Goal: Task Accomplishment & Management: Use online tool/utility

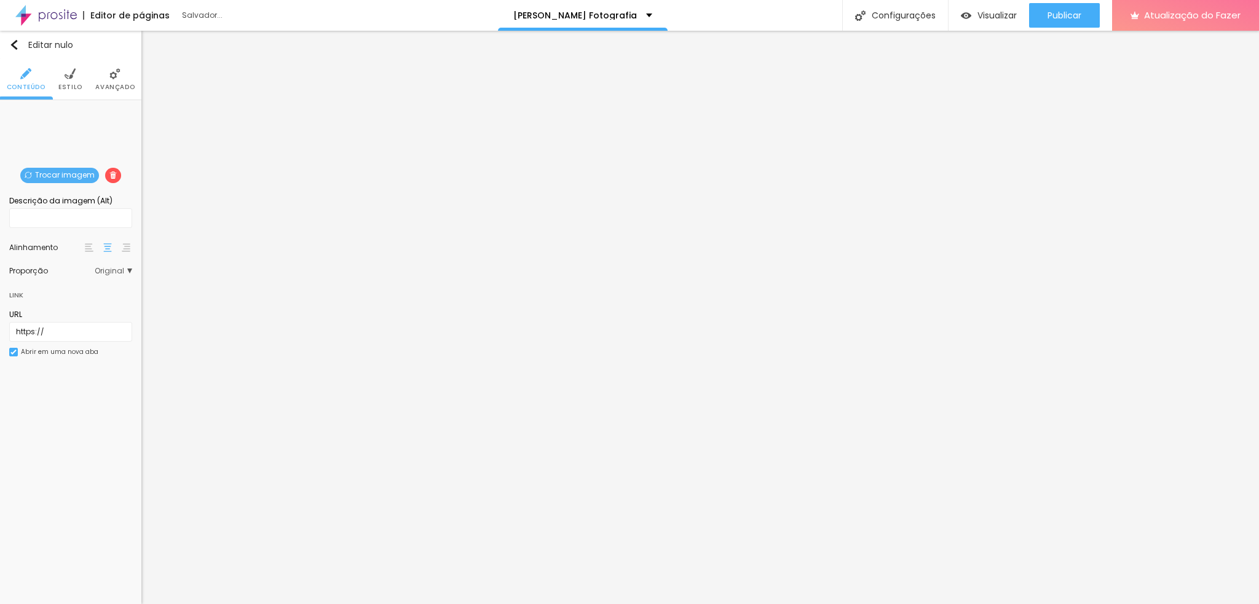
click at [71, 109] on div "Trocar imagem" at bounding box center [71, 109] width 0 height 0
click at [58, 178] on font "Trocar imagem" at bounding box center [65, 175] width 60 height 10
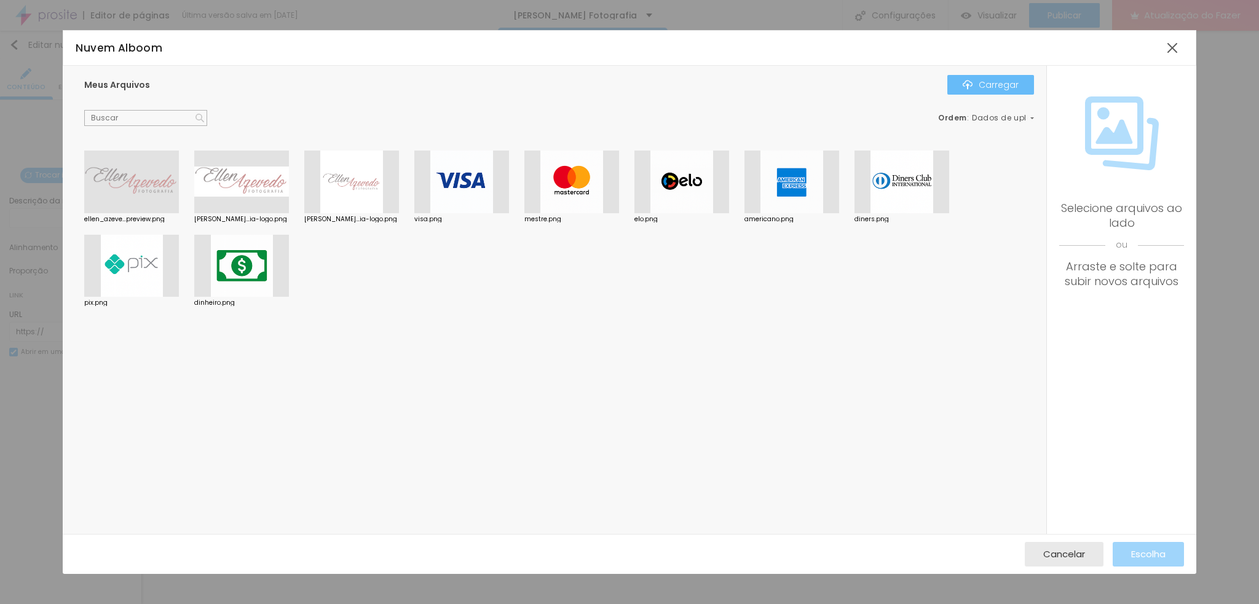
click at [971, 93] on button "Carregar" at bounding box center [990, 85] width 87 height 20
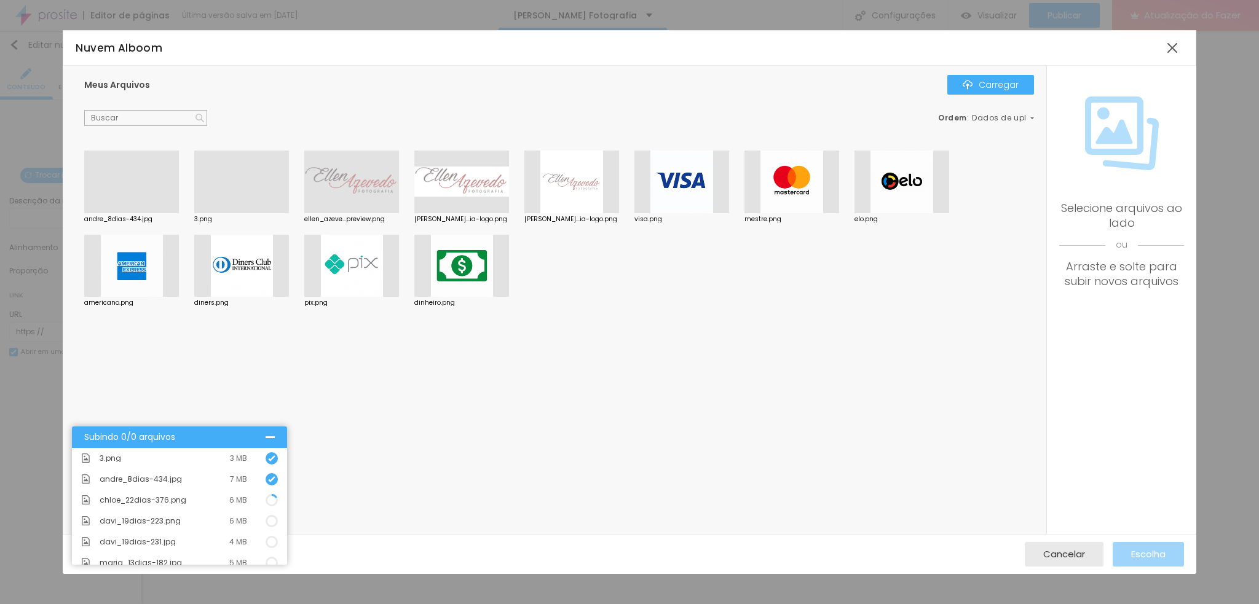
click at [133, 213] on div at bounding box center [131, 213] width 95 height 0
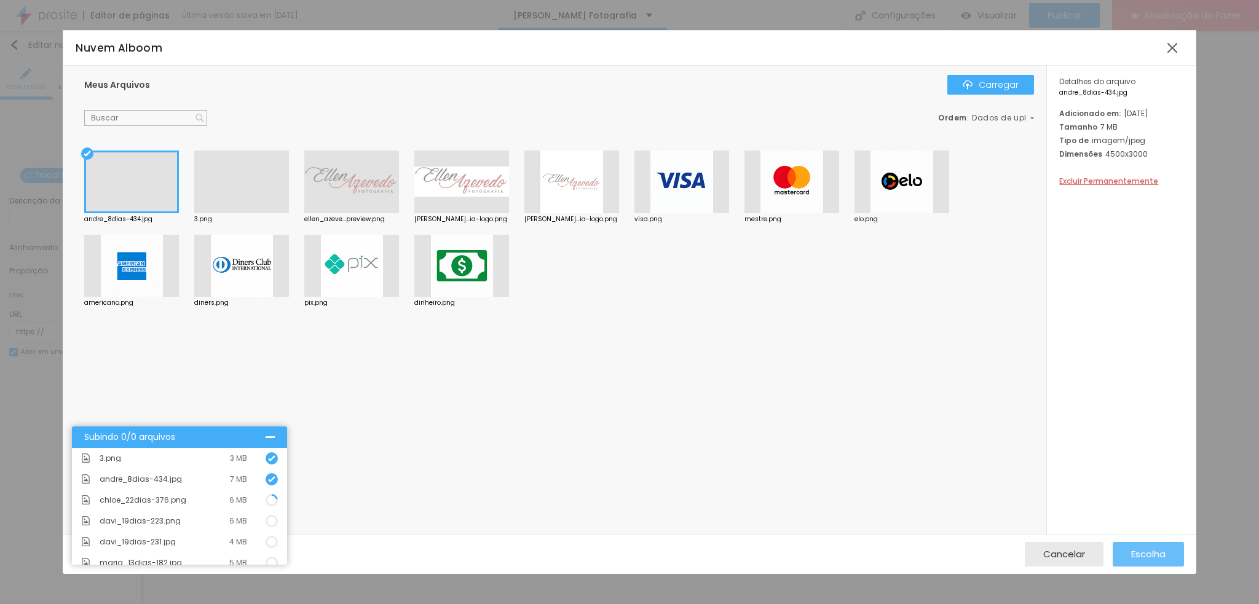
click at [1132, 549] on font "Escolha" at bounding box center [1148, 554] width 34 height 13
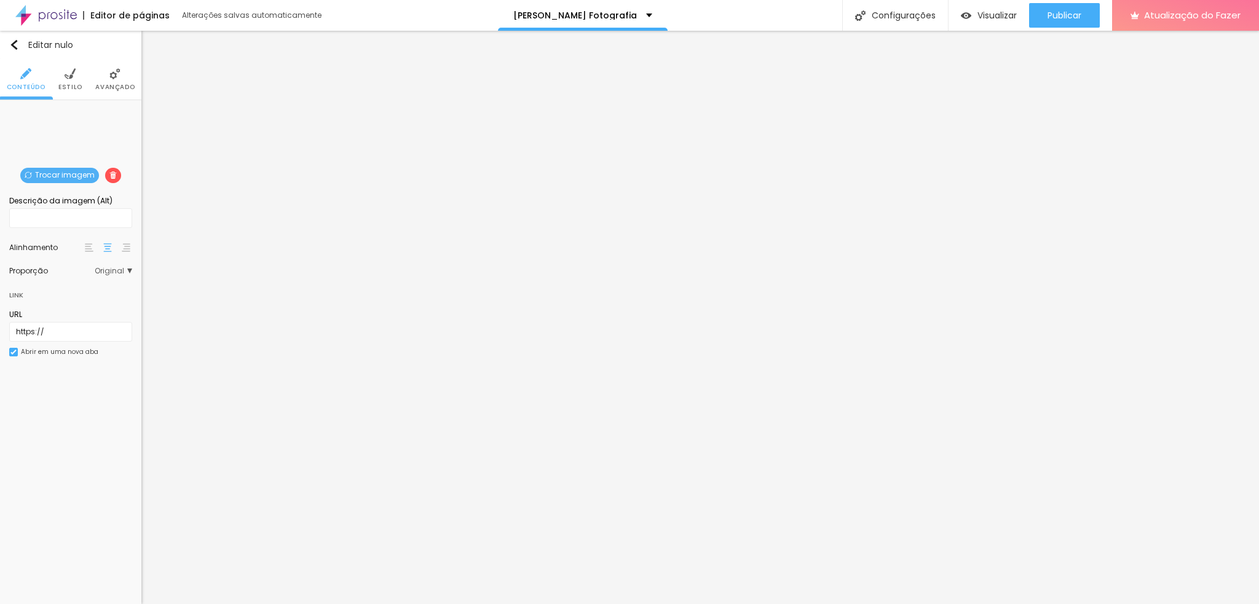
click at [61, 170] on font "Trocar imagem" at bounding box center [65, 175] width 60 height 10
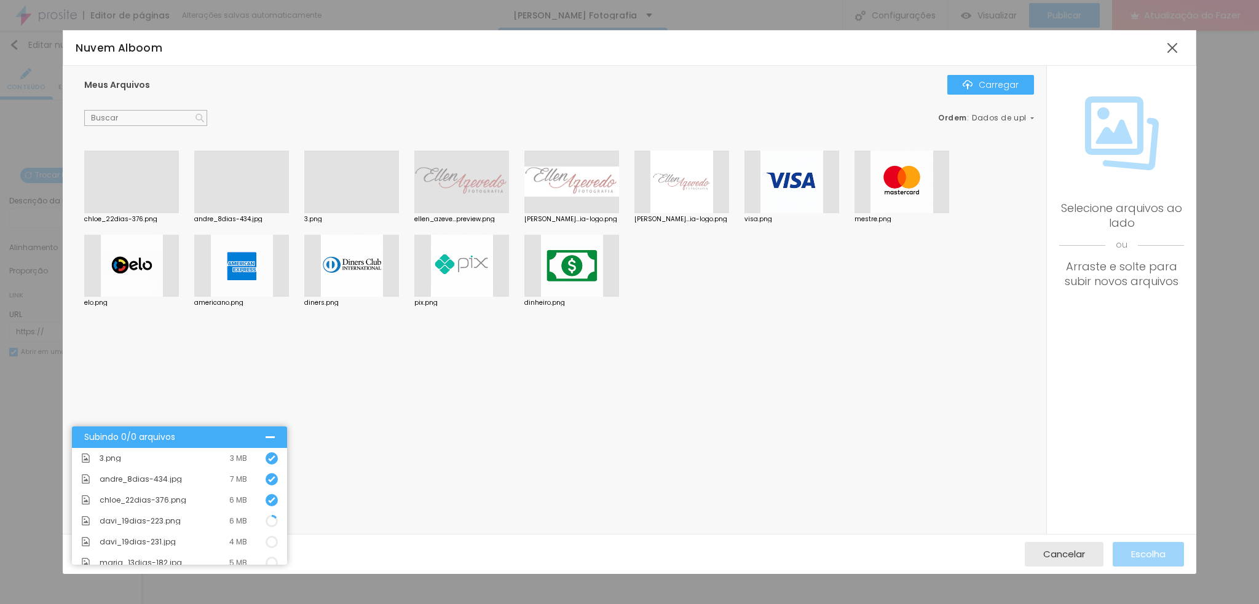
click at [131, 213] on div at bounding box center [131, 213] width 95 height 0
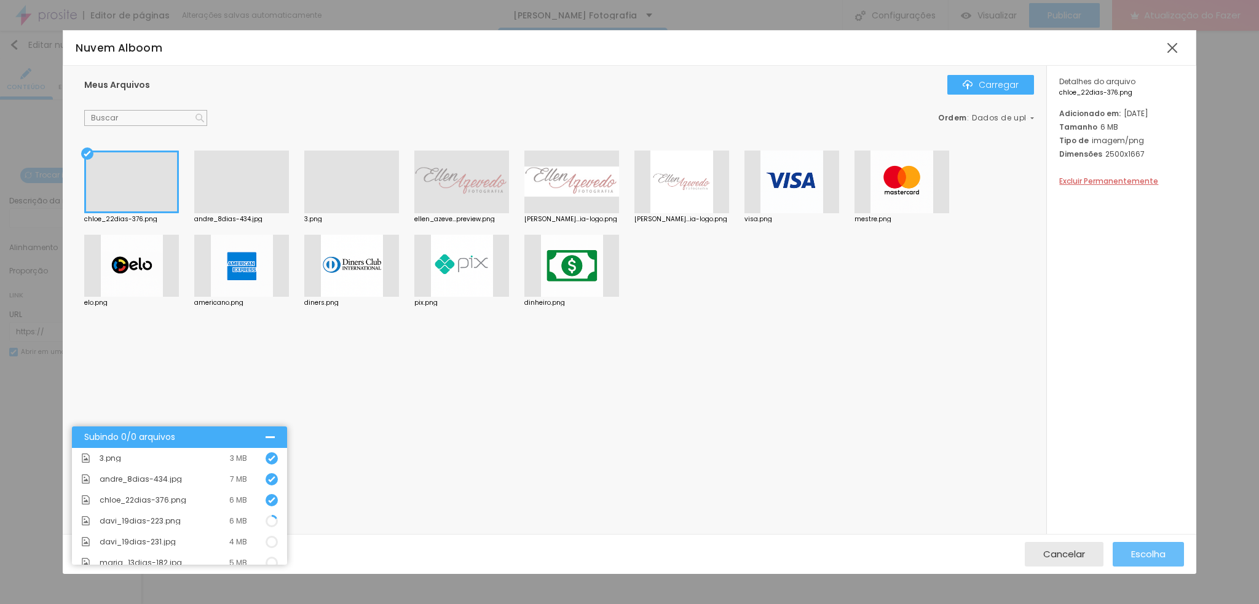
click at [1147, 556] on font "Escolha" at bounding box center [1148, 554] width 34 height 13
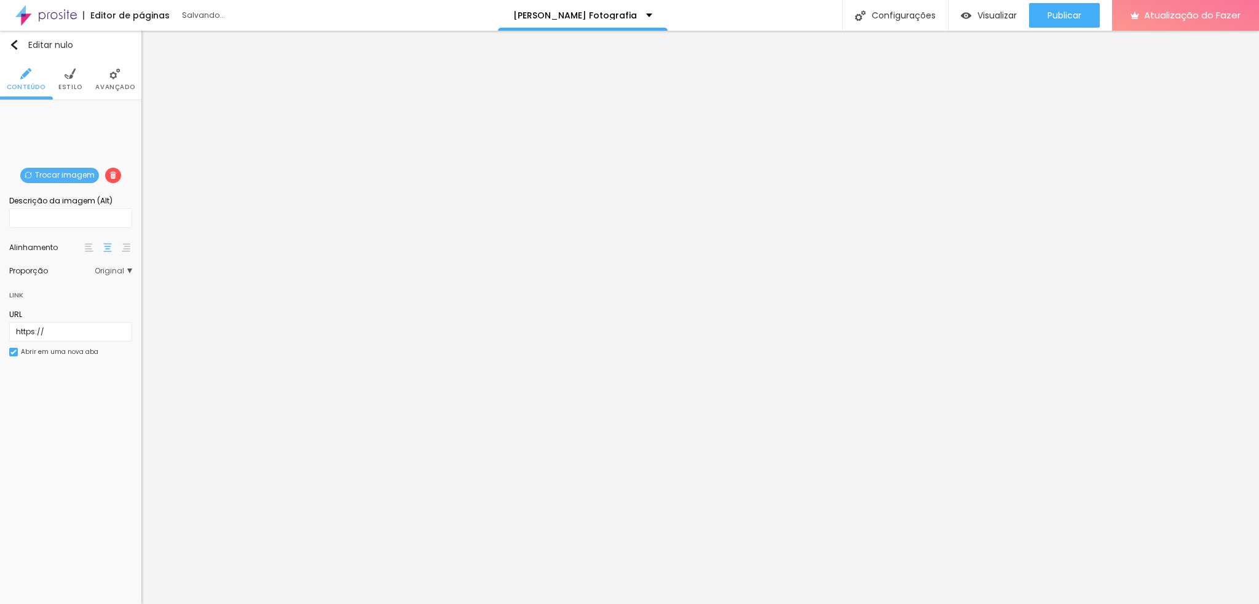
click at [55, 170] on font "Trocar imagem" at bounding box center [65, 175] width 60 height 10
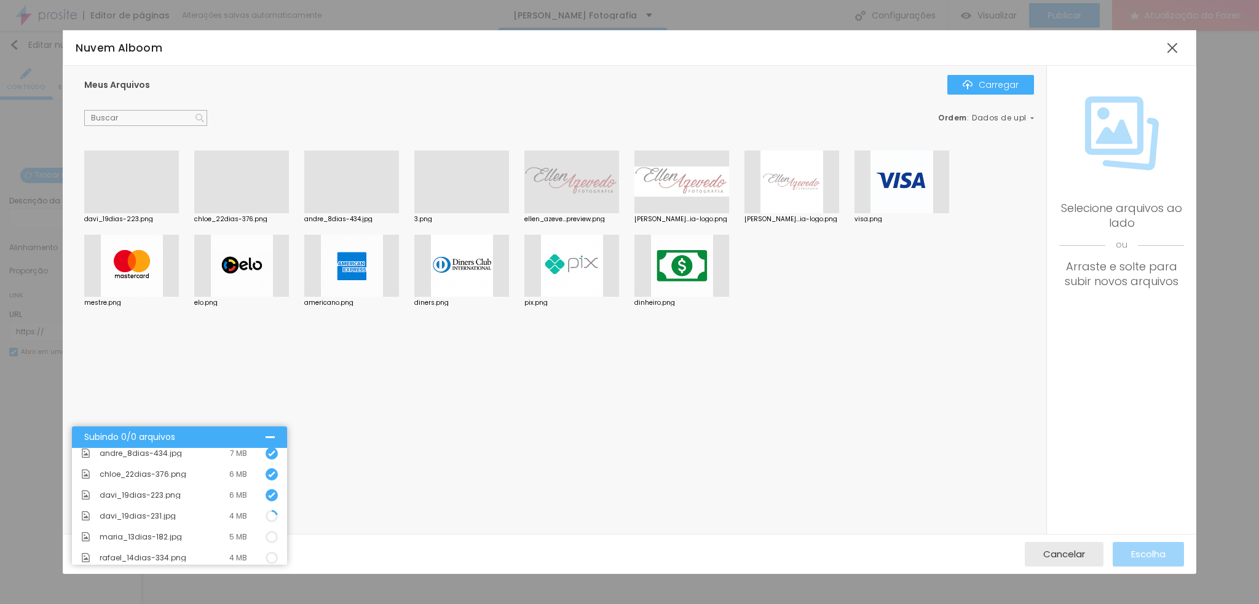
scroll to position [50, 0]
click at [136, 213] on div at bounding box center [131, 213] width 95 height 0
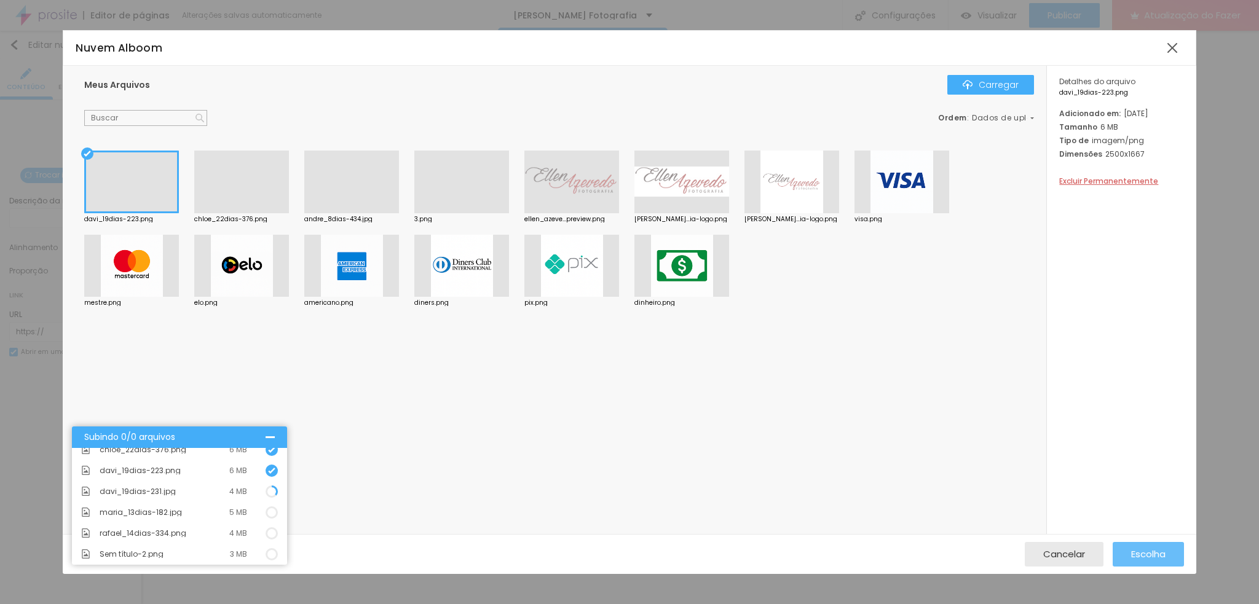
click at [1138, 550] on font "Escolha" at bounding box center [1148, 554] width 34 height 13
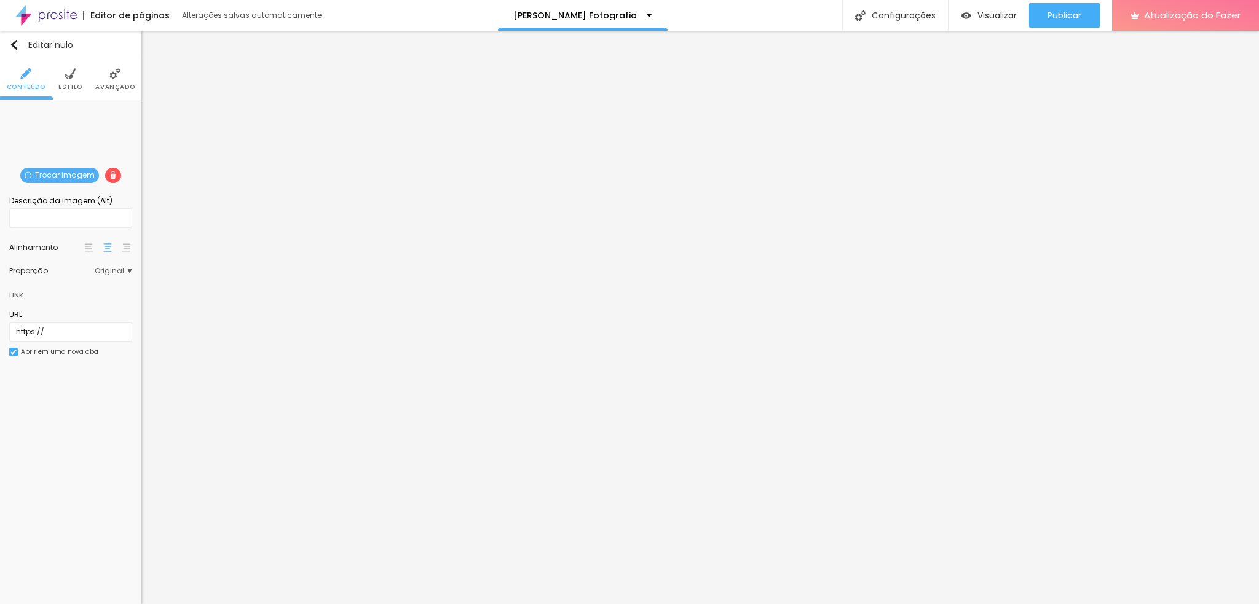
click at [54, 170] on font "Trocar imagem" at bounding box center [65, 175] width 60 height 10
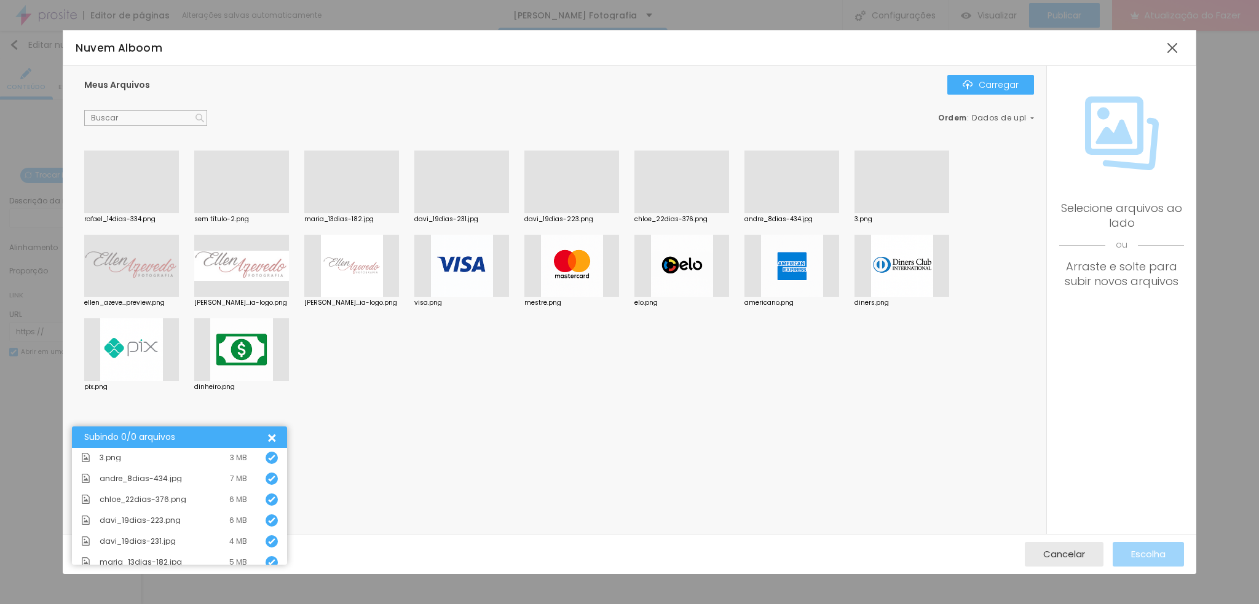
scroll to position [0, 0]
click at [124, 213] on div at bounding box center [131, 213] width 95 height 0
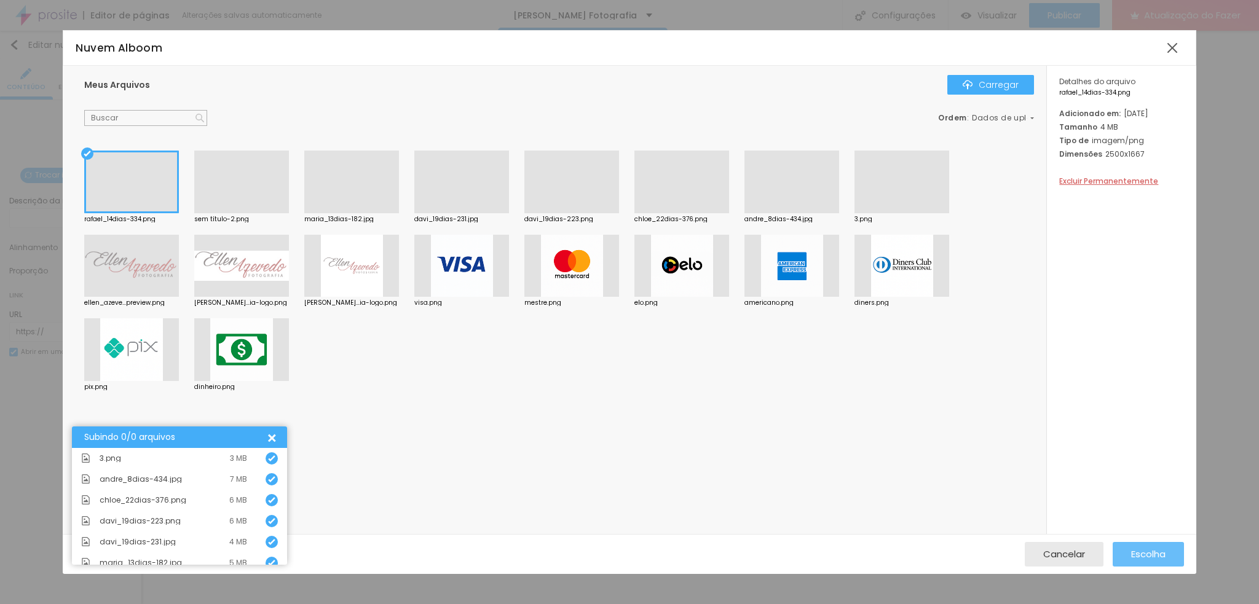
click at [1149, 551] on font "Escolha" at bounding box center [1148, 554] width 34 height 13
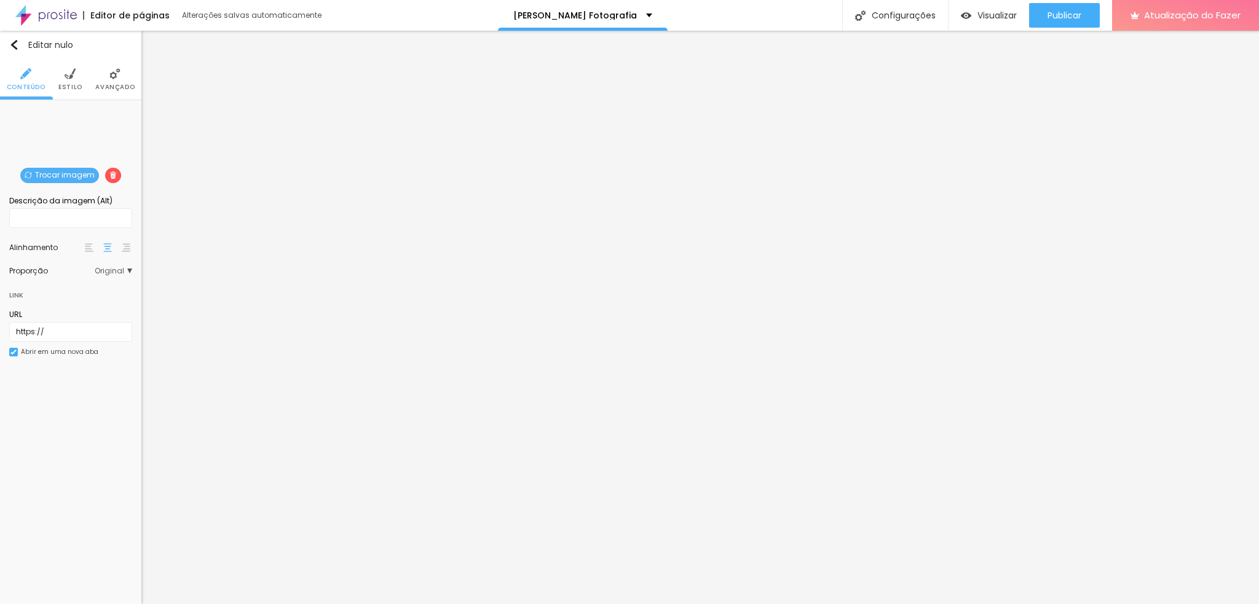
click at [54, 168] on span "Trocar imagem" at bounding box center [59, 175] width 79 height 15
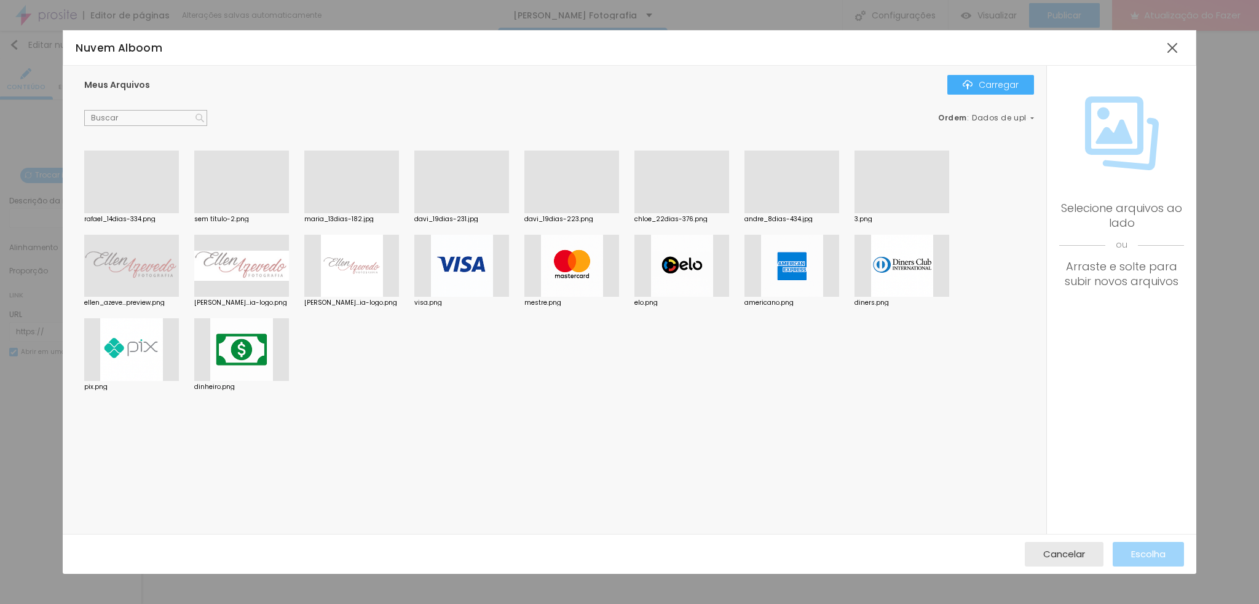
click at [773, 213] on div at bounding box center [791, 213] width 95 height 0
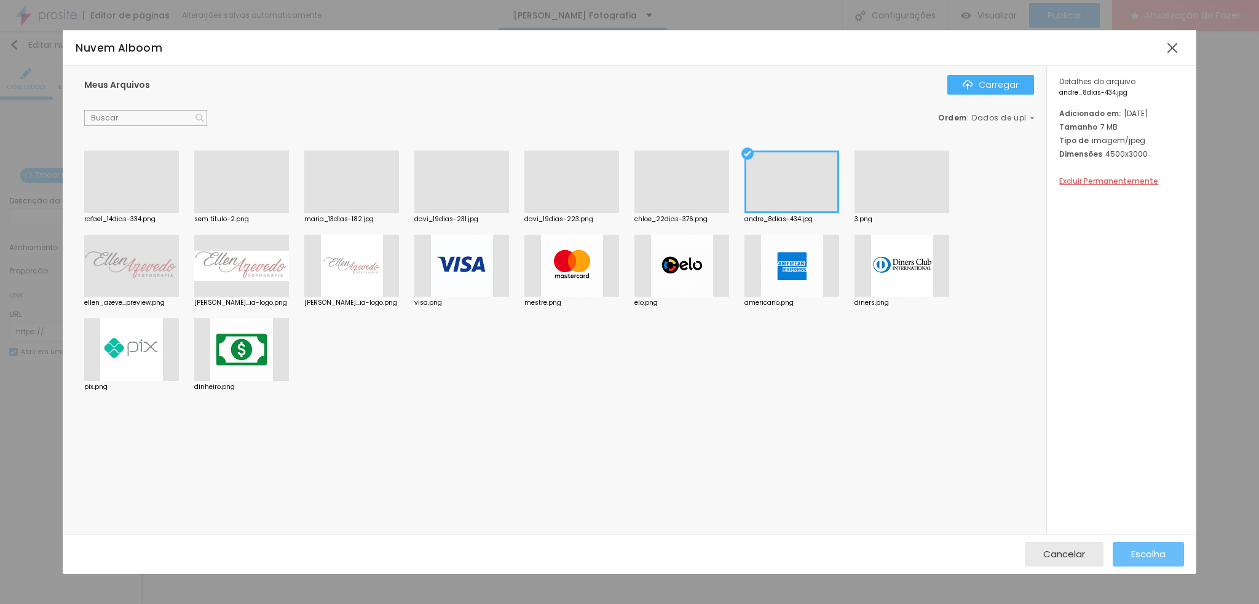
click at [1127, 549] on button "Escolha" at bounding box center [1148, 554] width 71 height 25
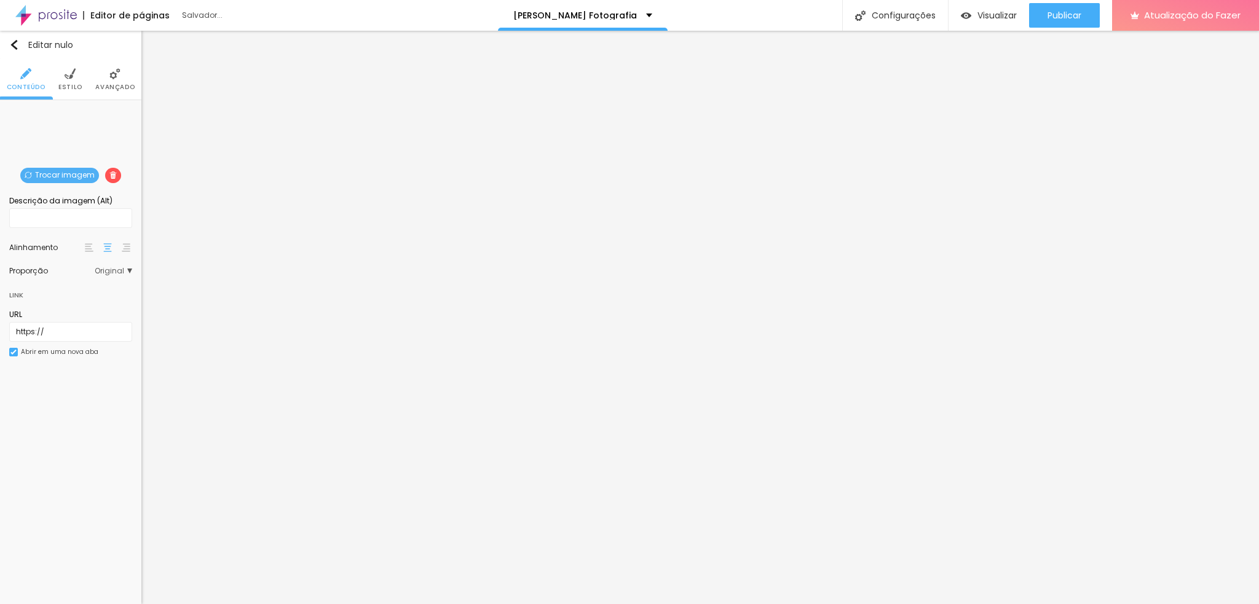
click at [55, 175] on font "Trocar imagem" at bounding box center [65, 175] width 60 height 10
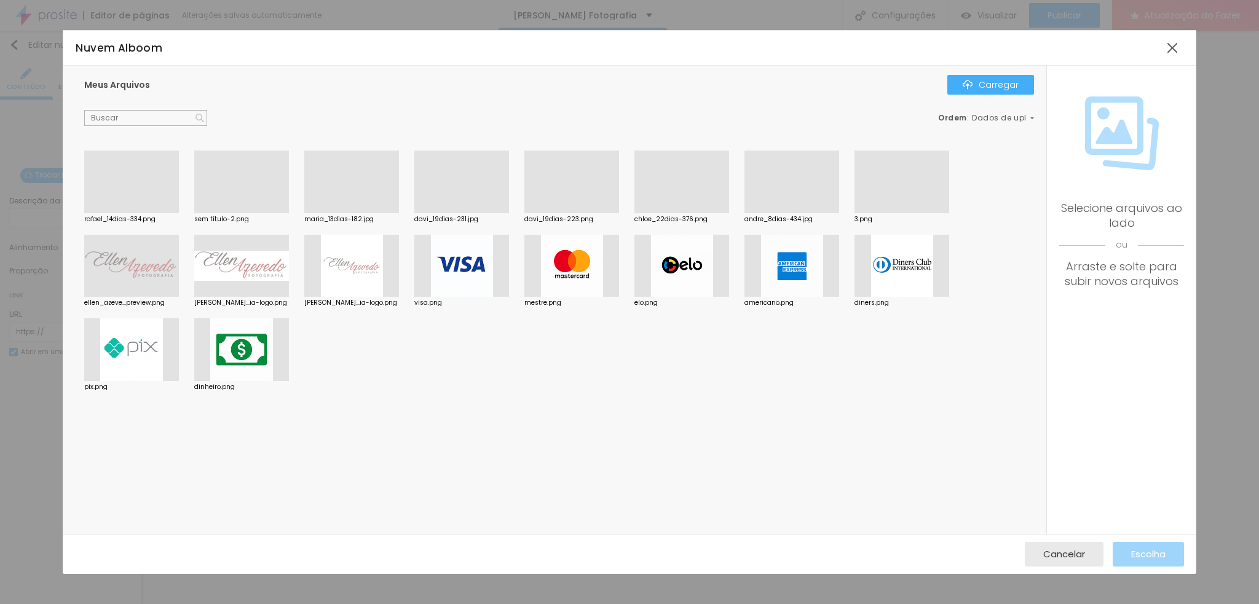
click at [458, 213] on div at bounding box center [461, 213] width 95 height 0
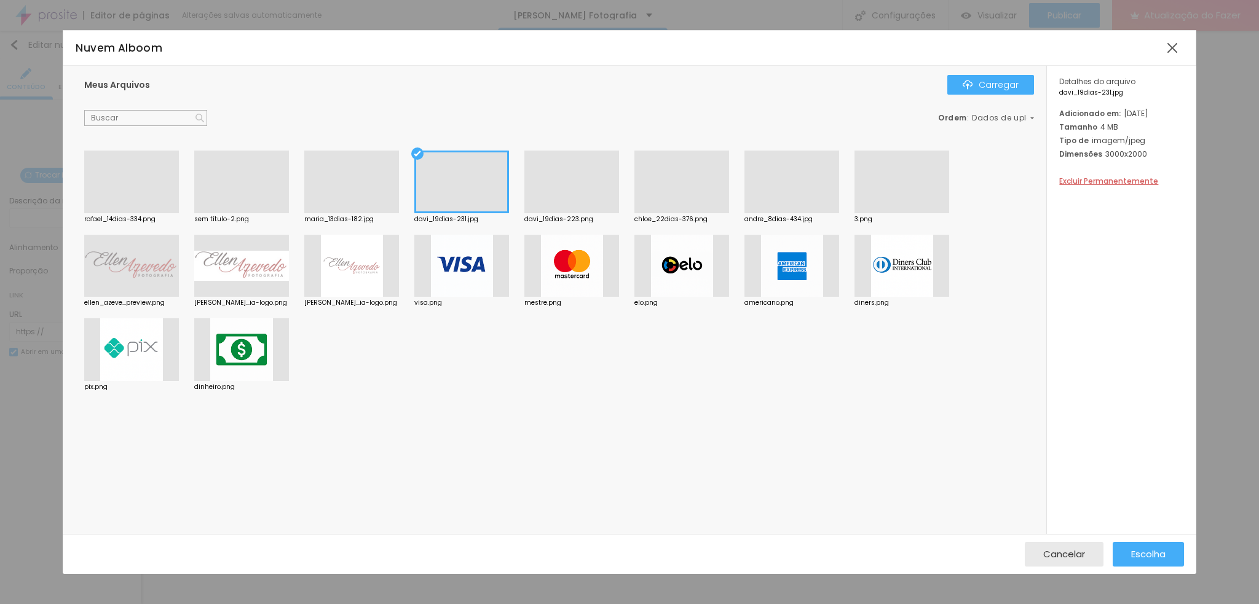
click at [352, 213] on div at bounding box center [351, 213] width 95 height 0
click at [1148, 553] on font "Escolha" at bounding box center [1148, 554] width 34 height 13
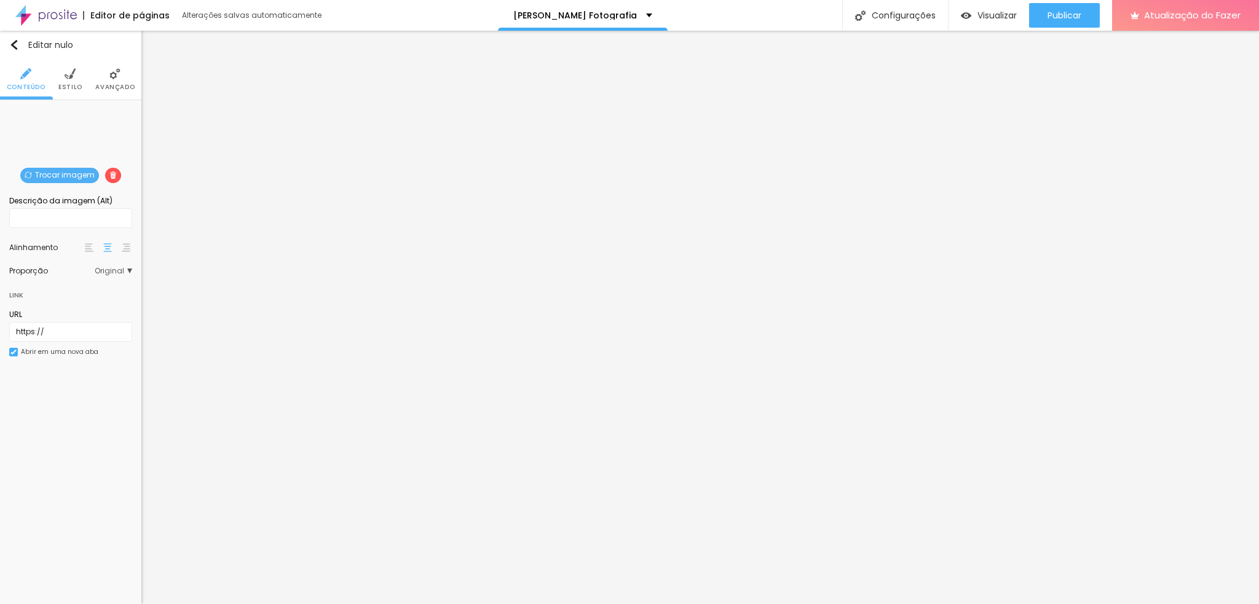
click at [59, 168] on span "Trocar imagem" at bounding box center [59, 175] width 79 height 15
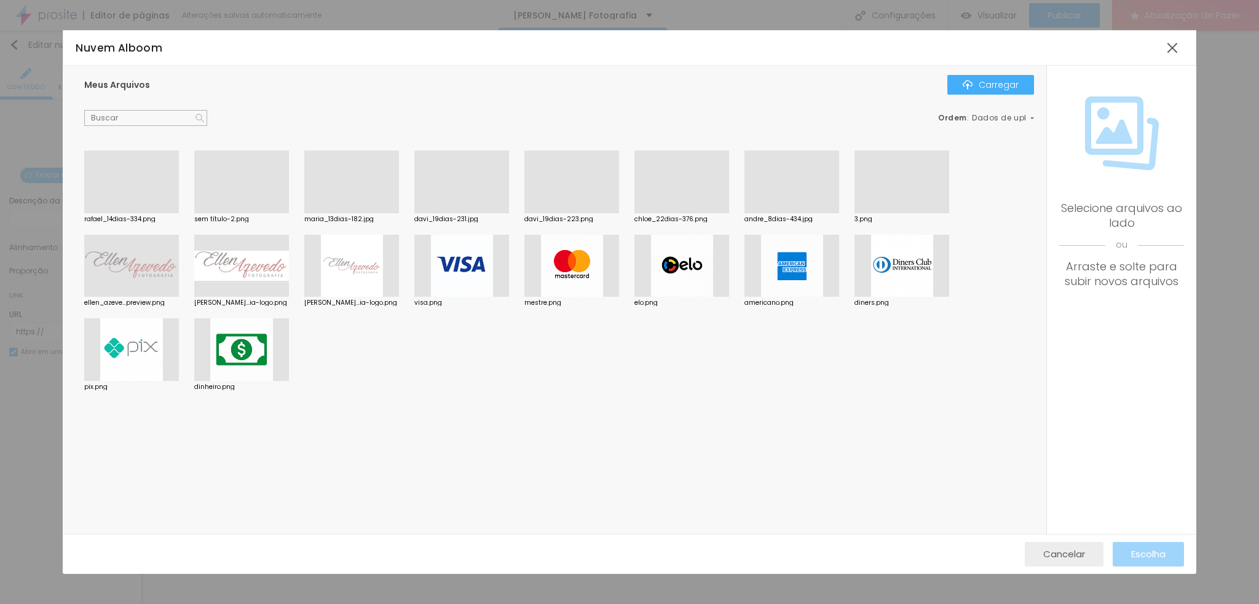
click at [1082, 550] on font "Cancelar" at bounding box center [1064, 554] width 42 height 13
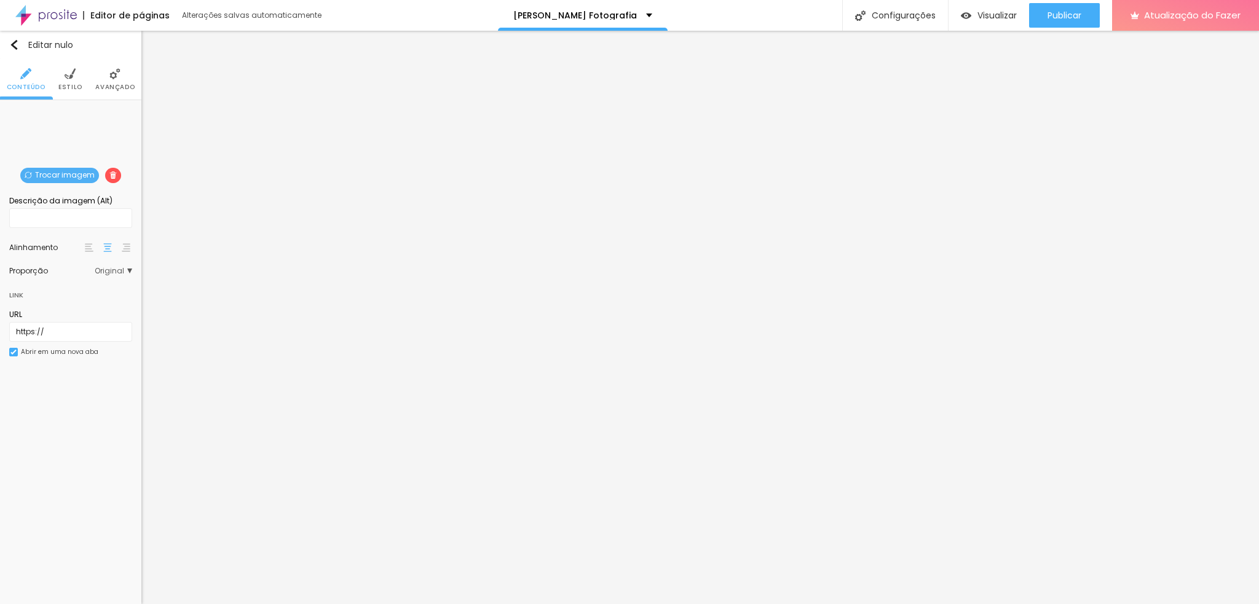
click at [130, 271] on span "Original" at bounding box center [113, 270] width 37 height 7
click at [57, 291] on font "Cinema" at bounding box center [62, 288] width 31 height 10
click at [110, 304] on span "Padrão" at bounding box center [83, 305] width 73 height 7
click at [84, 317] on font "Quadrado" at bounding box center [67, 322] width 40 height 10
click at [74, 342] on font "Original" at bounding box center [62, 338] width 30 height 10
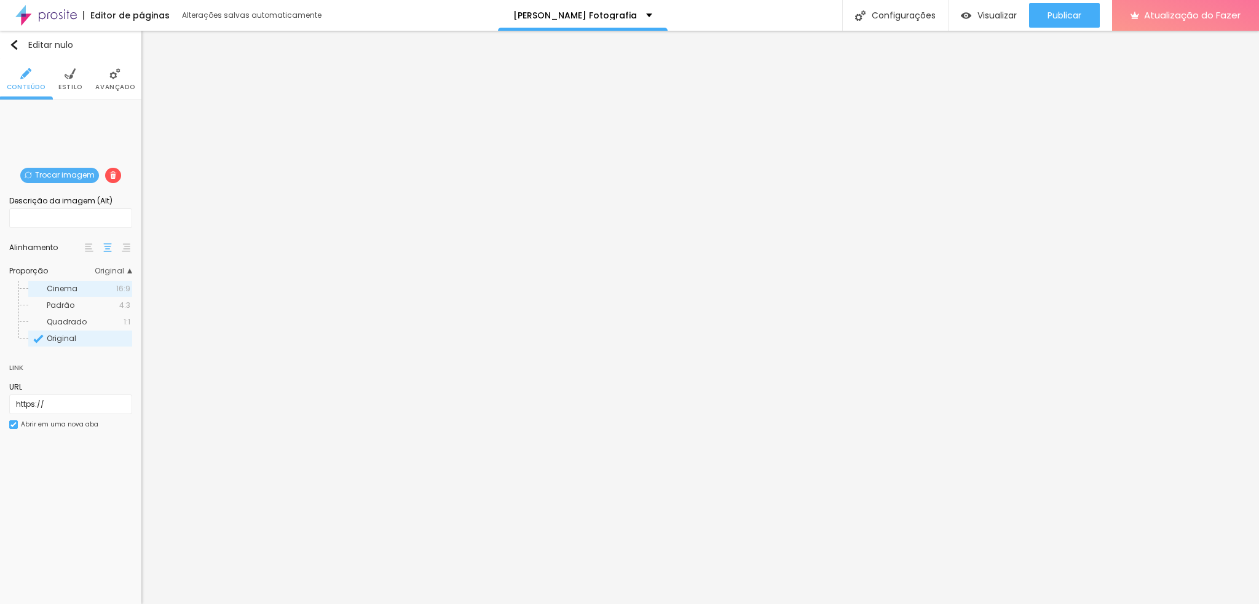
click at [82, 287] on span "Cinema" at bounding box center [81, 288] width 69 height 7
click at [70, 89] on font "Estilo" at bounding box center [70, 86] width 24 height 9
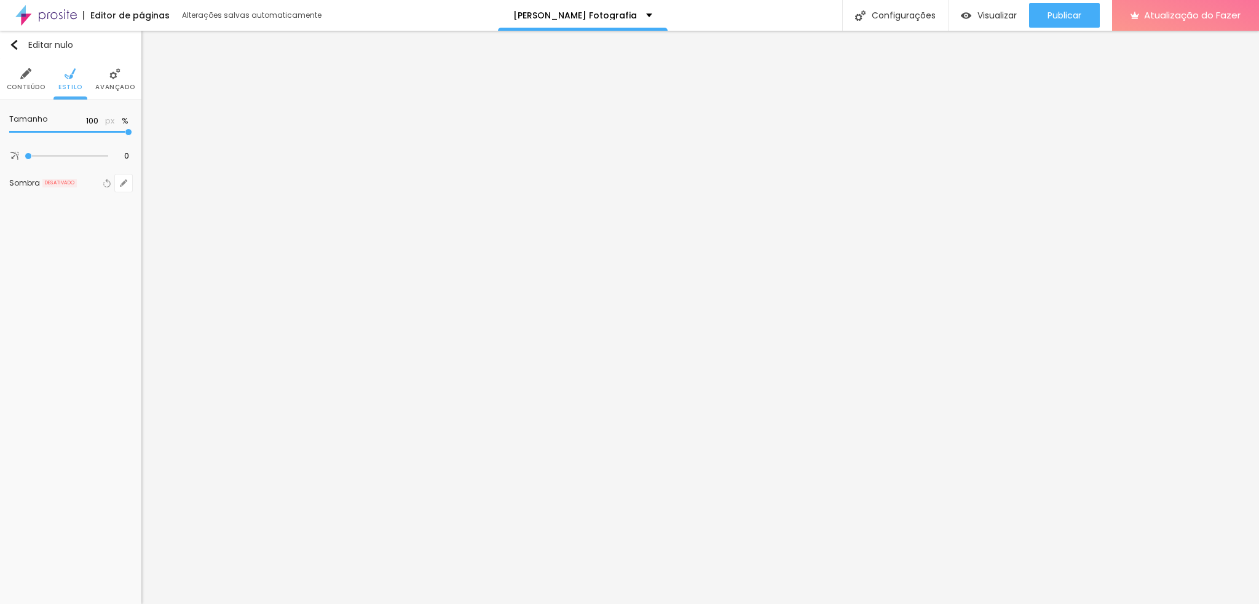
type input "80"
type input "45"
type input "40"
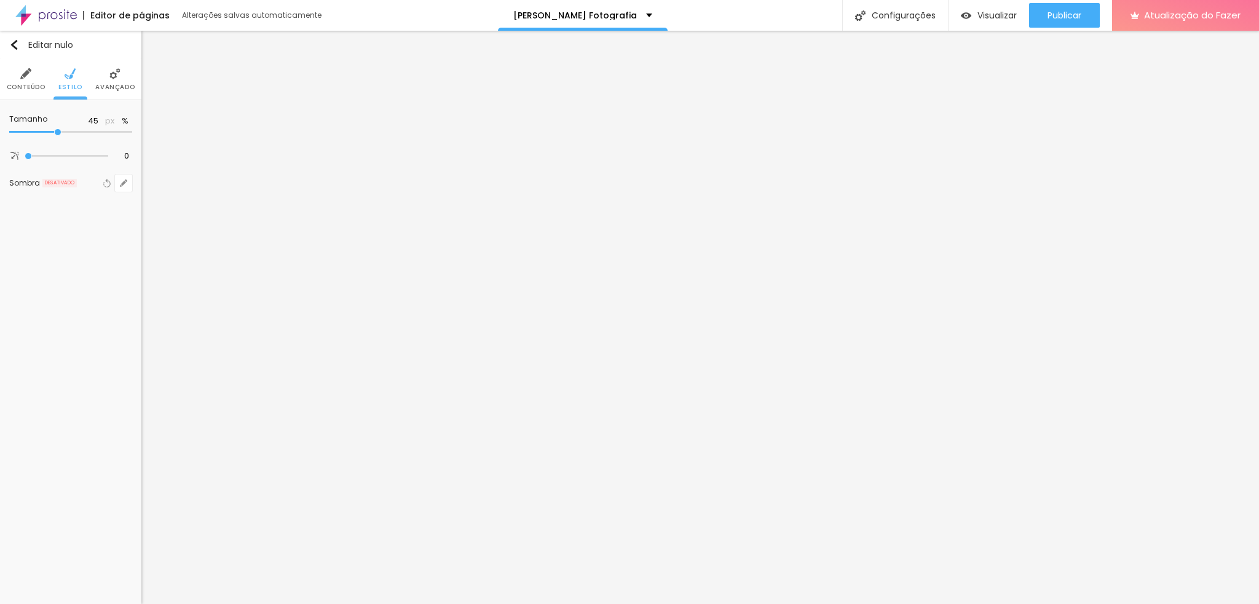
type input "40"
type input "45"
type input "100"
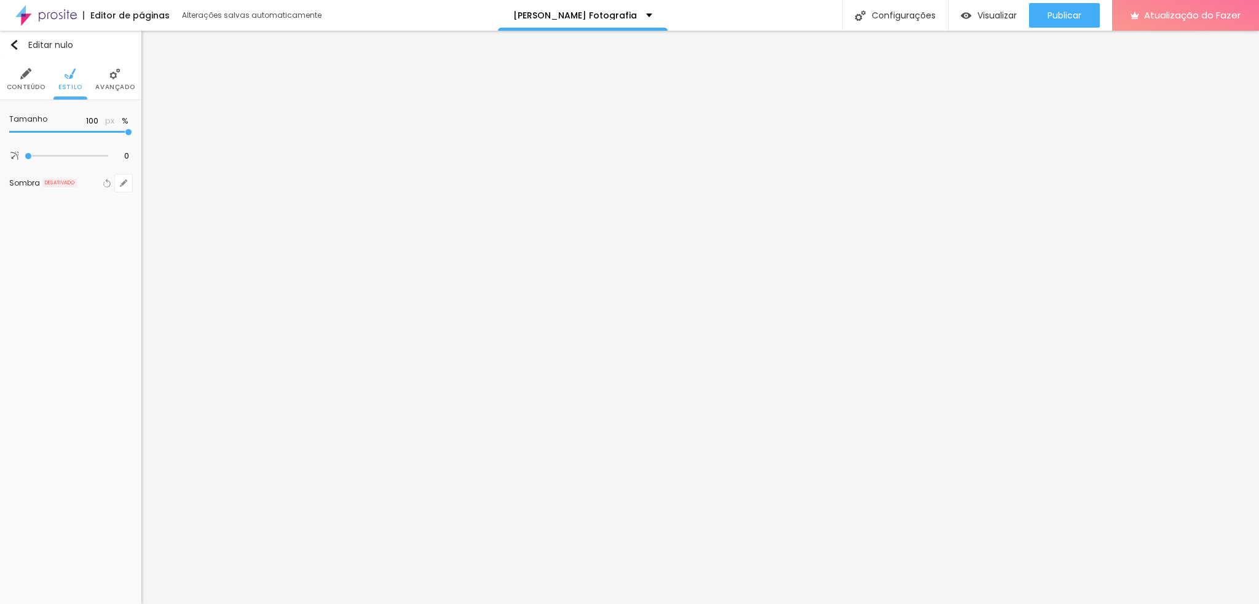
drag, startPoint x: 131, startPoint y: 130, endPoint x: 178, endPoint y: 134, distance: 46.9
click at [132, 134] on input "range" at bounding box center [70, 132] width 123 height 6
type input "130"
type input "200"
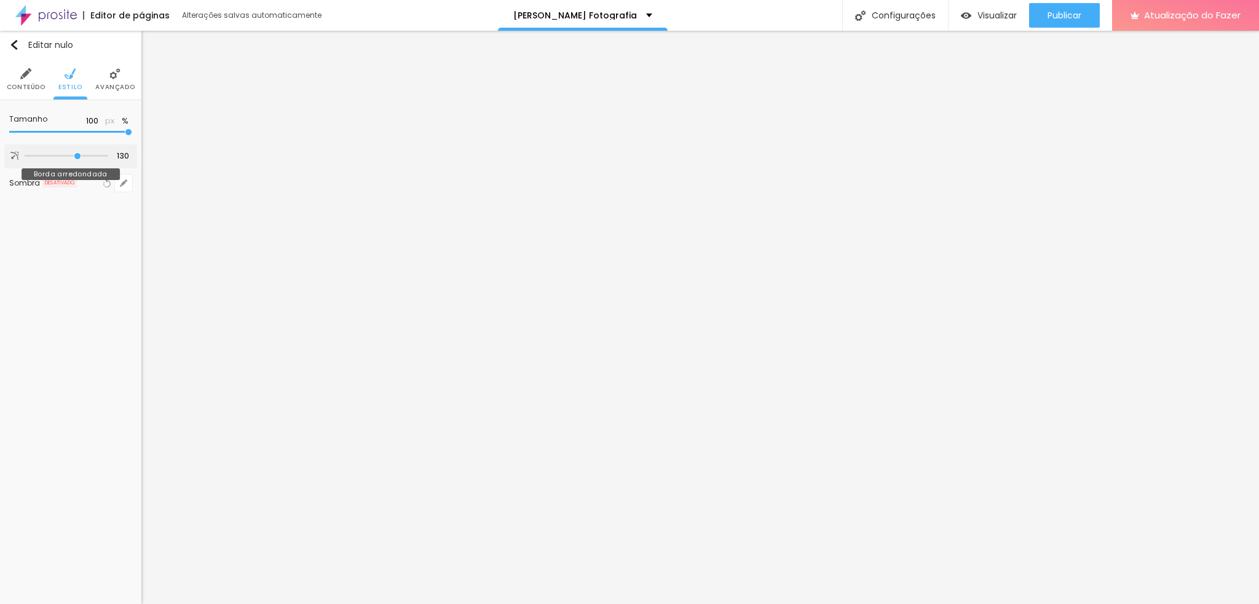
type input "200"
type input "177"
type input "0"
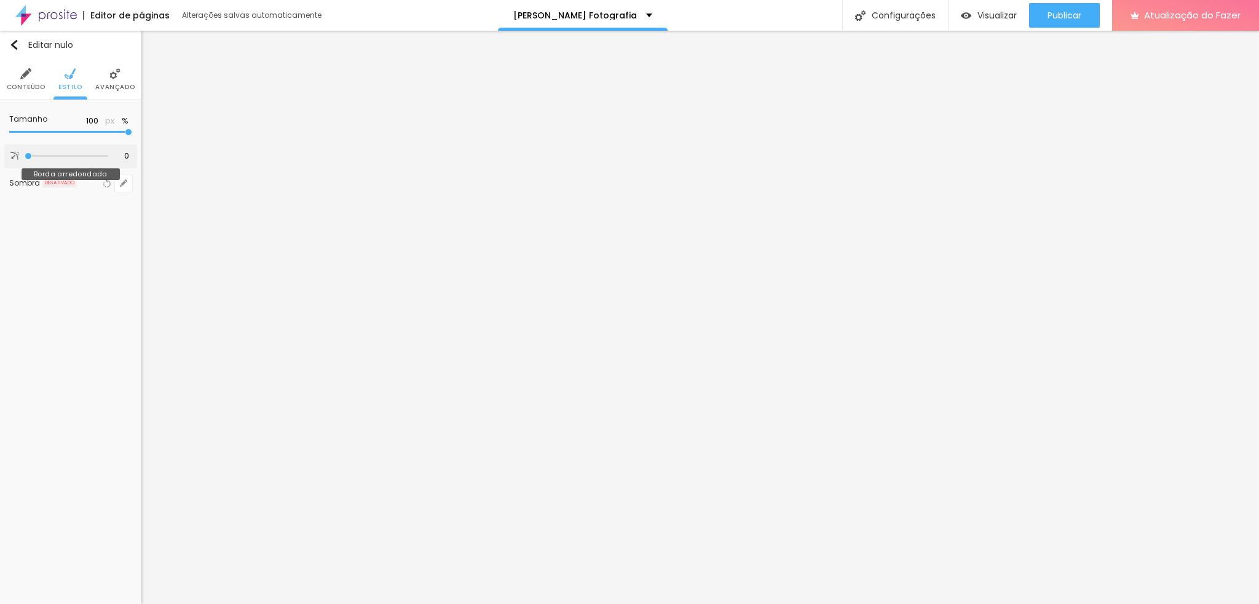
drag, startPoint x: 30, startPoint y: 154, endPoint x: 0, endPoint y: 168, distance: 33.0
click at [25, 159] on input "range" at bounding box center [67, 156] width 84 height 6
click at [112, 93] on li "Avançado" at bounding box center [114, 79] width 39 height 41
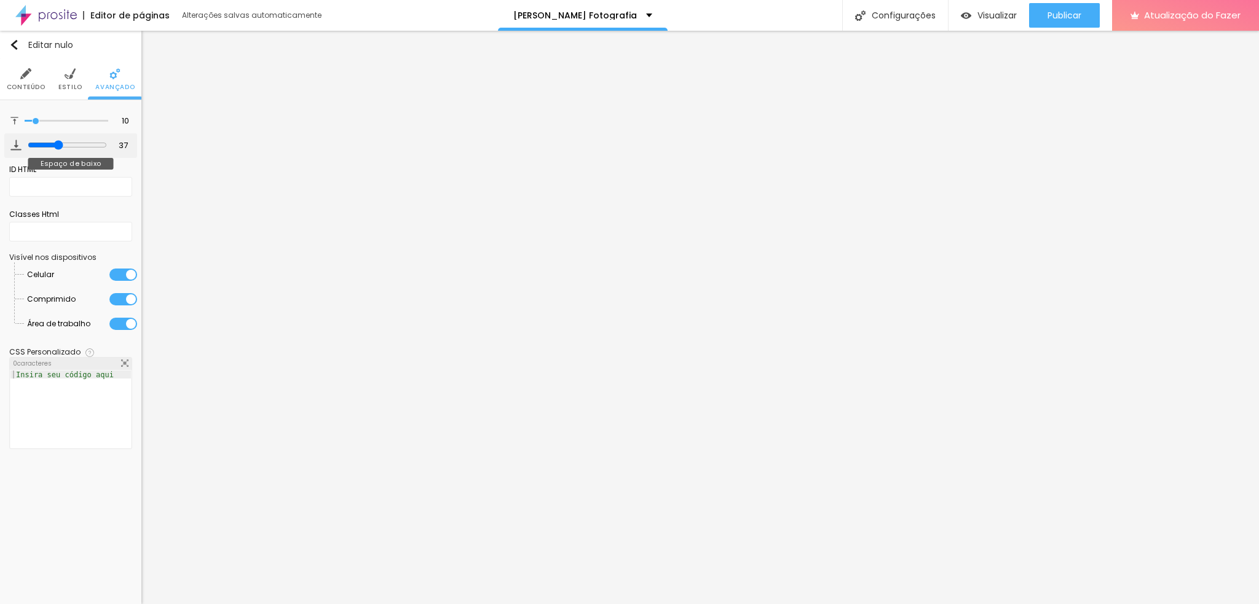
type input "43"
type input "75"
type input "64"
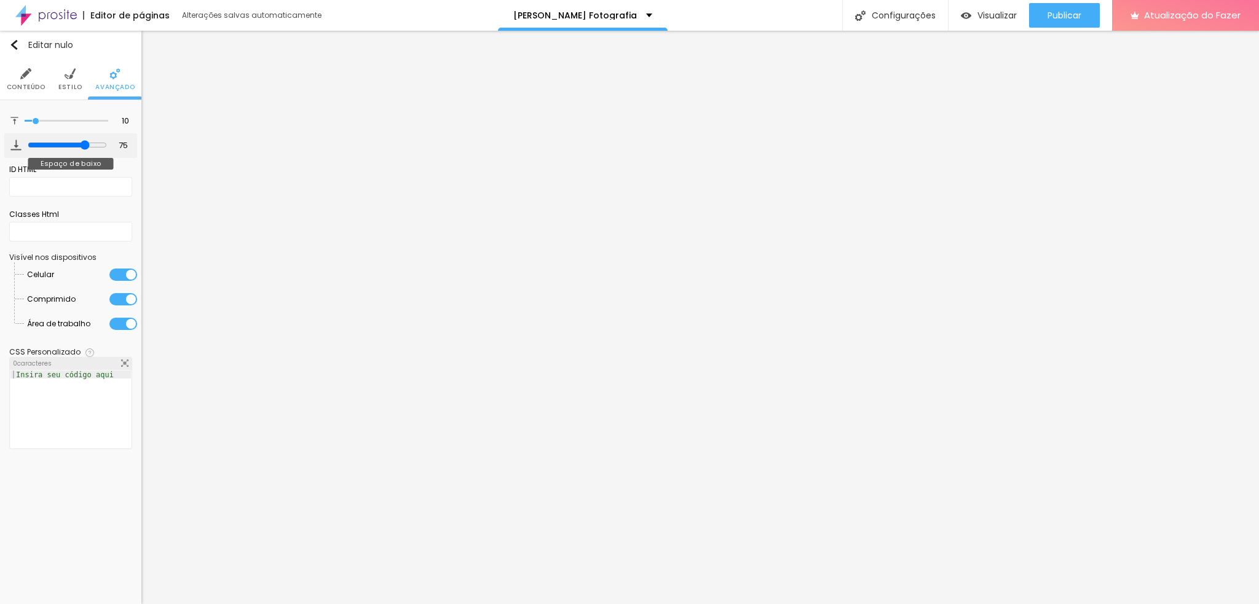
type input "64"
type input "55"
type input "54"
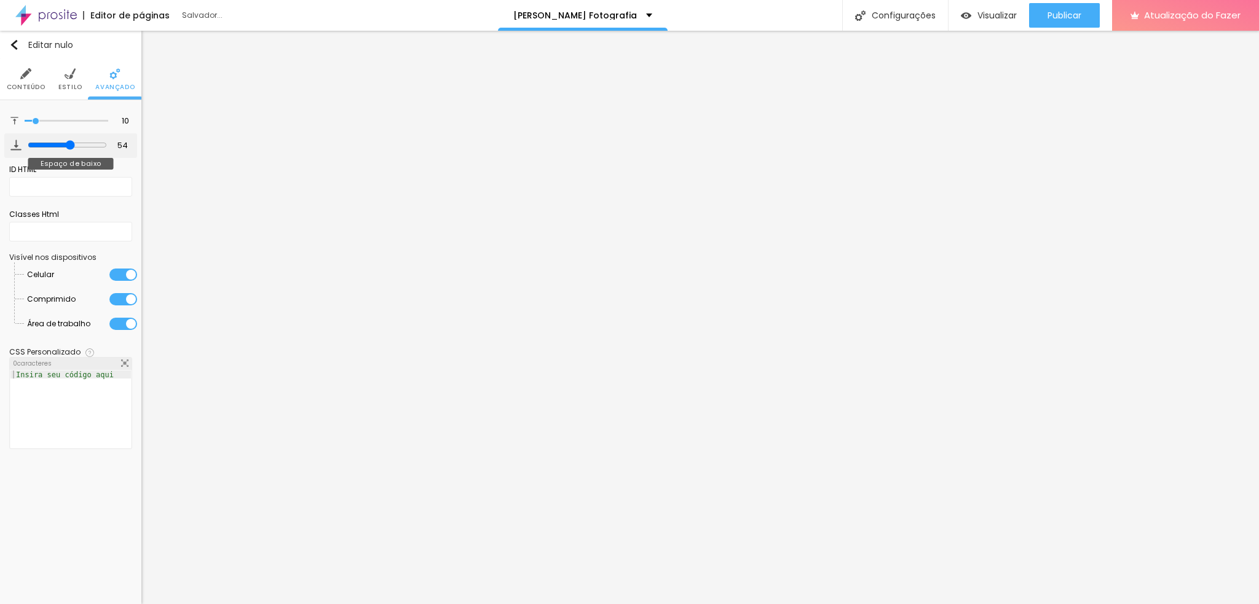
type input "48"
type input "46"
type input "45"
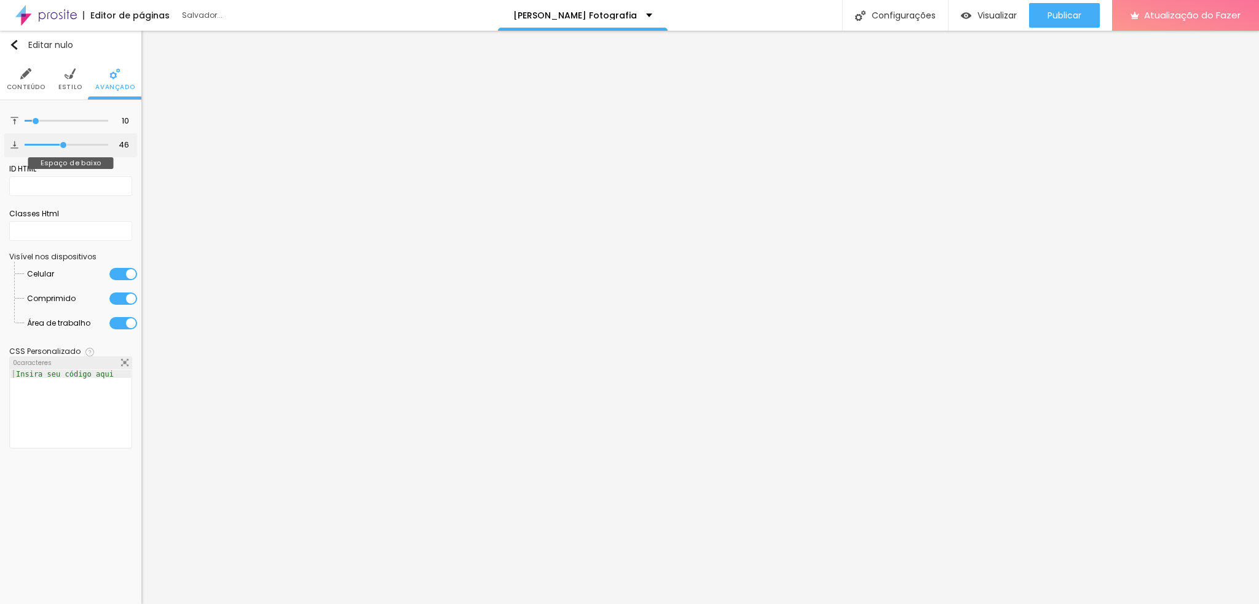
type input "45"
type input "39"
type input "43"
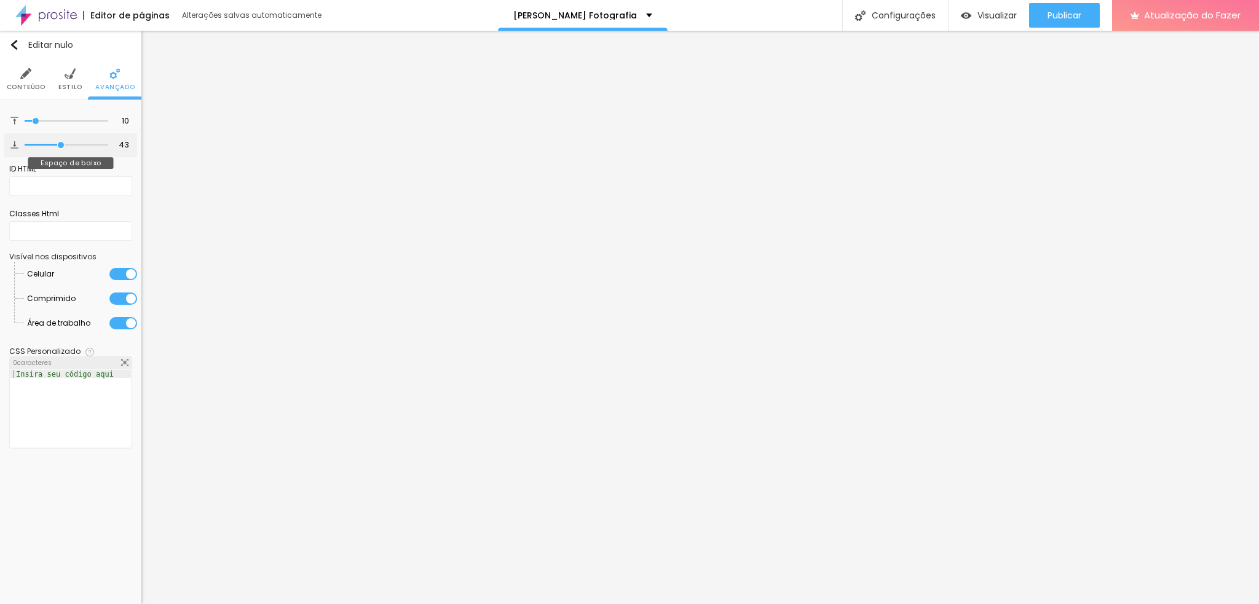
type input "45"
type input "46"
type input "44"
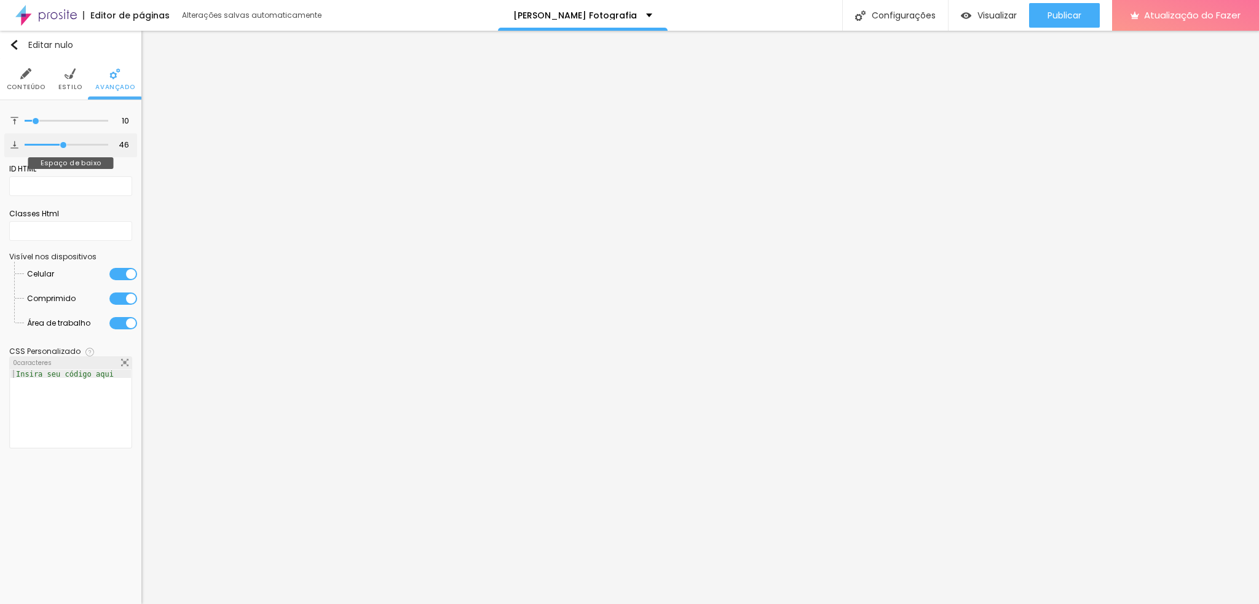
type input "44"
type input "43"
type input "42"
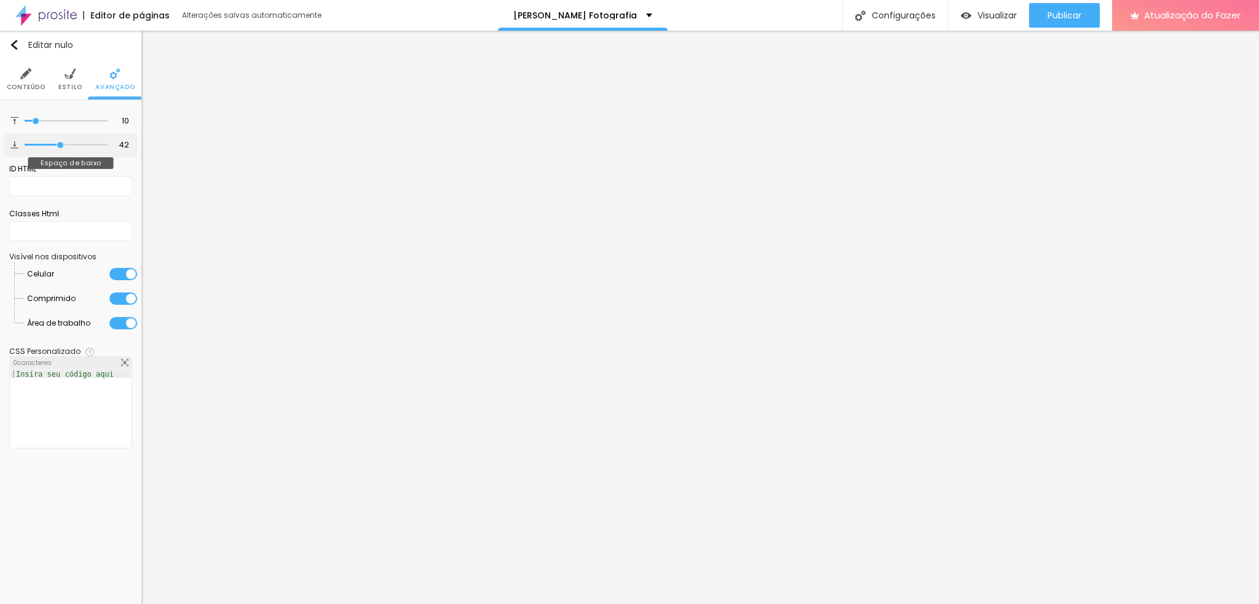
drag, startPoint x: 36, startPoint y: 145, endPoint x: 60, endPoint y: 146, distance: 24.0
type input "42"
click at [60, 146] on input "range" at bounding box center [67, 145] width 84 height 6
type input "17"
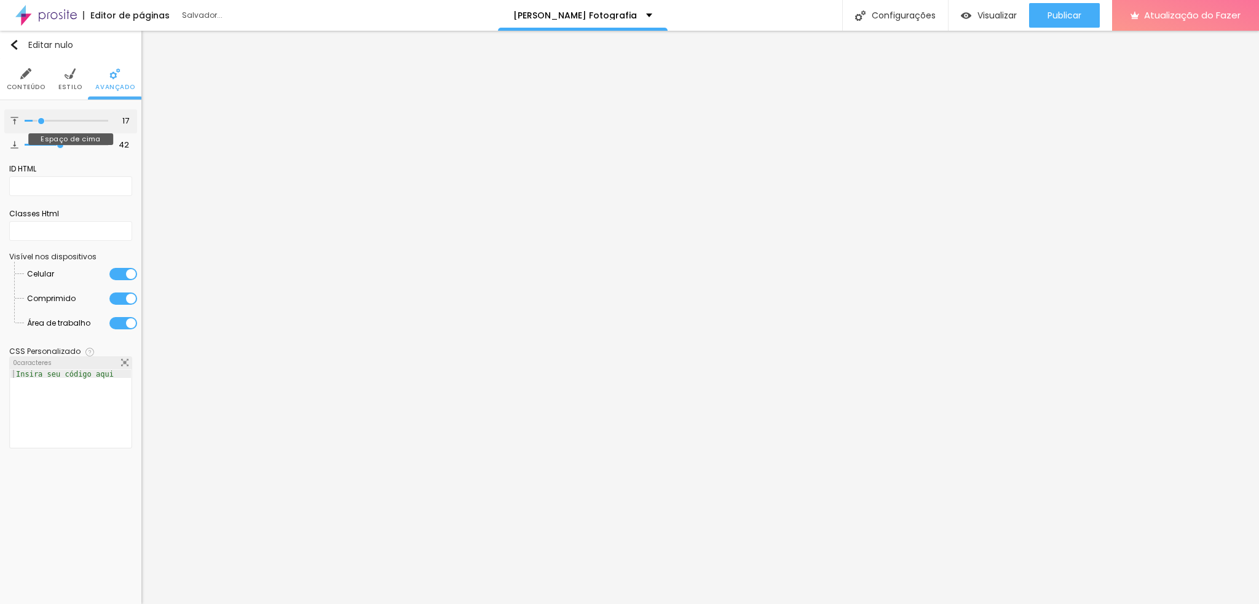
type input "42"
type input "53"
type input "43"
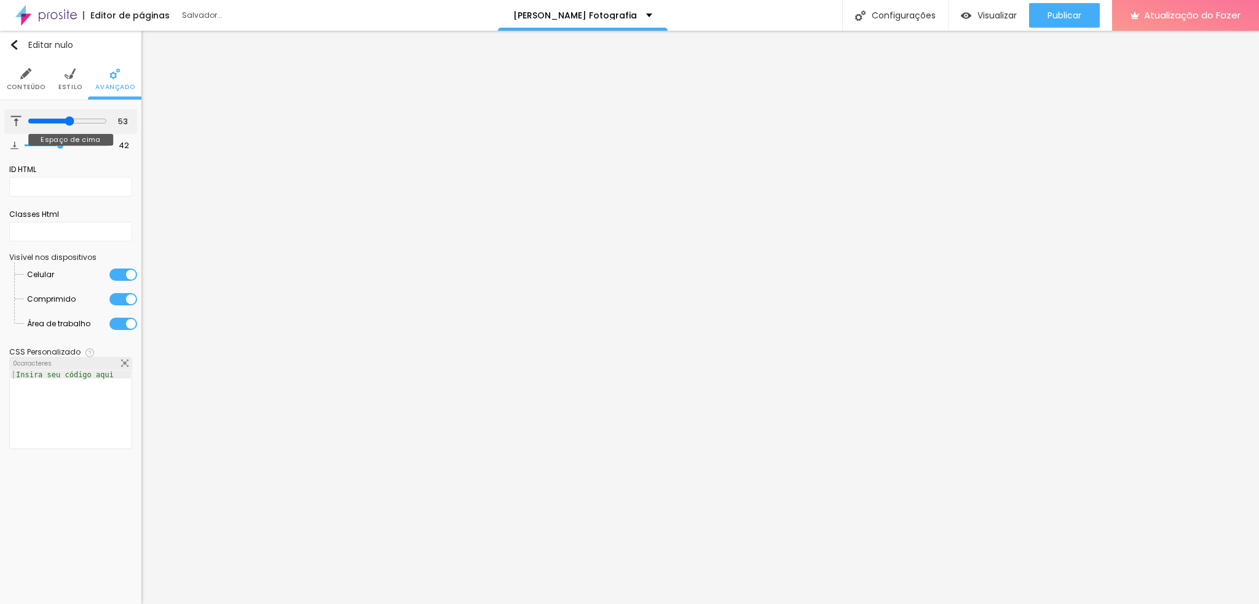
type input "43"
type input "24"
type input "15"
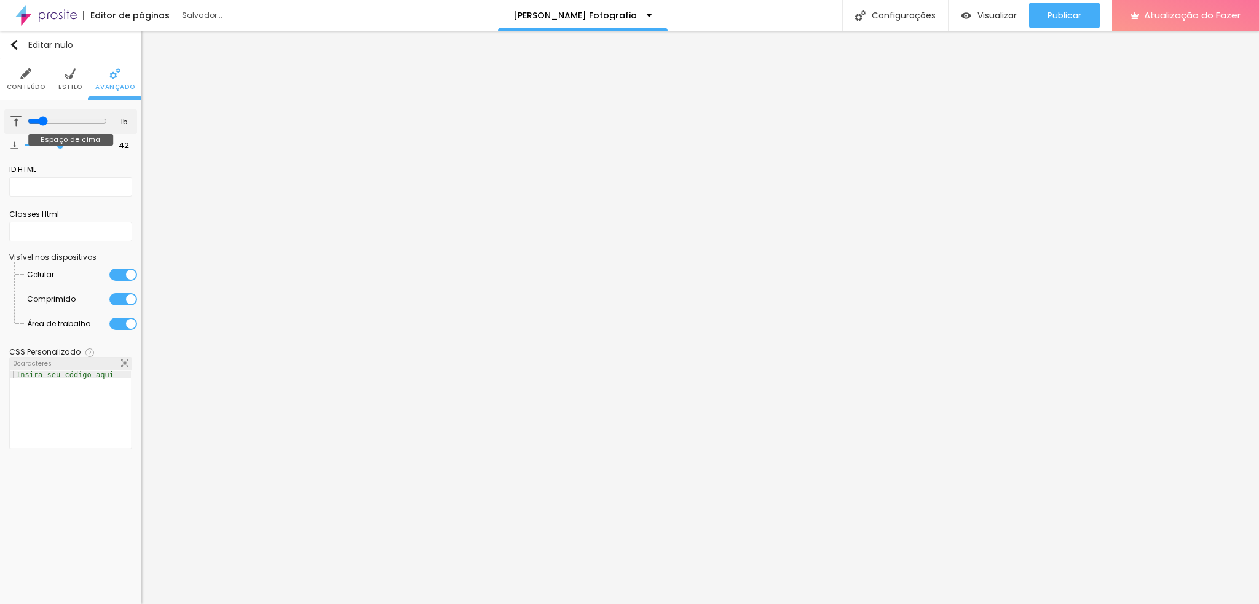
type input "3"
type input "2"
type input "1"
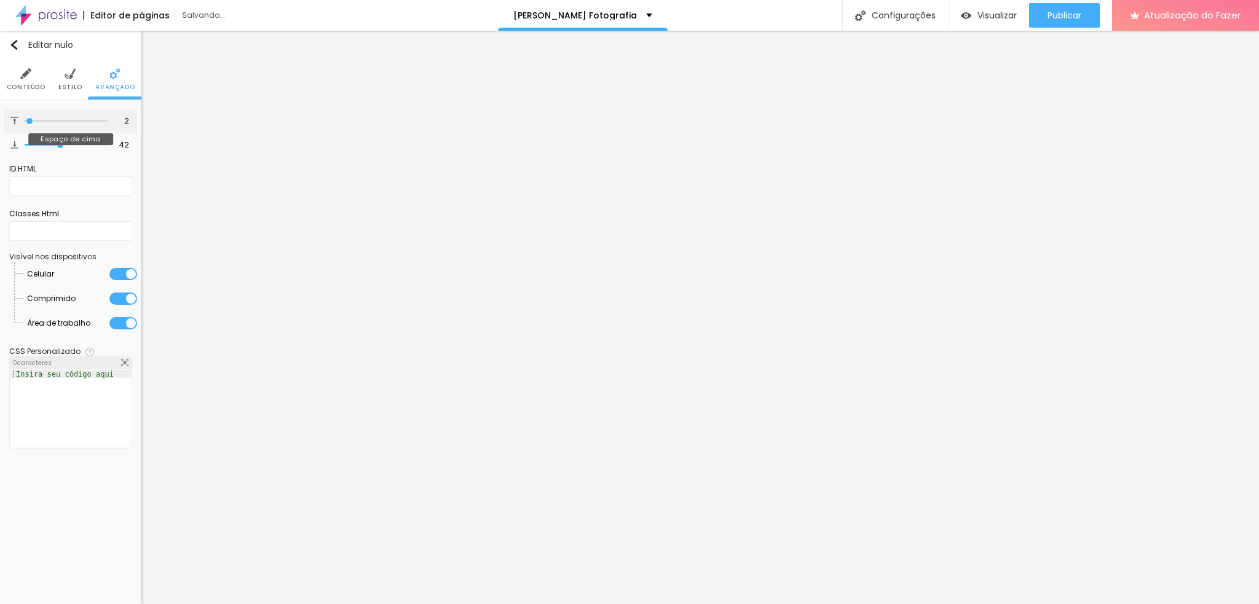
type input "1"
type input "0"
type input "1"
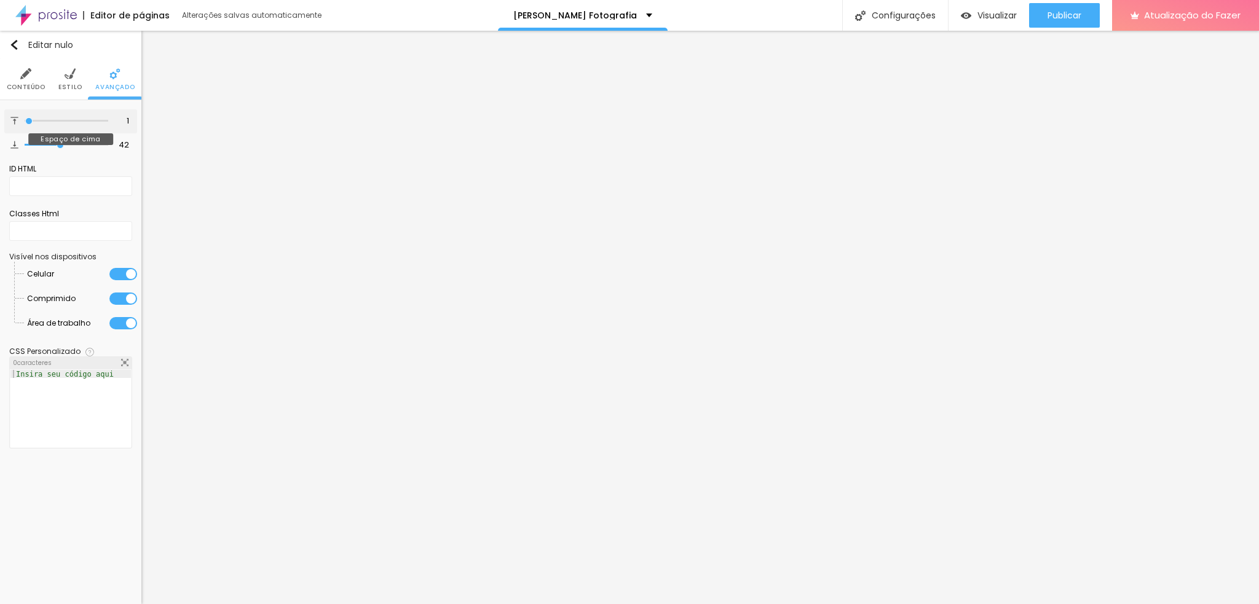
type input "18"
type input "25"
type input "26"
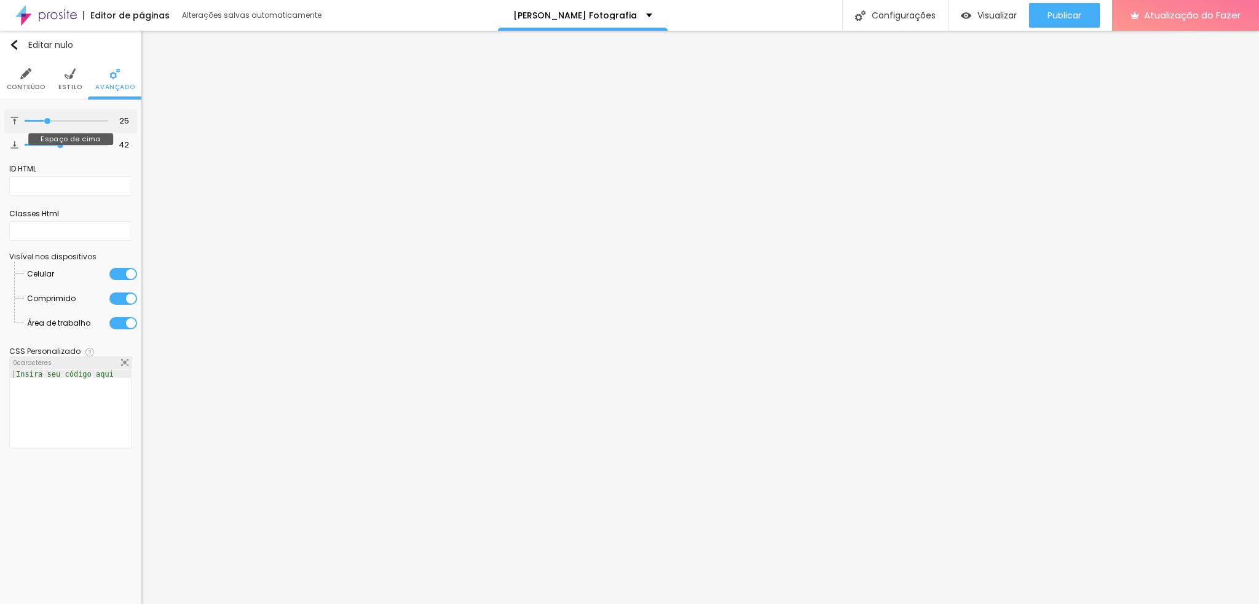
type input "26"
type input "27"
type input "28"
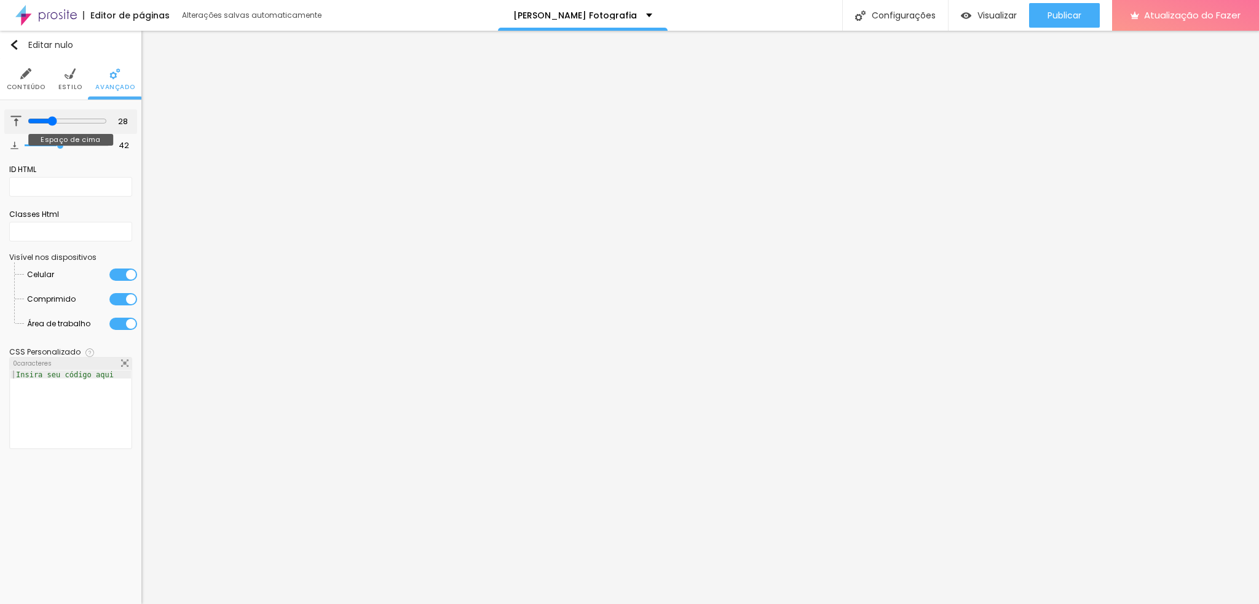
type input "8"
type input "0"
drag, startPoint x: 35, startPoint y: 116, endPoint x: 23, endPoint y: 109, distance: 14.3
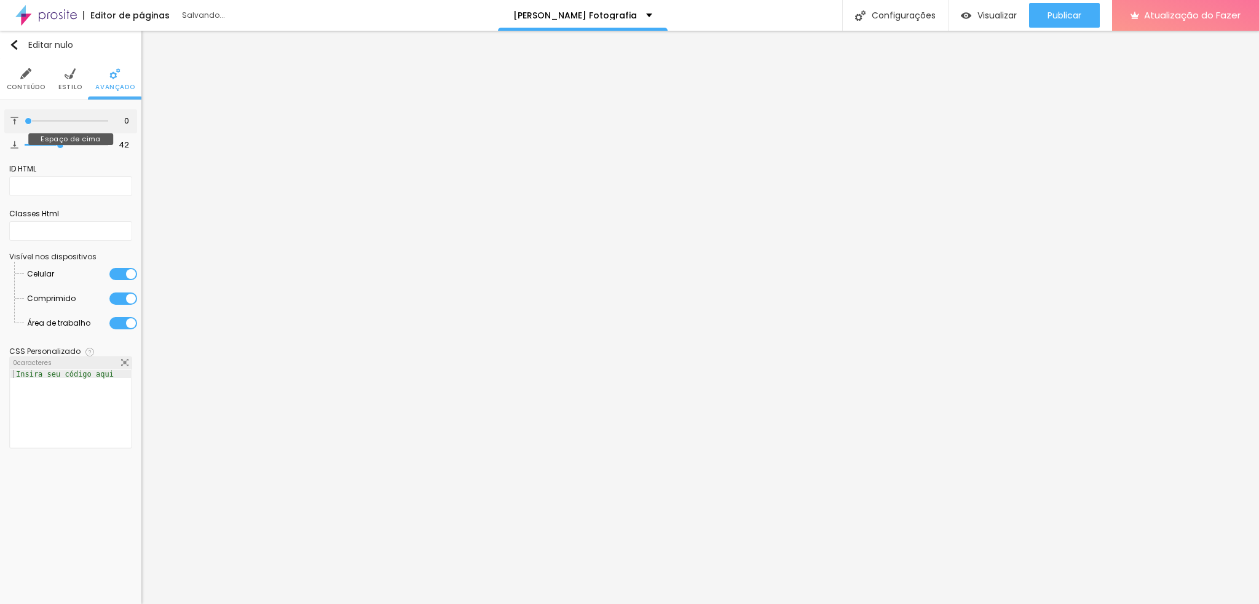
type input "0"
click at [25, 118] on input "range" at bounding box center [67, 121] width 84 height 6
click at [71, 84] on font "Estilo" at bounding box center [70, 86] width 24 height 9
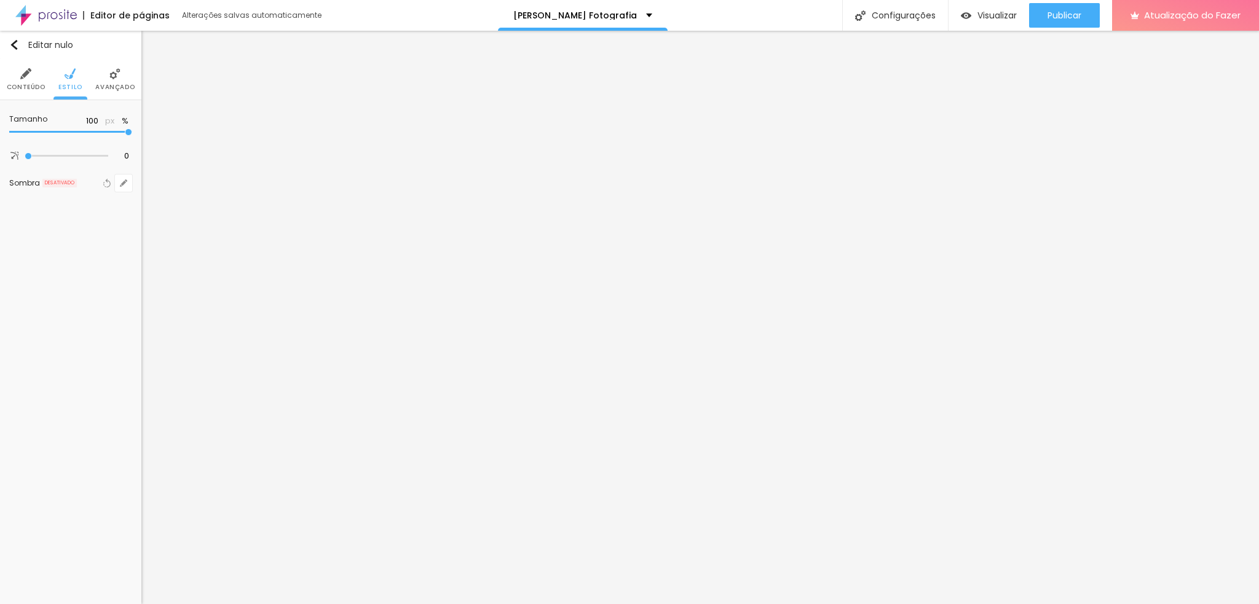
click at [21, 74] on img at bounding box center [25, 73] width 11 height 11
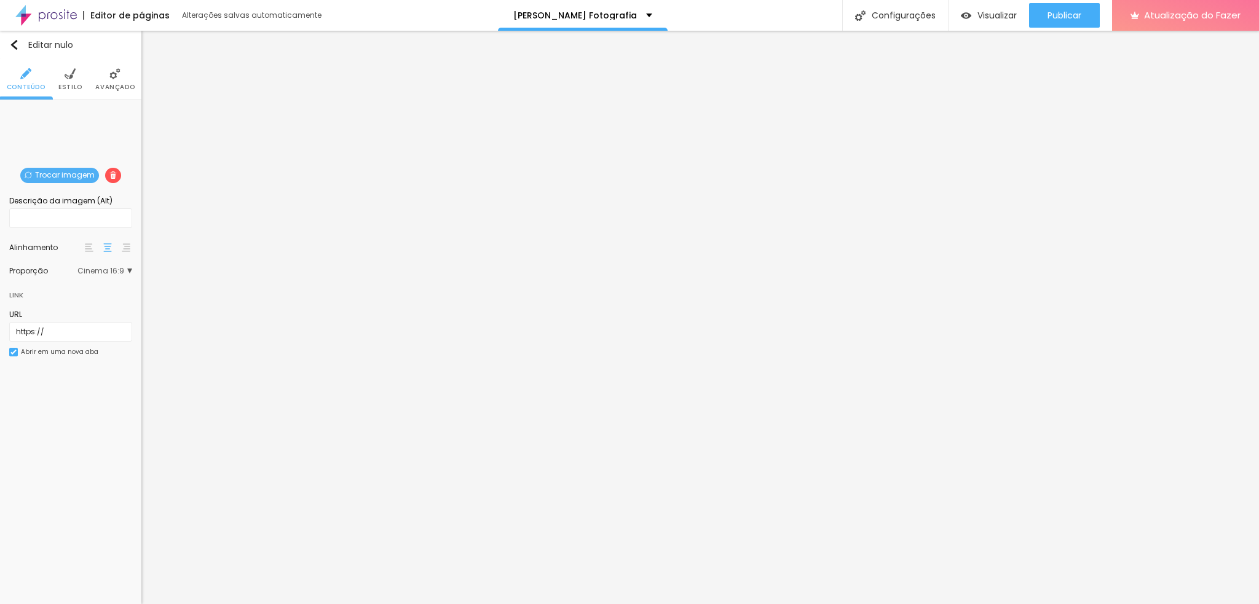
click at [43, 172] on font "Trocar imagem" at bounding box center [65, 175] width 60 height 10
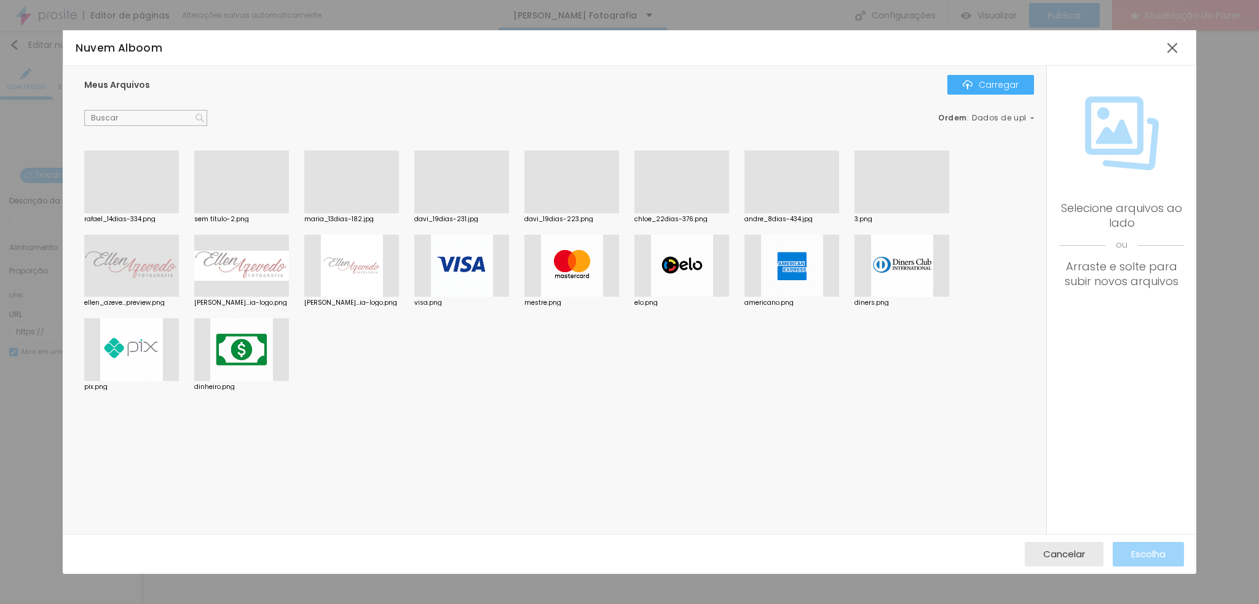
click at [237, 213] on div at bounding box center [241, 213] width 95 height 0
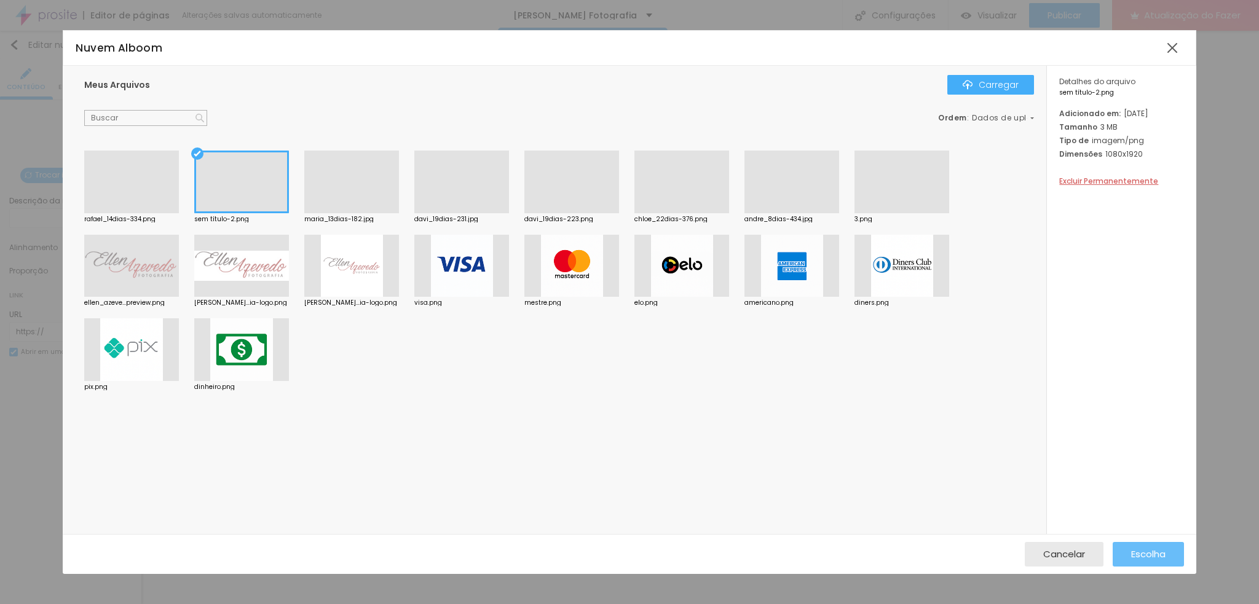
click at [1151, 554] on font "Escolha" at bounding box center [1148, 554] width 34 height 13
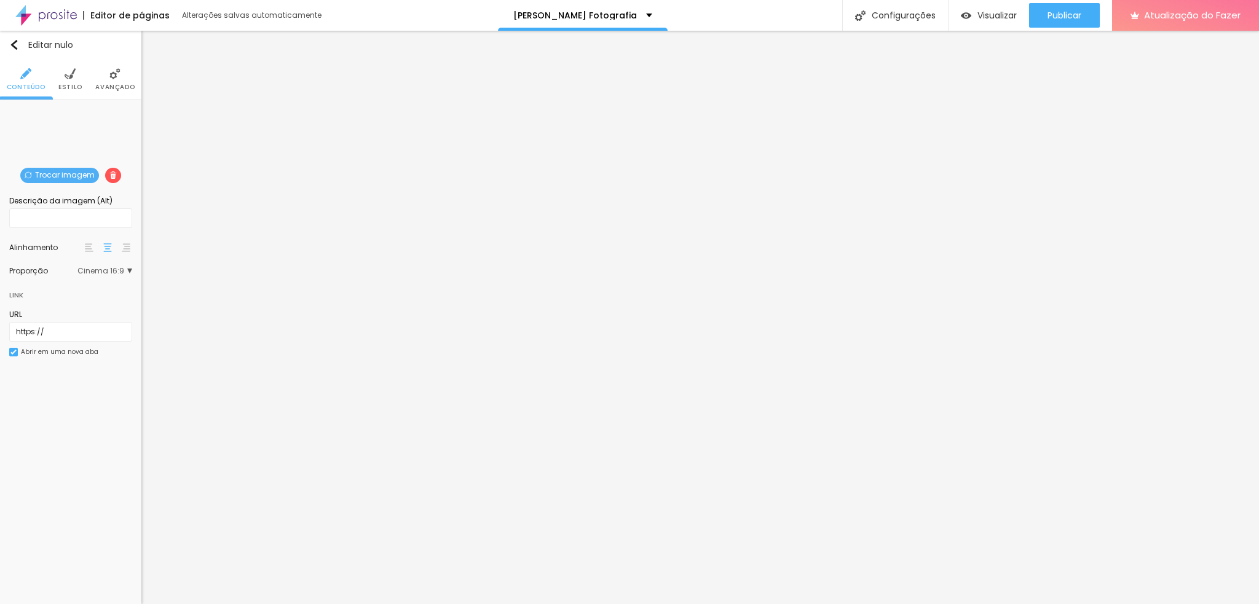
click at [69, 83] on font "Estilo" at bounding box center [70, 86] width 24 height 9
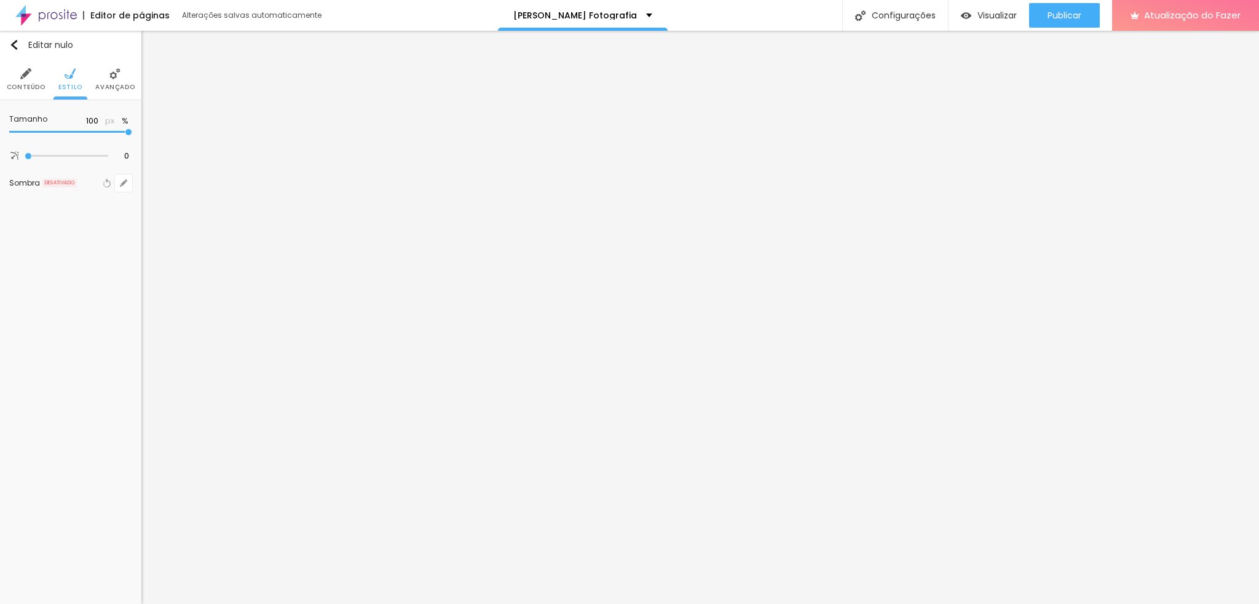
click at [115, 78] on img at bounding box center [114, 73] width 11 height 11
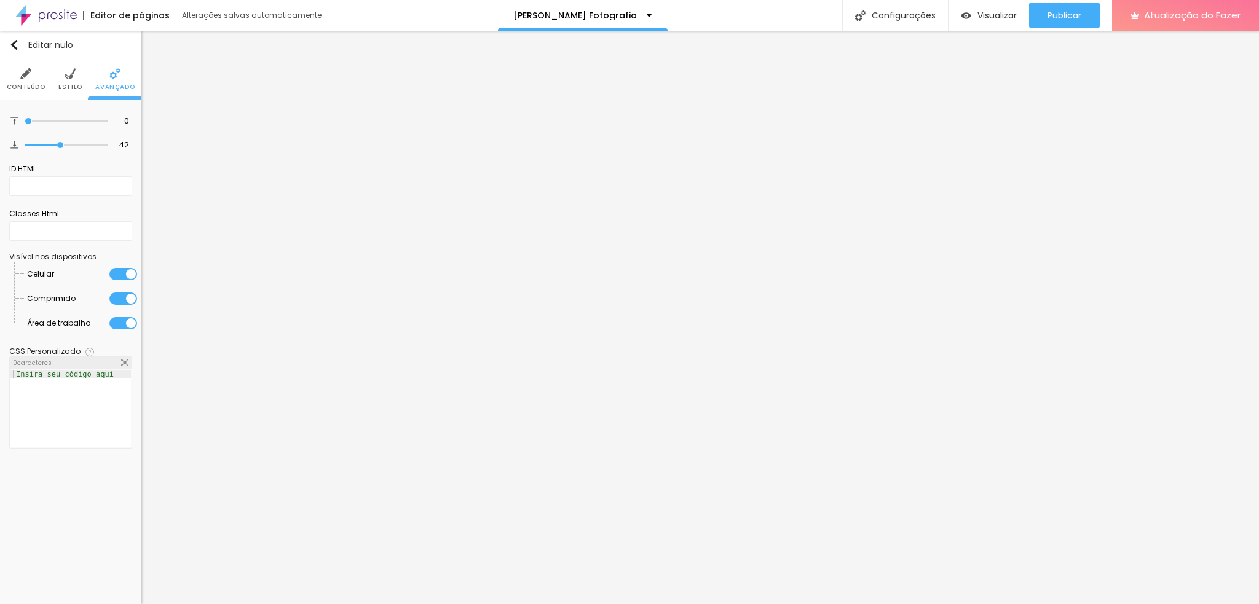
click at [73, 73] on img at bounding box center [70, 73] width 11 height 11
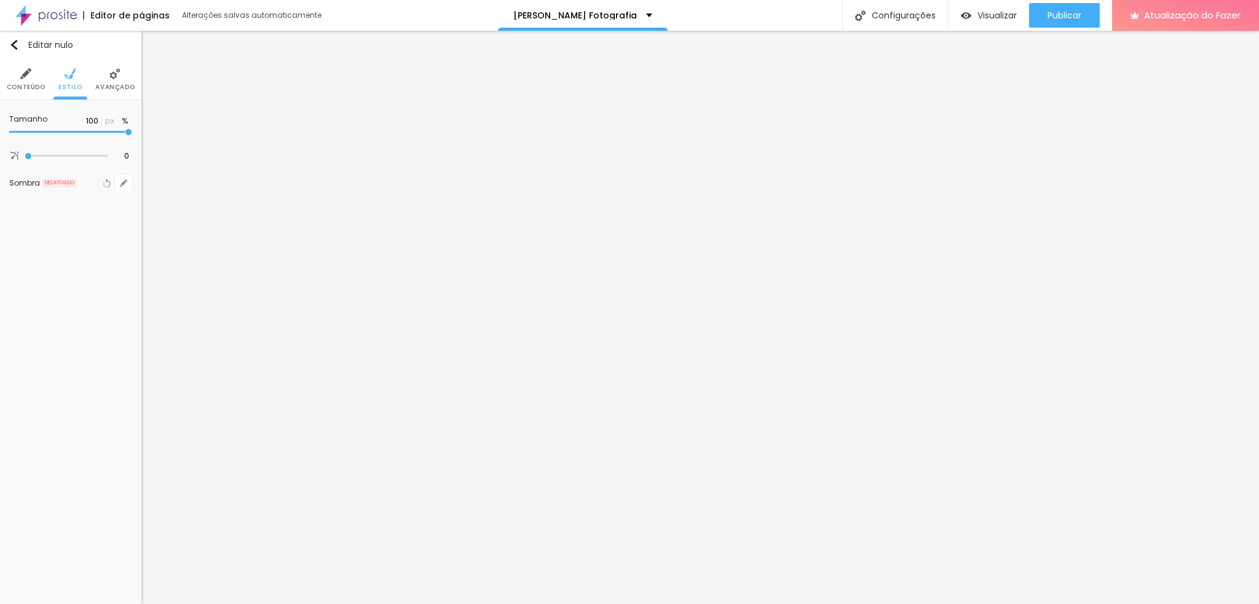
click at [27, 73] on img at bounding box center [25, 73] width 11 height 11
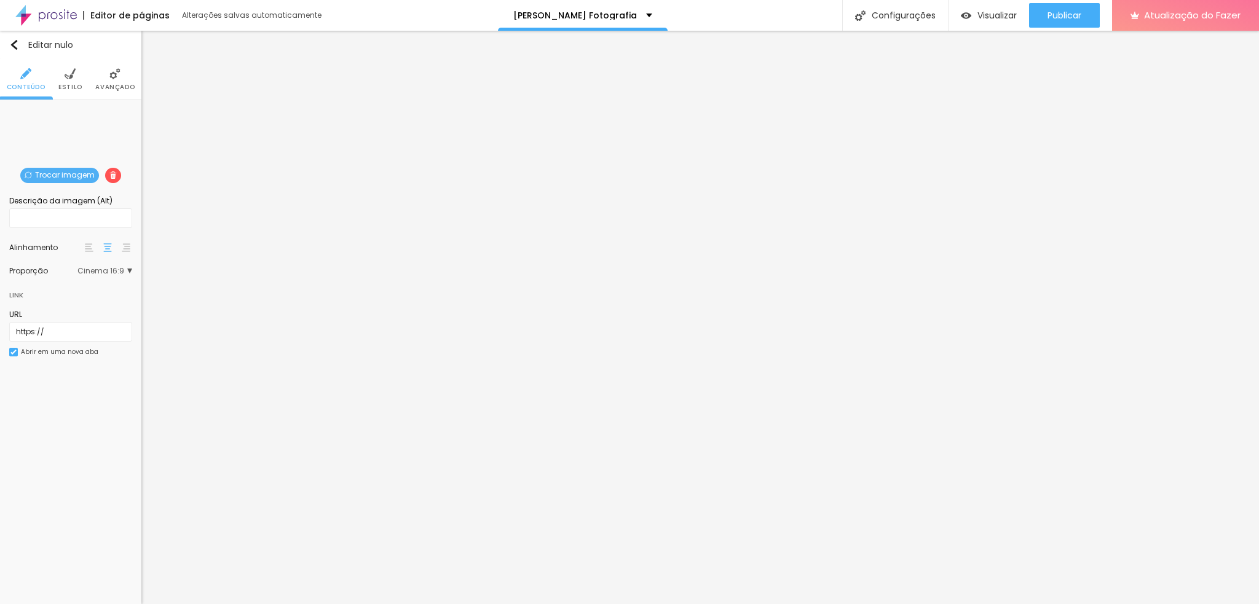
click at [128, 269] on span "Cinema 16:9" at bounding box center [104, 270] width 55 height 7
click at [82, 301] on div "Padrão 4:3" at bounding box center [80, 306] width 104 height 16
click at [63, 317] on font "Quadrado" at bounding box center [67, 322] width 40 height 10
click at [66, 344] on div "Original" at bounding box center [80, 339] width 104 height 16
click at [58, 170] on font "Trocar imagem" at bounding box center [65, 175] width 60 height 10
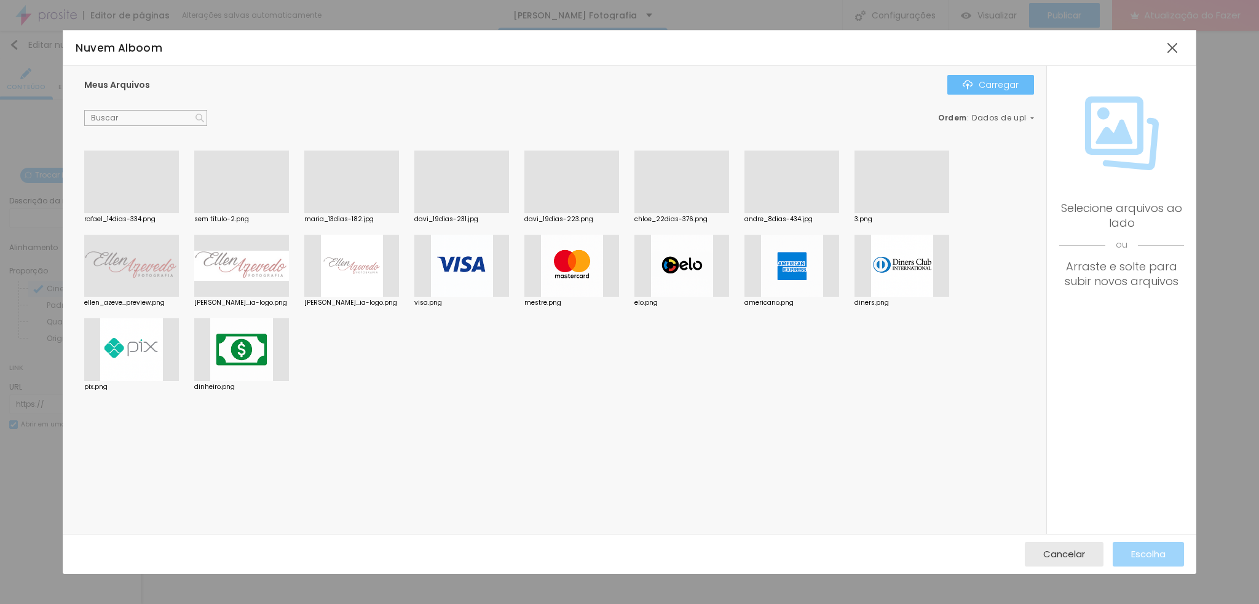
click at [979, 81] on div "Carregar" at bounding box center [991, 85] width 56 height 10
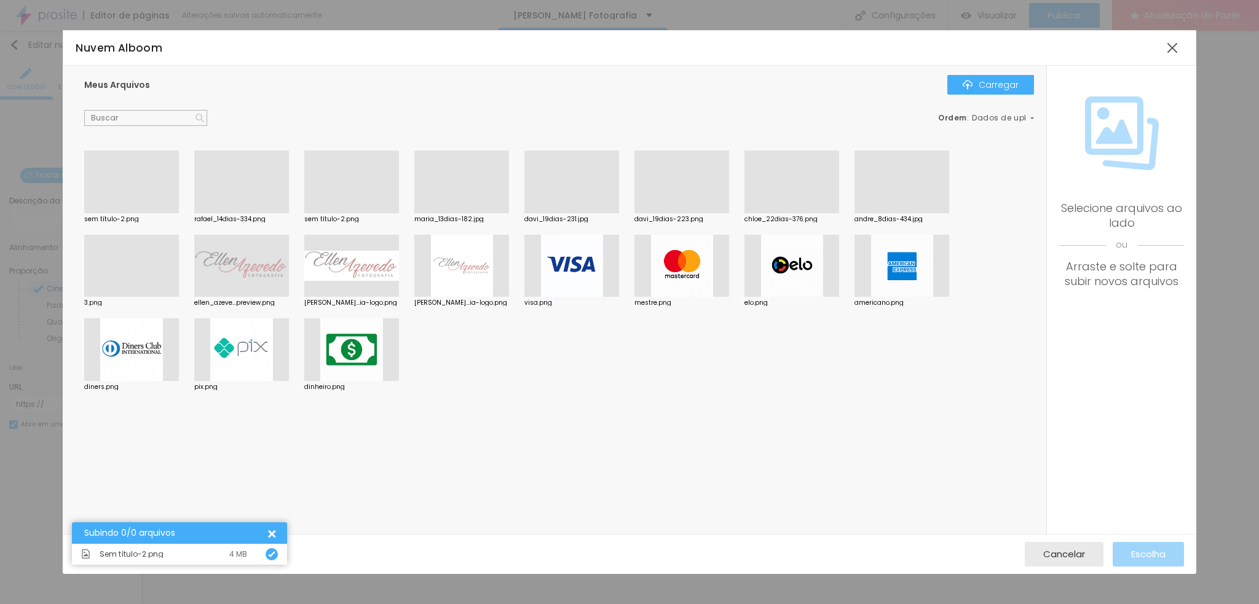
click at [119, 213] on div at bounding box center [131, 213] width 95 height 0
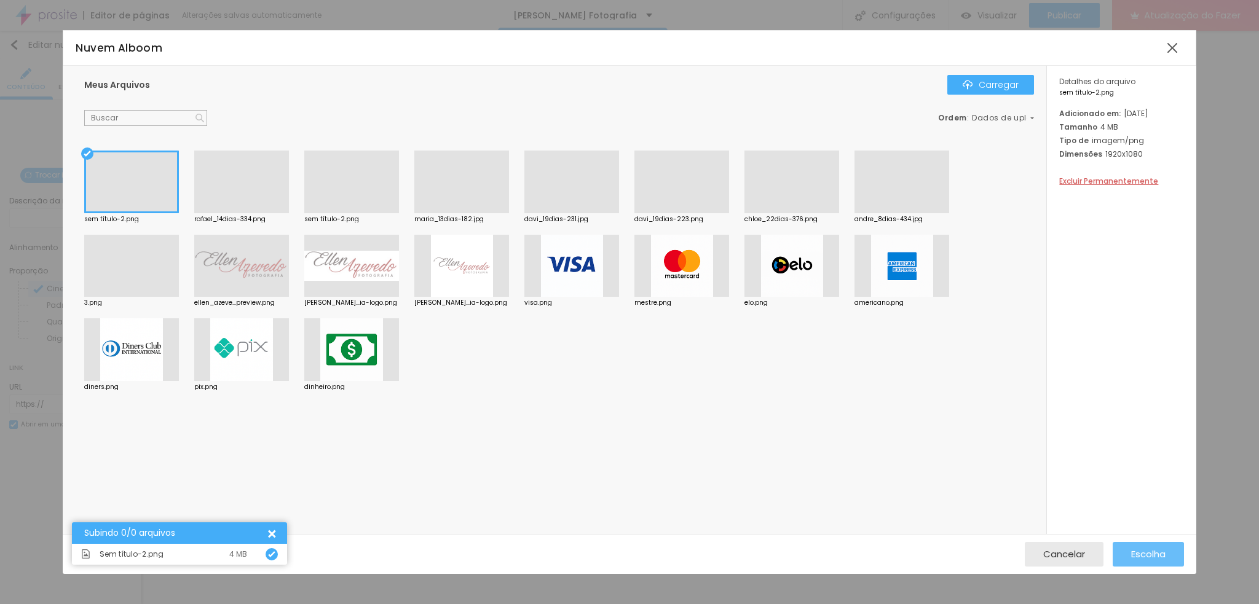
click at [1152, 559] on font "Escolha" at bounding box center [1148, 554] width 34 height 13
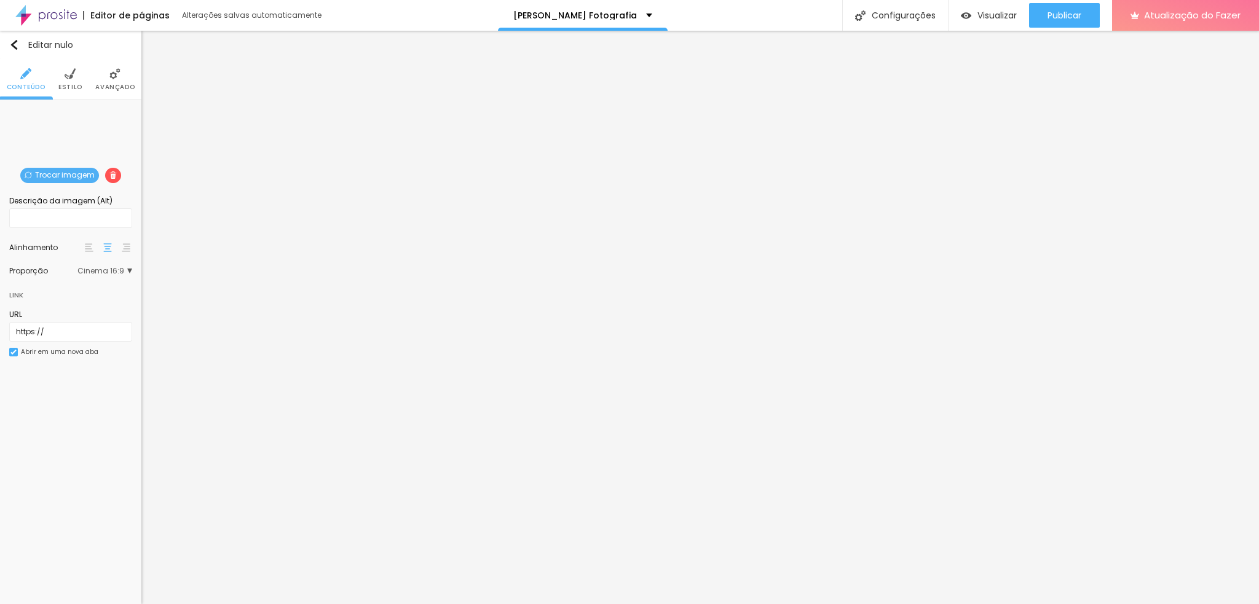
click at [119, 275] on font "Cinema 16:9" at bounding box center [100, 271] width 47 height 10
click at [101, 304] on span "Padrão" at bounding box center [83, 305] width 73 height 7
click at [90, 317] on div "Quadrado 1:1" at bounding box center [80, 322] width 104 height 16
click at [76, 339] on span "Original" at bounding box center [89, 338] width 84 height 7
click at [81, 293] on span "Cinema" at bounding box center [81, 288] width 69 height 7
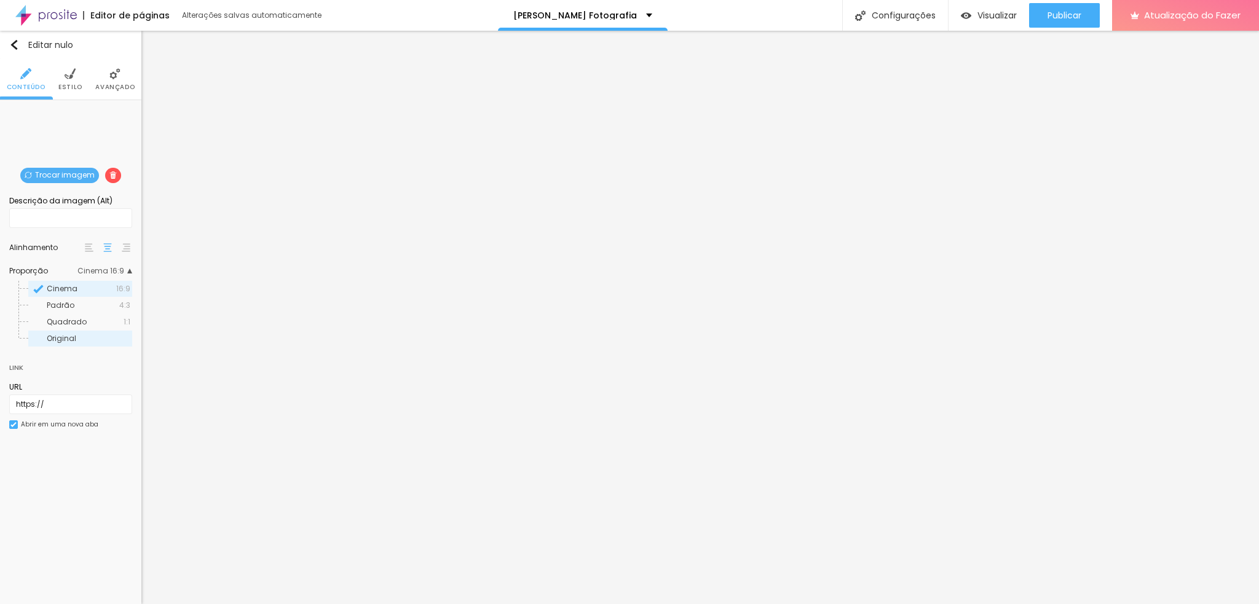
click at [65, 336] on font "Original" at bounding box center [62, 338] width 30 height 10
click at [71, 79] on img at bounding box center [70, 73] width 11 height 11
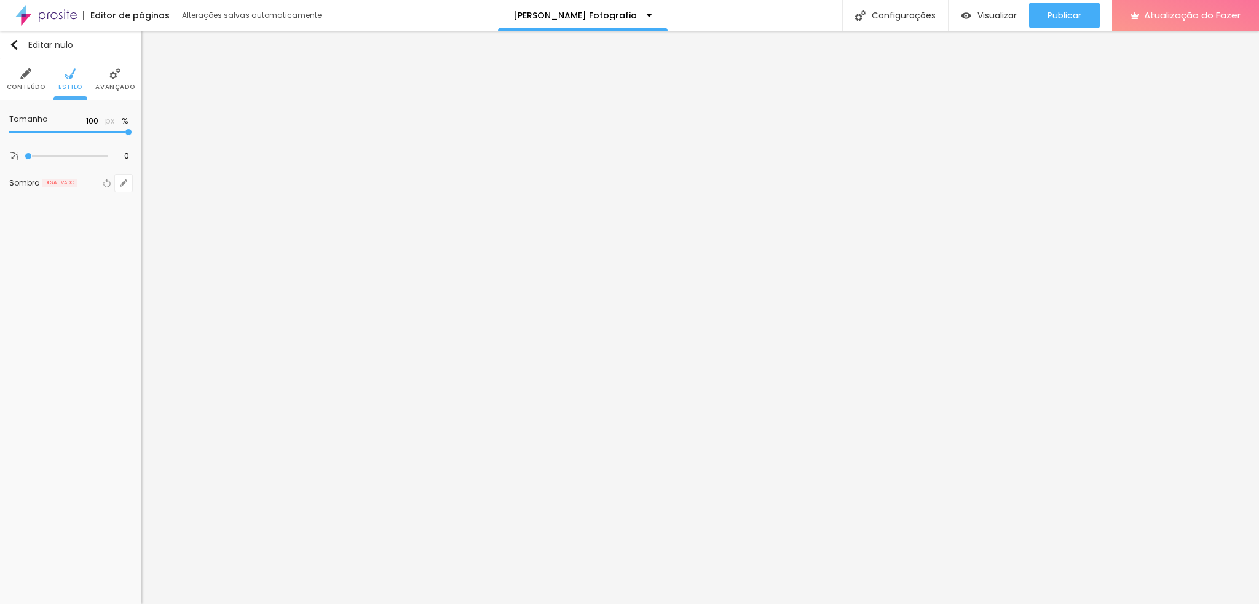
type input "90"
type input "45"
type input "55"
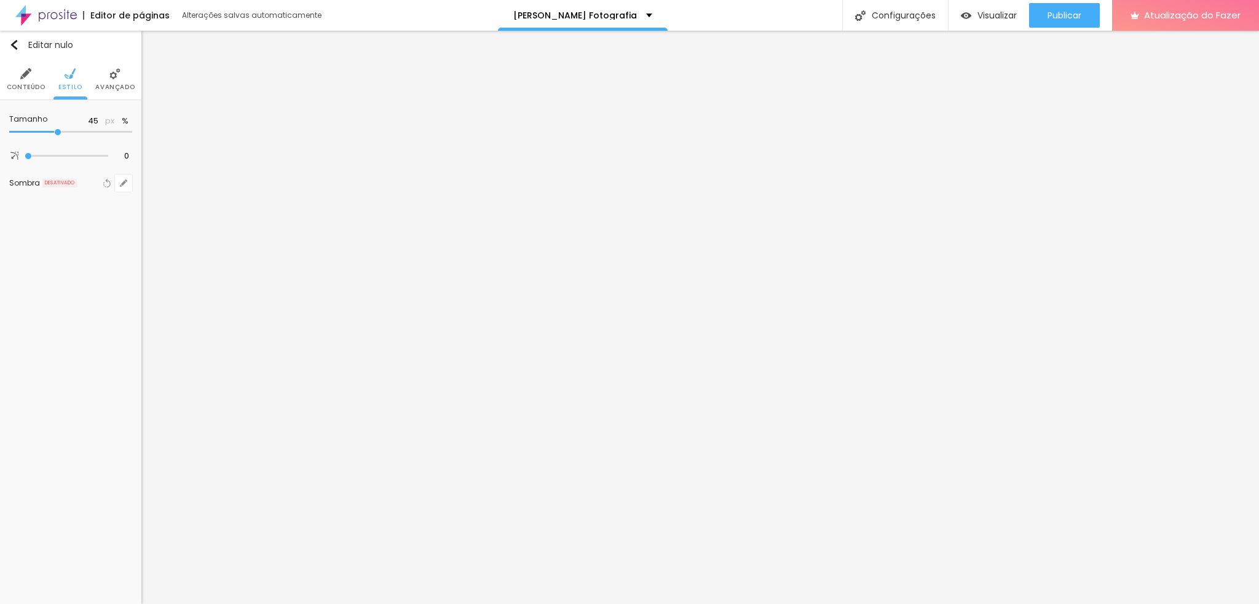
type input "55"
type input "80"
type input "100"
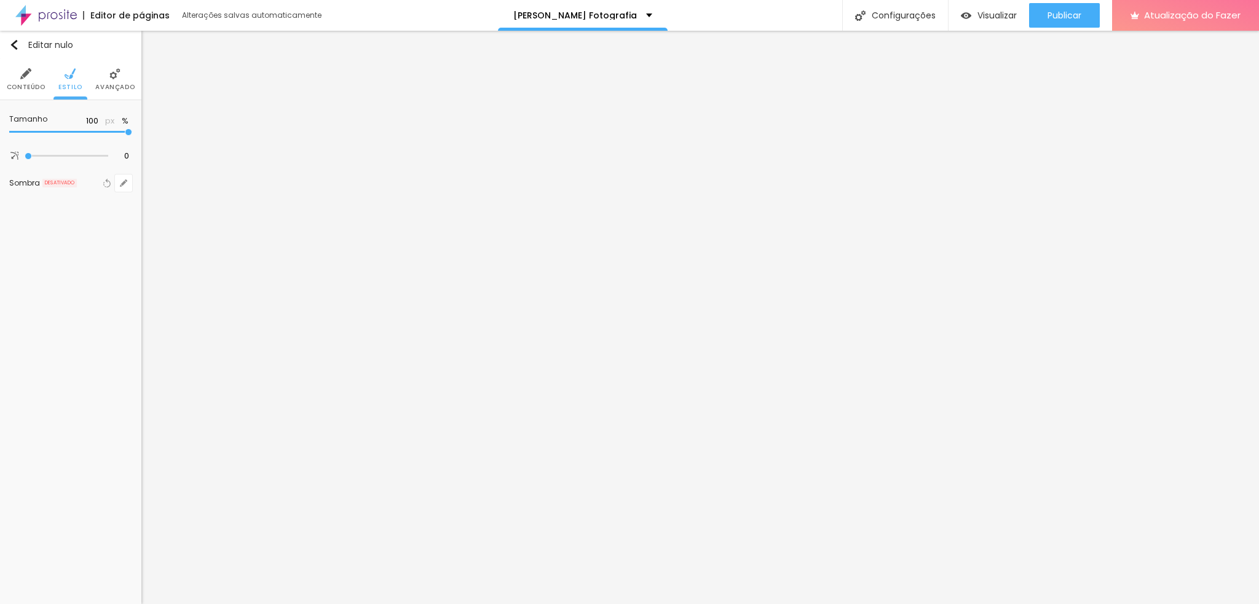
drag, startPoint x: 126, startPoint y: 129, endPoint x: 175, endPoint y: 136, distance: 49.6
click at [132, 135] on input "range" at bounding box center [70, 132] width 123 height 6
type input "60"
type input "161"
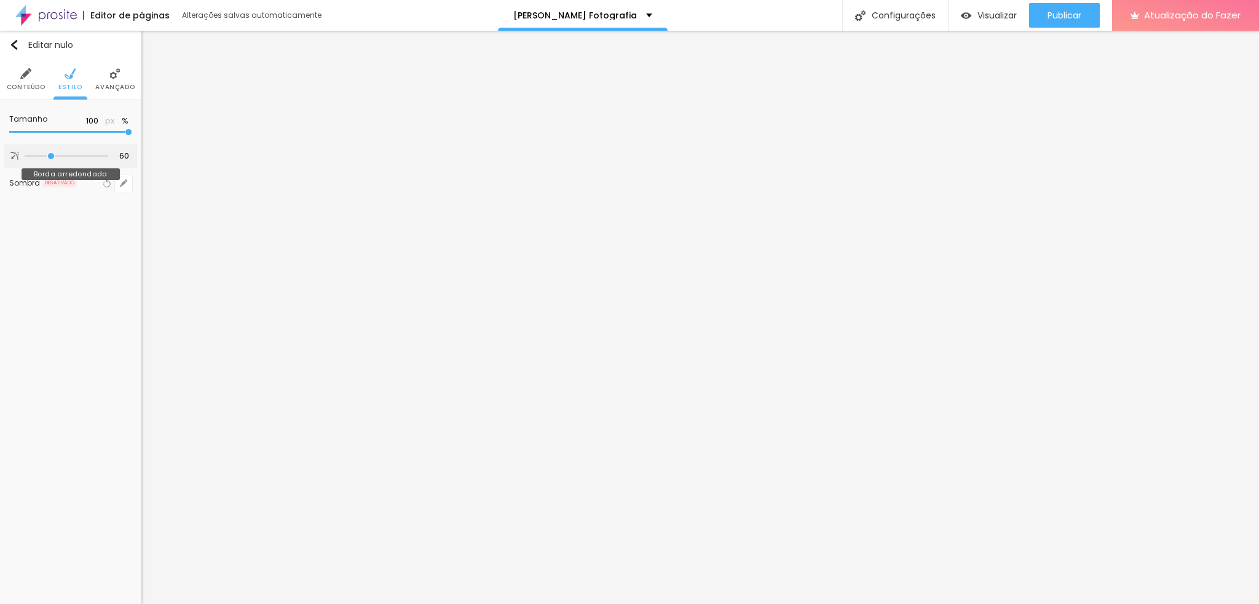
type input "161"
type input "181"
type input "182"
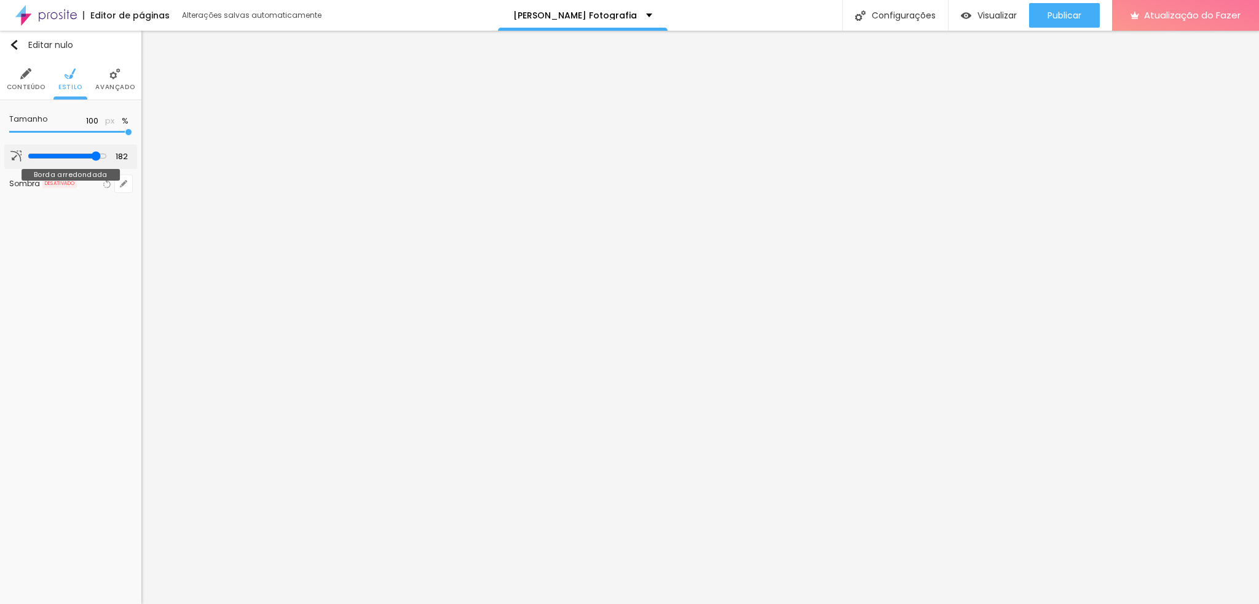
type input "175"
type input "67"
type input "0"
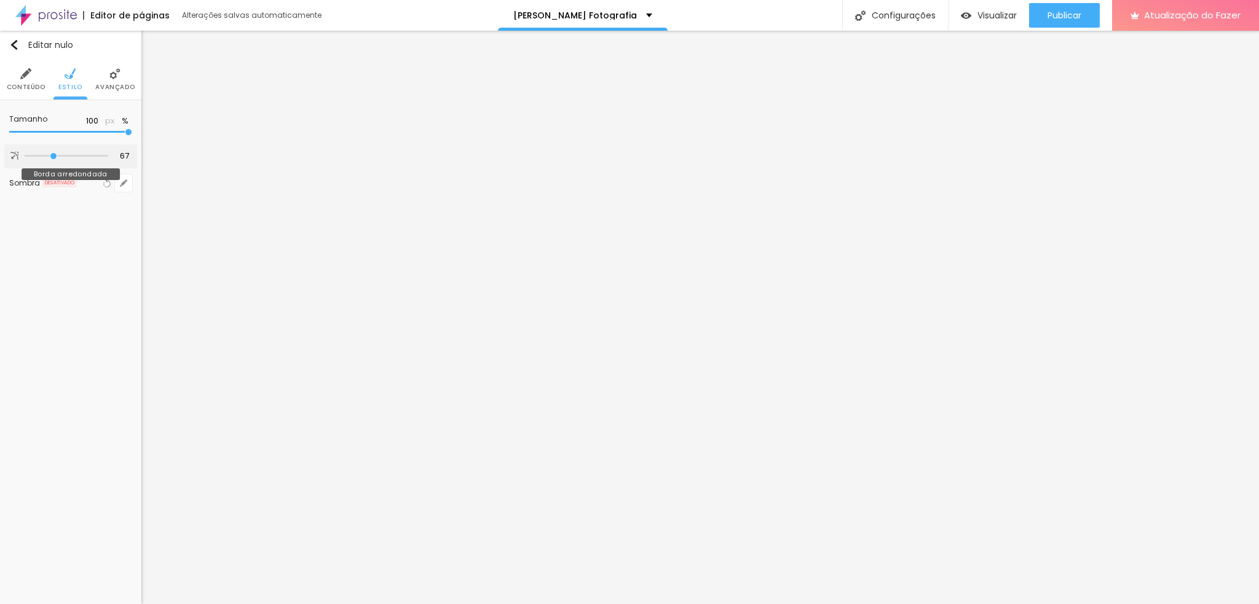
type input "0"
drag, startPoint x: 30, startPoint y: 156, endPoint x: 0, endPoint y: 173, distance: 35.0
click at [25, 159] on input "range" at bounding box center [67, 156] width 84 height 6
click at [118, 79] on li "Avançado" at bounding box center [114, 79] width 39 height 41
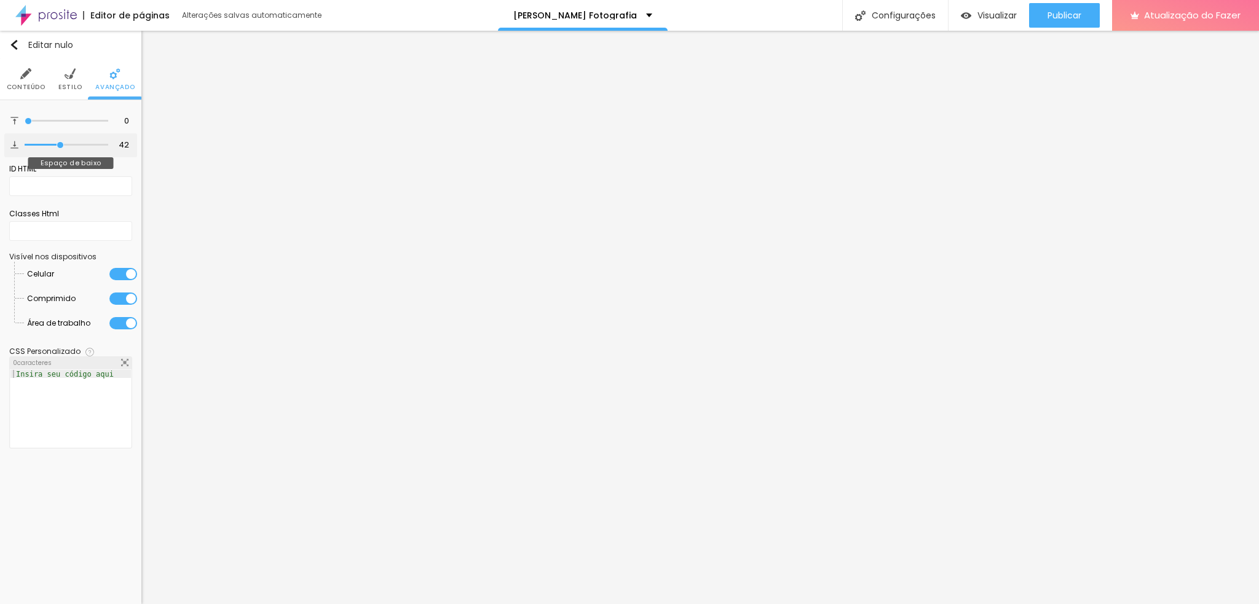
type input "46"
type input "59"
type input "61"
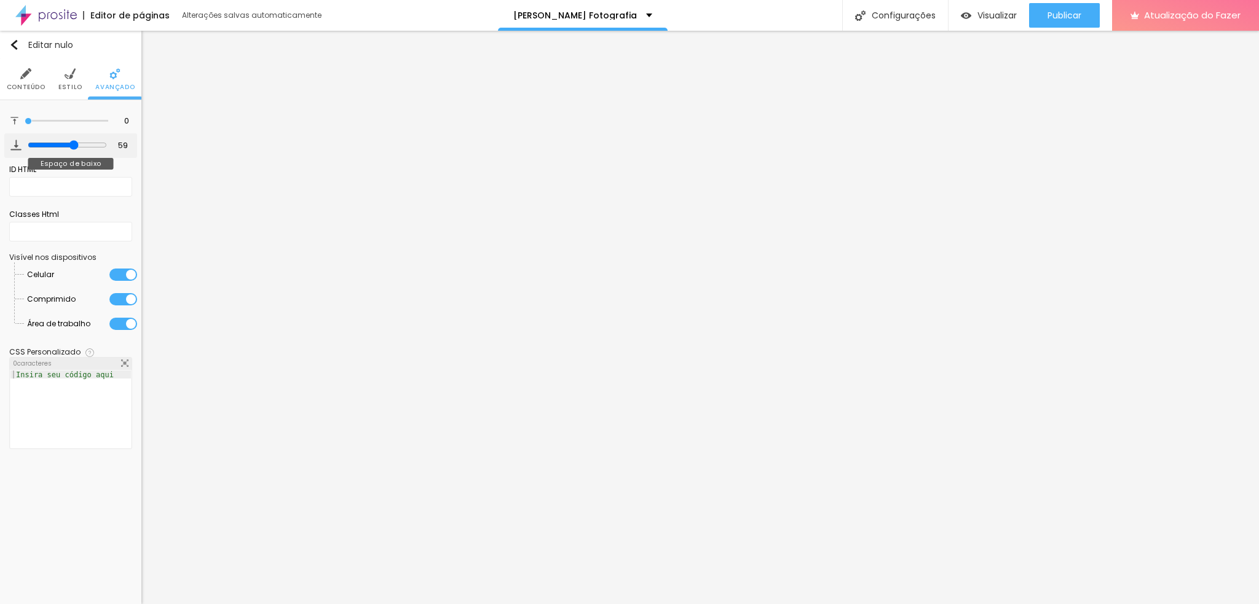
type input "61"
type input "67"
type input "59"
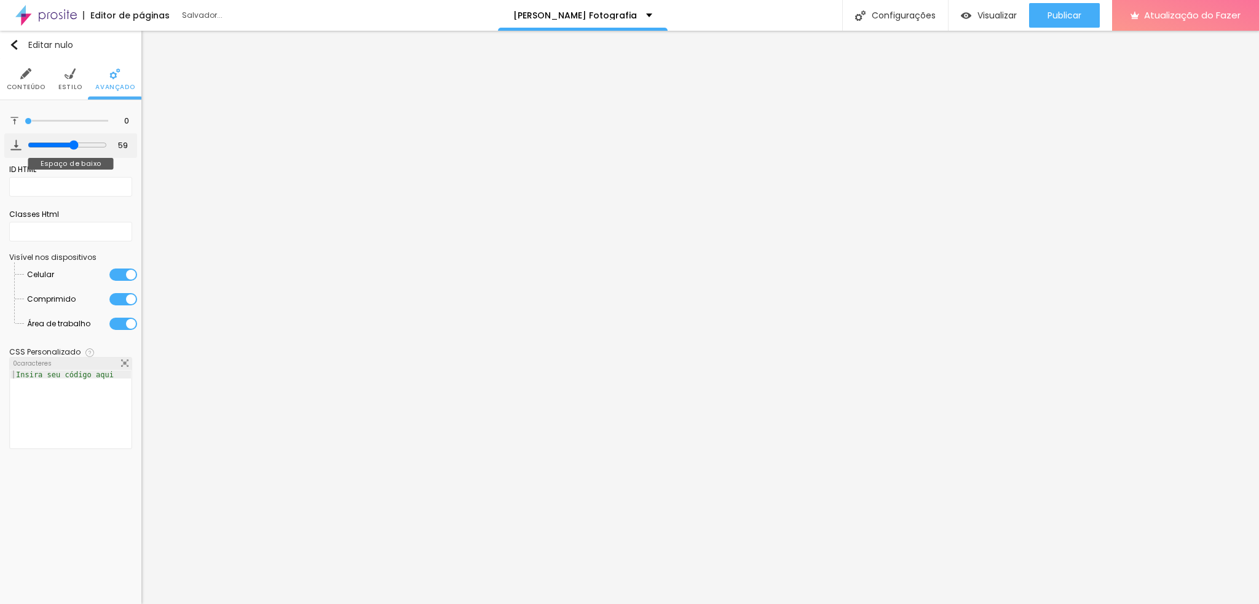
type input "55"
type input "54"
type input "53"
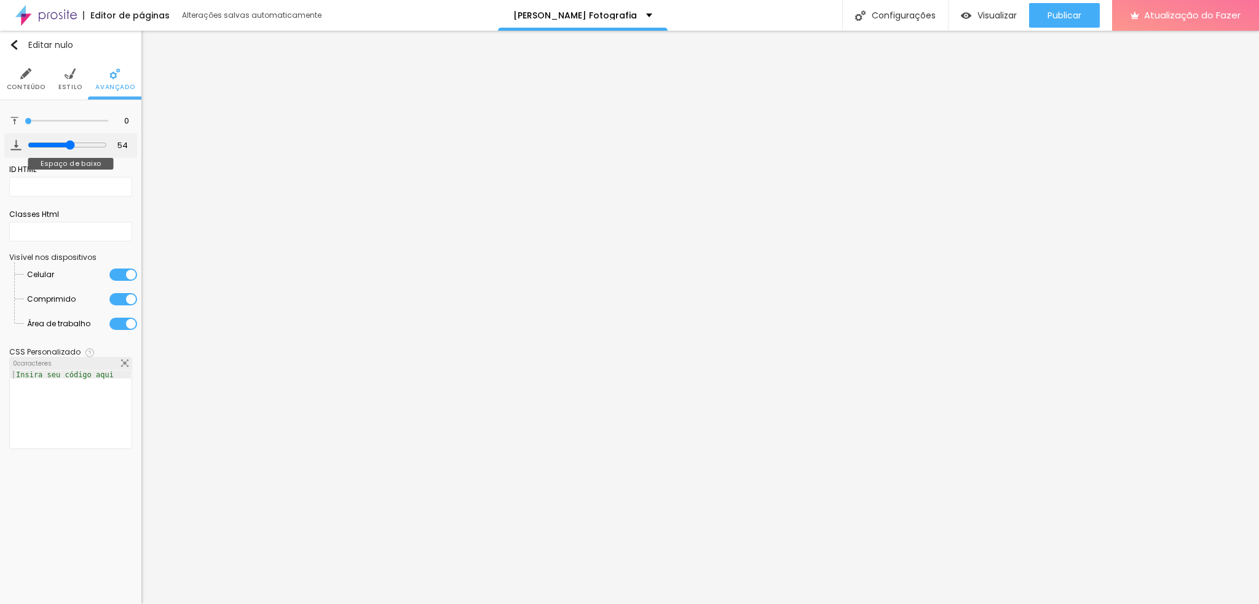
type input "53"
type input "46"
type input "48"
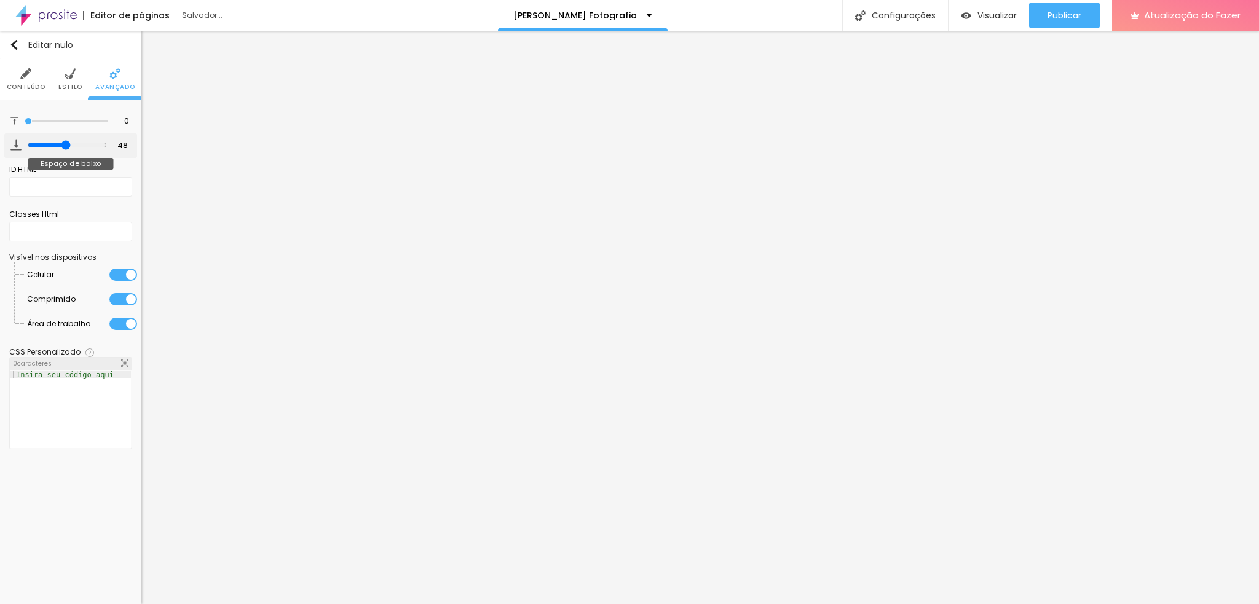
type input "53"
type input "47"
type input "39"
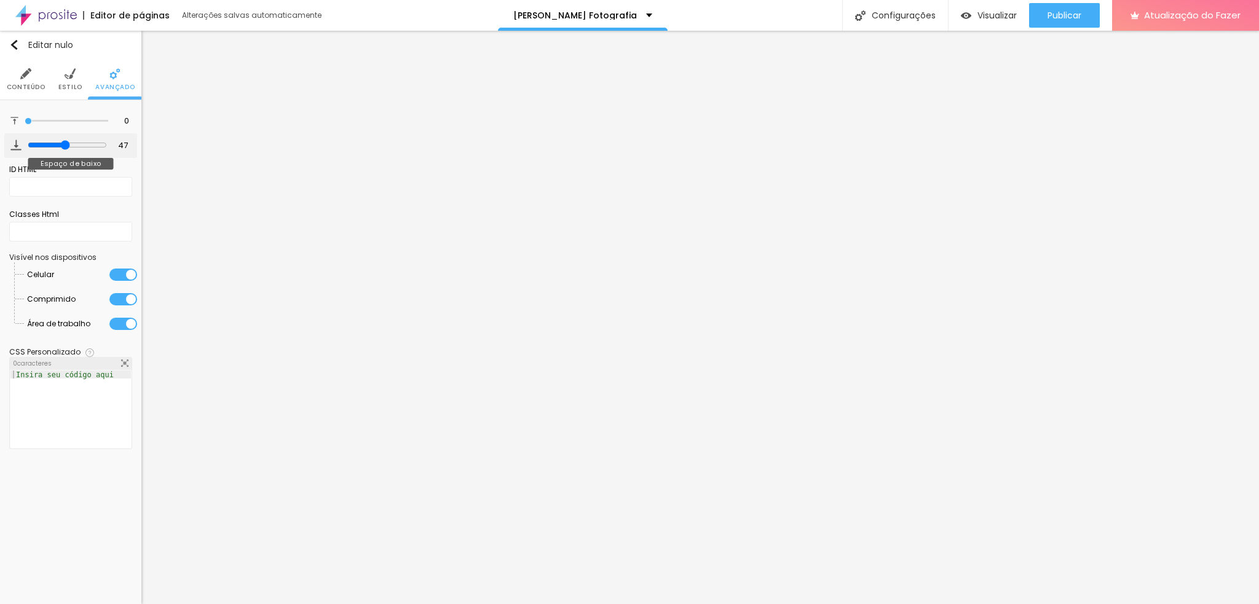
type input "39"
type input "52"
type input "46"
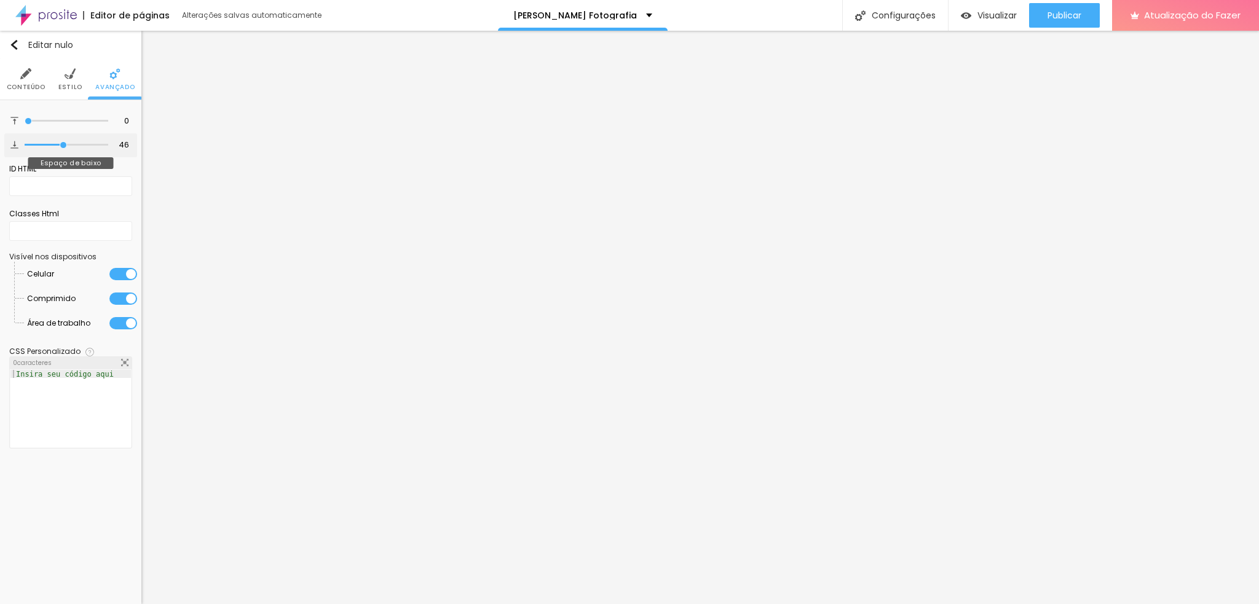
type input "46"
click at [63, 148] on input "range" at bounding box center [67, 145] width 84 height 6
type input "3"
type input "24"
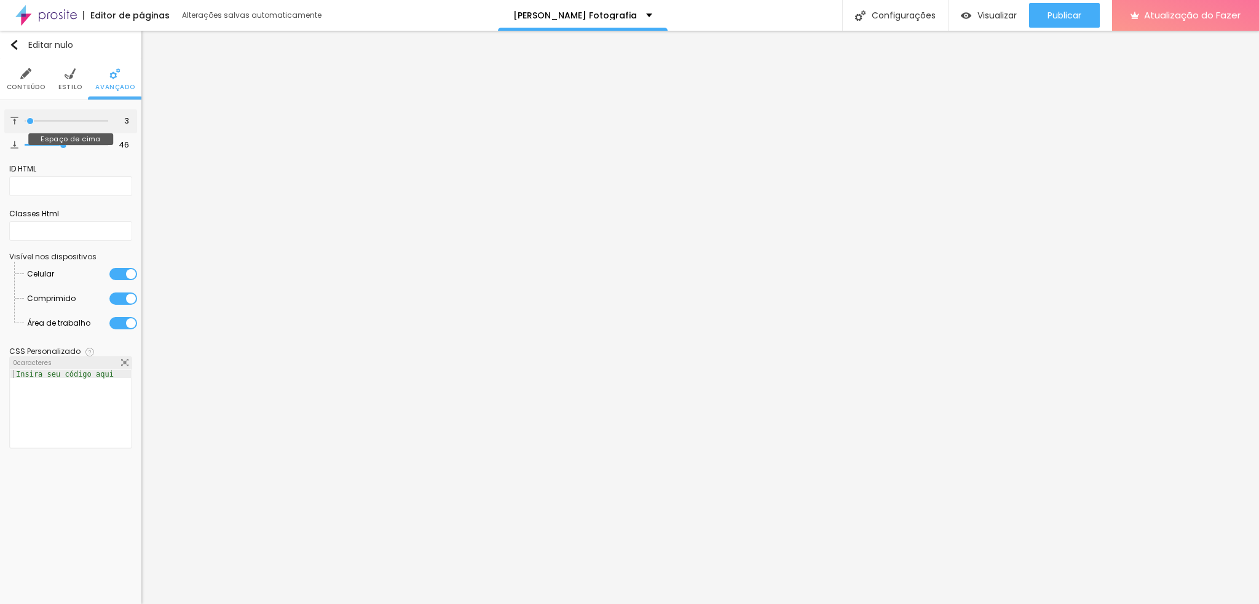
type input "24"
type input "31"
type input "19"
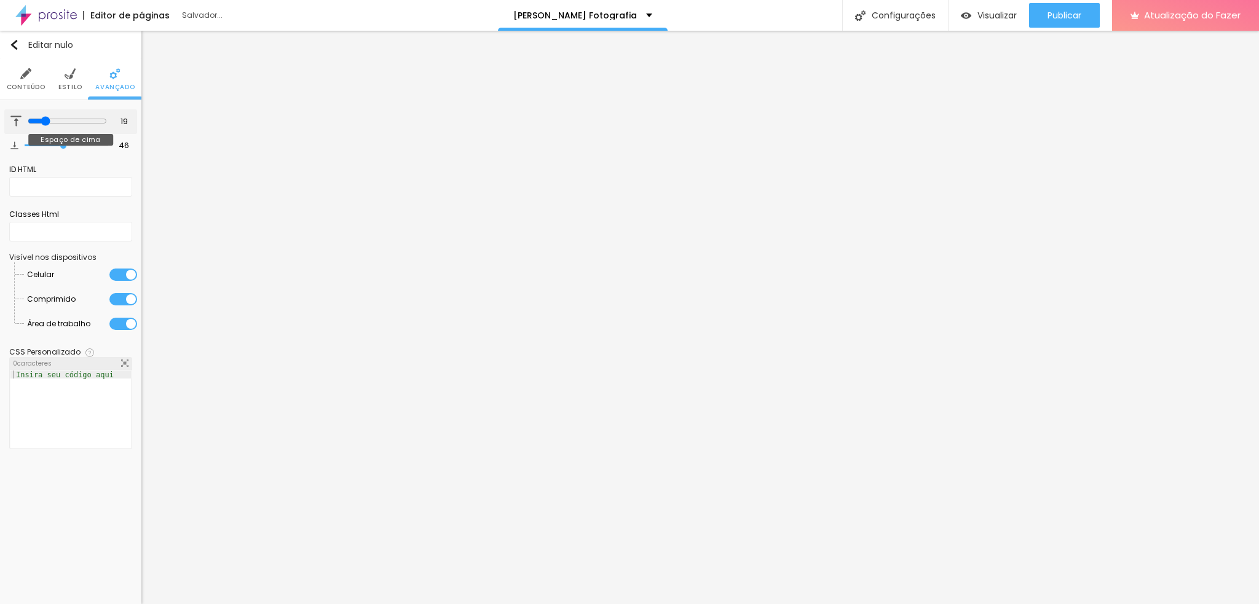
type input "39"
type input "26"
drag, startPoint x: 26, startPoint y: 121, endPoint x: 48, endPoint y: 114, distance: 22.7
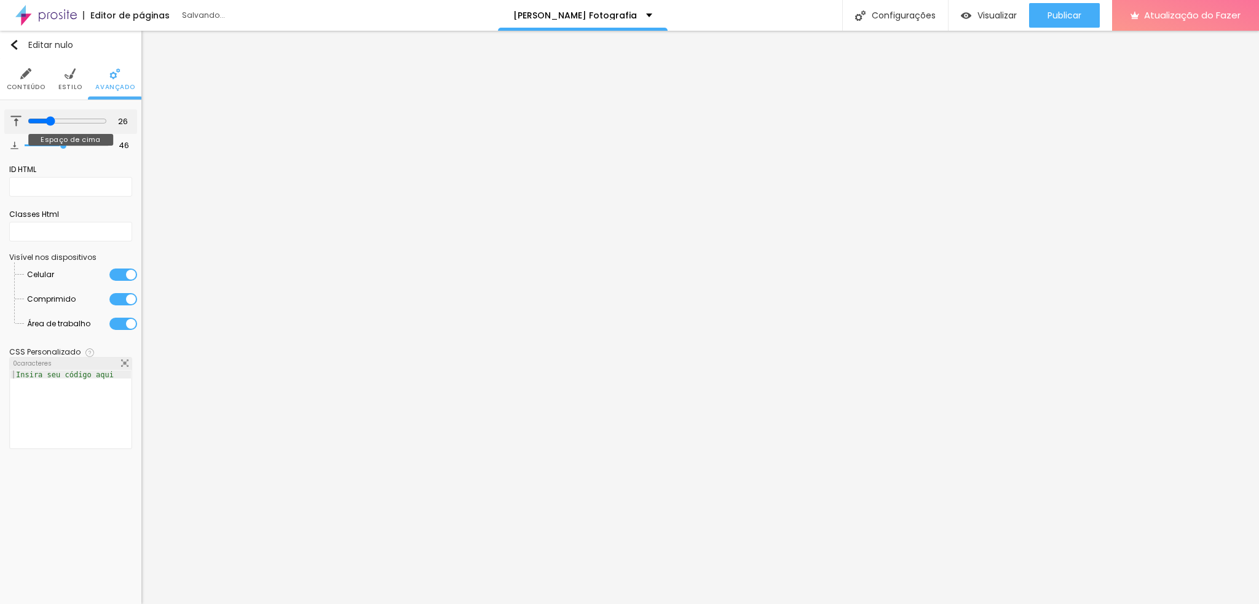
type input "26"
click at [48, 116] on input "range" at bounding box center [67, 121] width 79 height 10
type input "39"
type input "37"
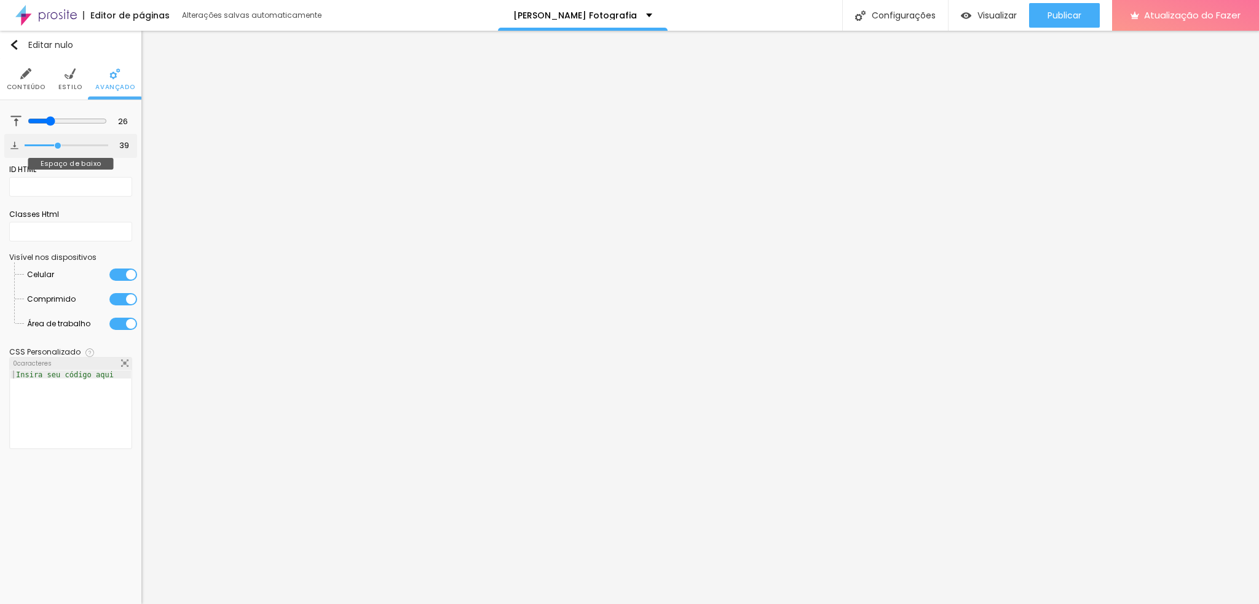
type input "37"
type input "28"
type input "25"
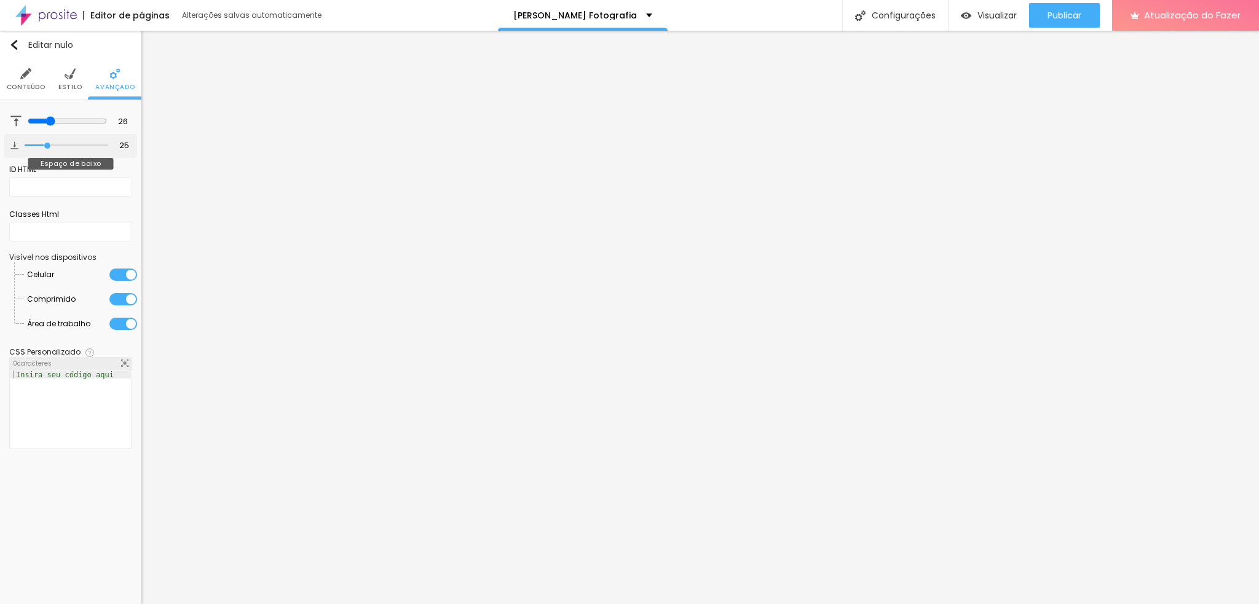
type input "23"
type input "24"
drag, startPoint x: 63, startPoint y: 146, endPoint x: 46, endPoint y: 146, distance: 16.6
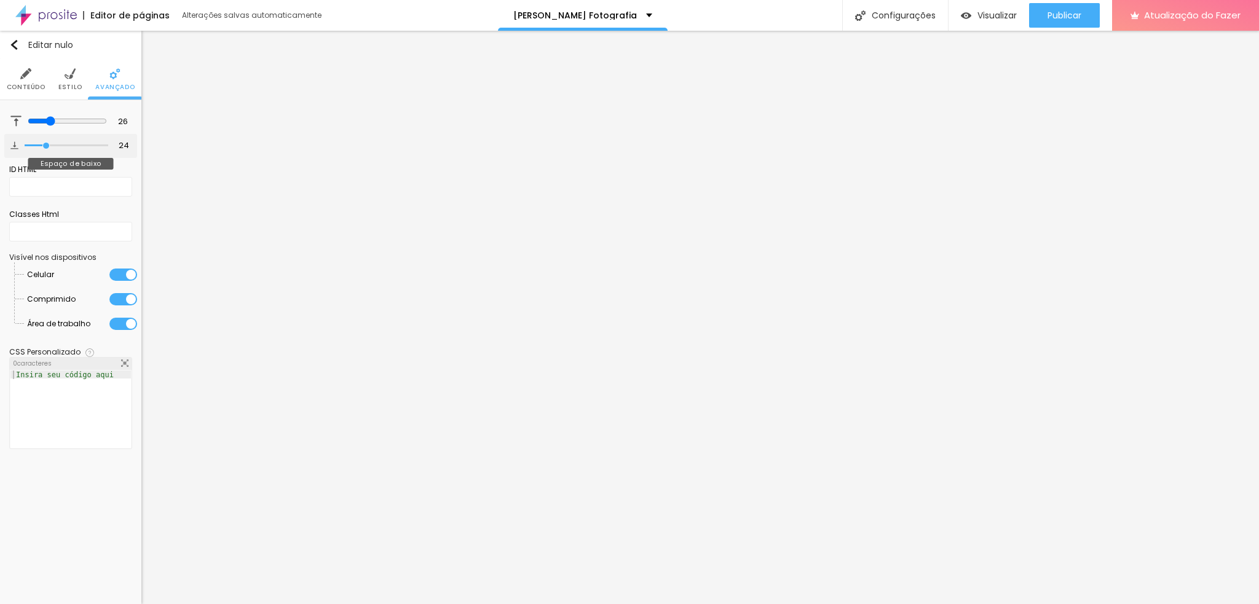
type input "24"
click at [46, 146] on input "range" at bounding box center [67, 146] width 84 height 6
type input "43"
type input "52"
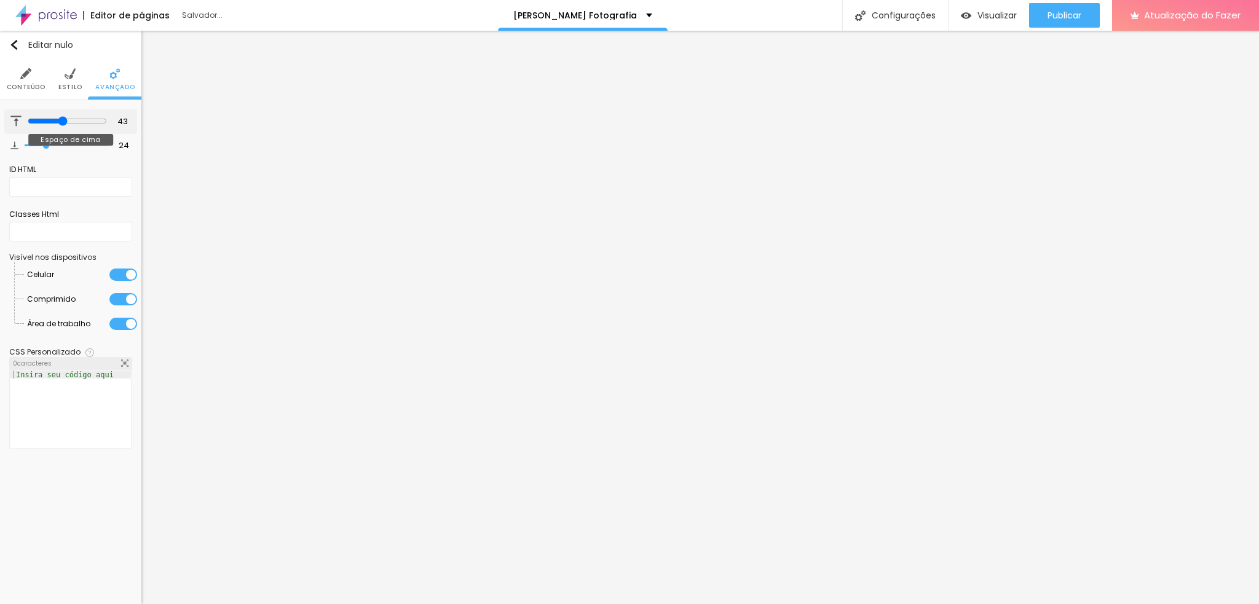
type input "52"
type input "31"
type input "30"
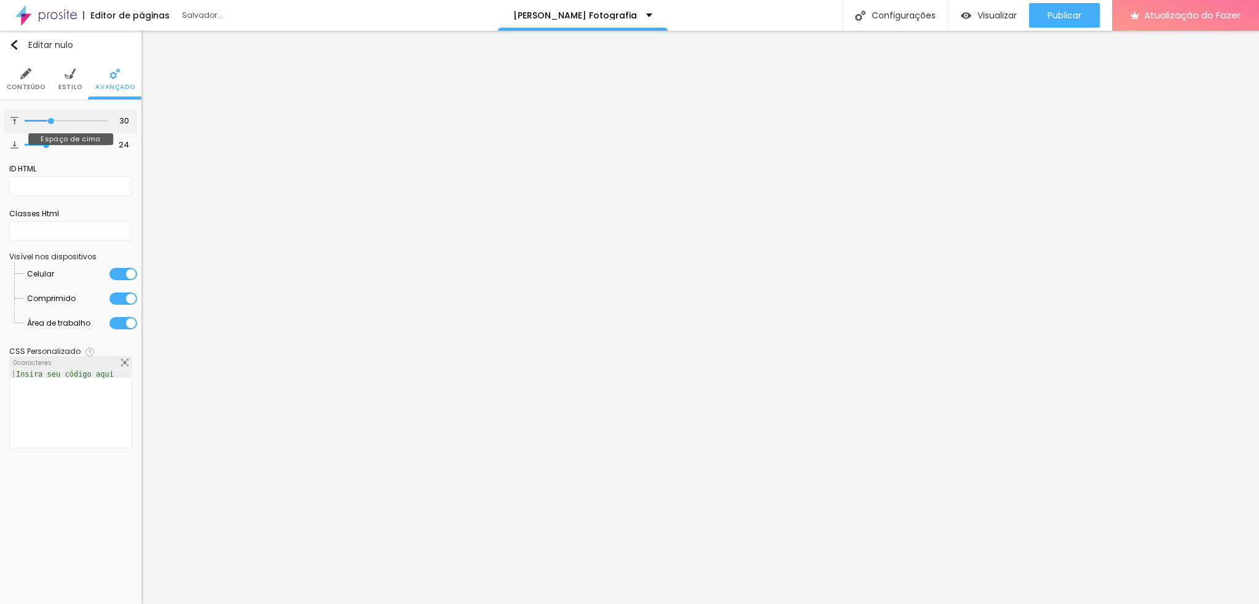
type input "29"
type input "28"
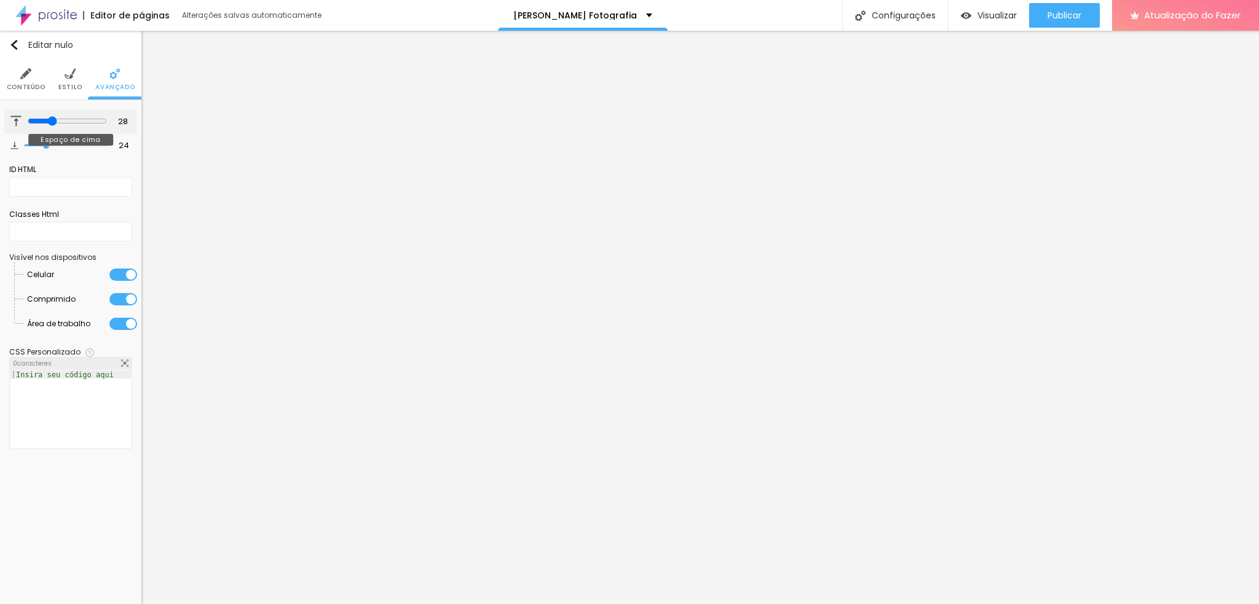
click at [50, 117] on input "range" at bounding box center [67, 121] width 79 height 10
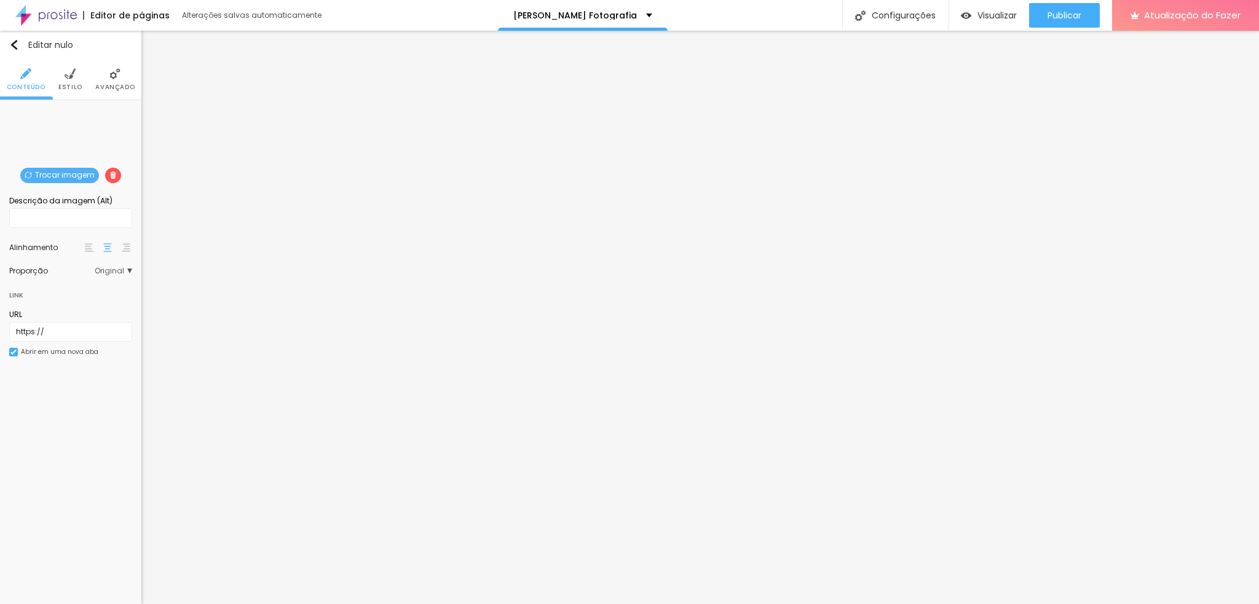
click at [66, 178] on font "Trocar imagem" at bounding box center [65, 175] width 60 height 10
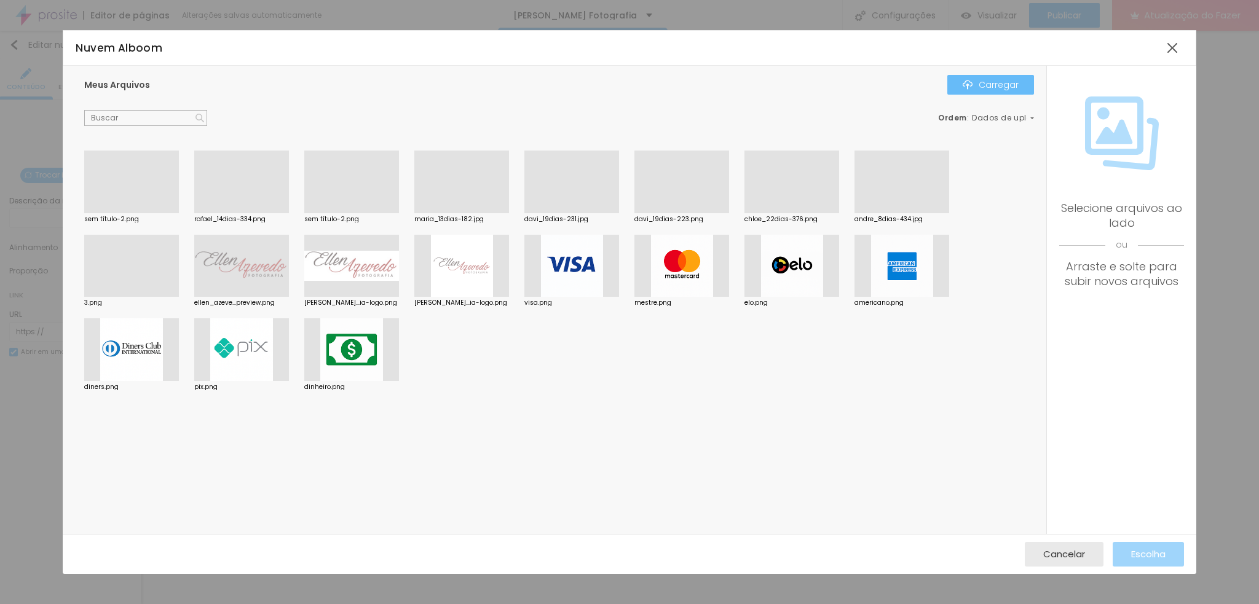
click at [981, 75] on button "Carregar" at bounding box center [990, 85] width 87 height 20
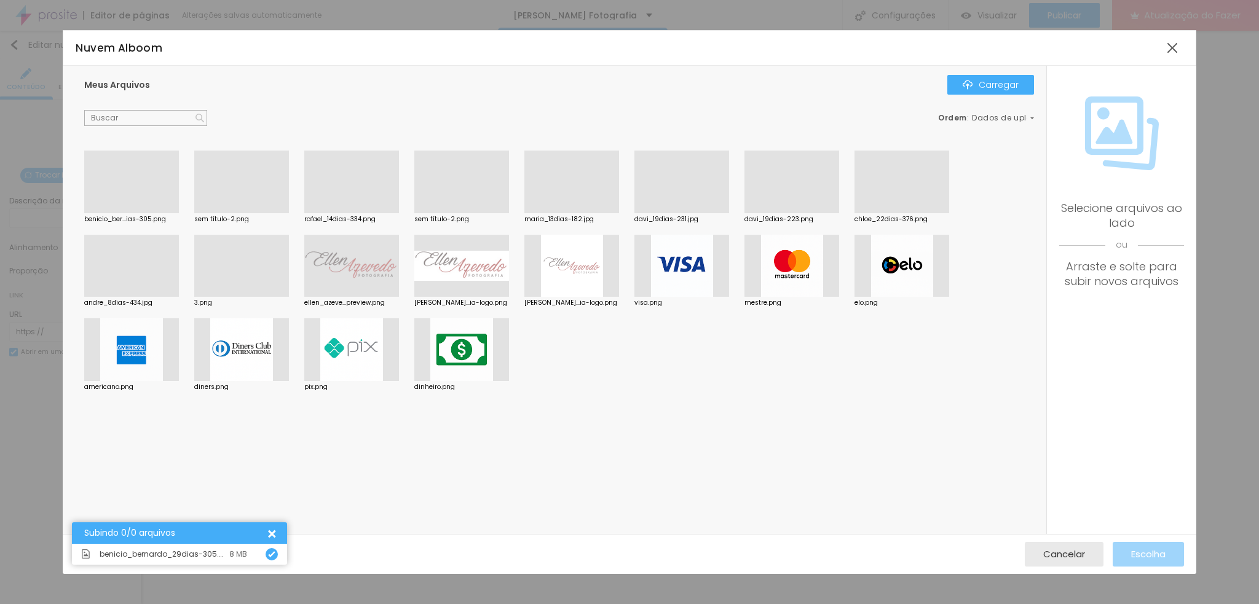
click at [135, 213] on div at bounding box center [131, 213] width 95 height 0
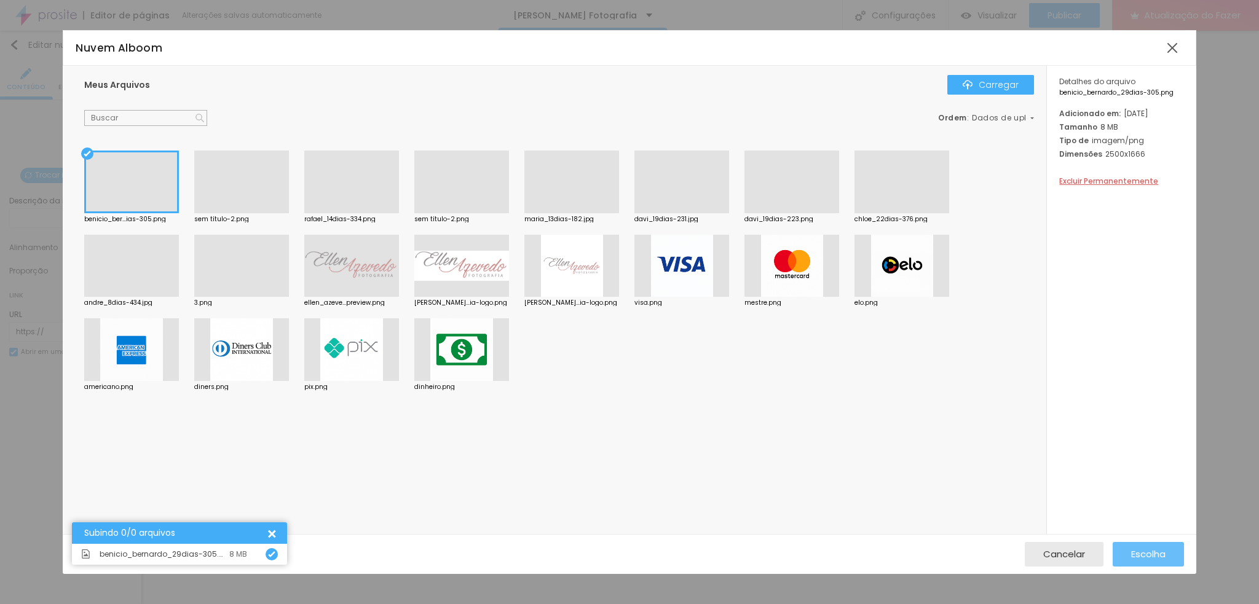
click at [1155, 551] on font "Escolha" at bounding box center [1148, 554] width 34 height 13
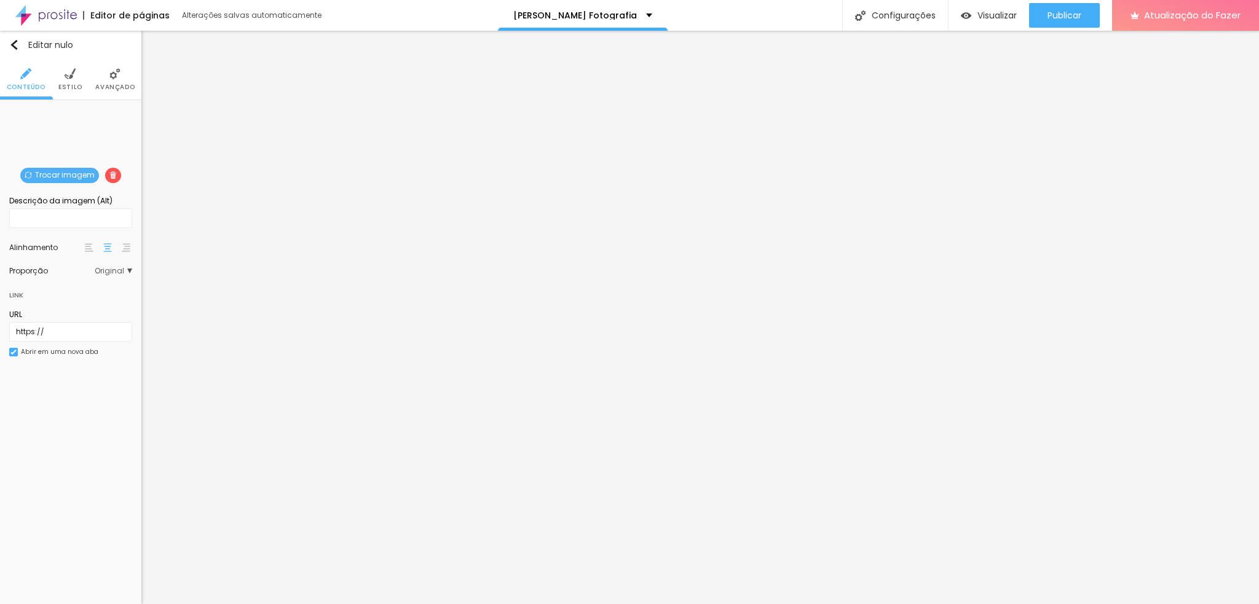
click at [115, 91] on font "Avançado" at bounding box center [114, 86] width 39 height 9
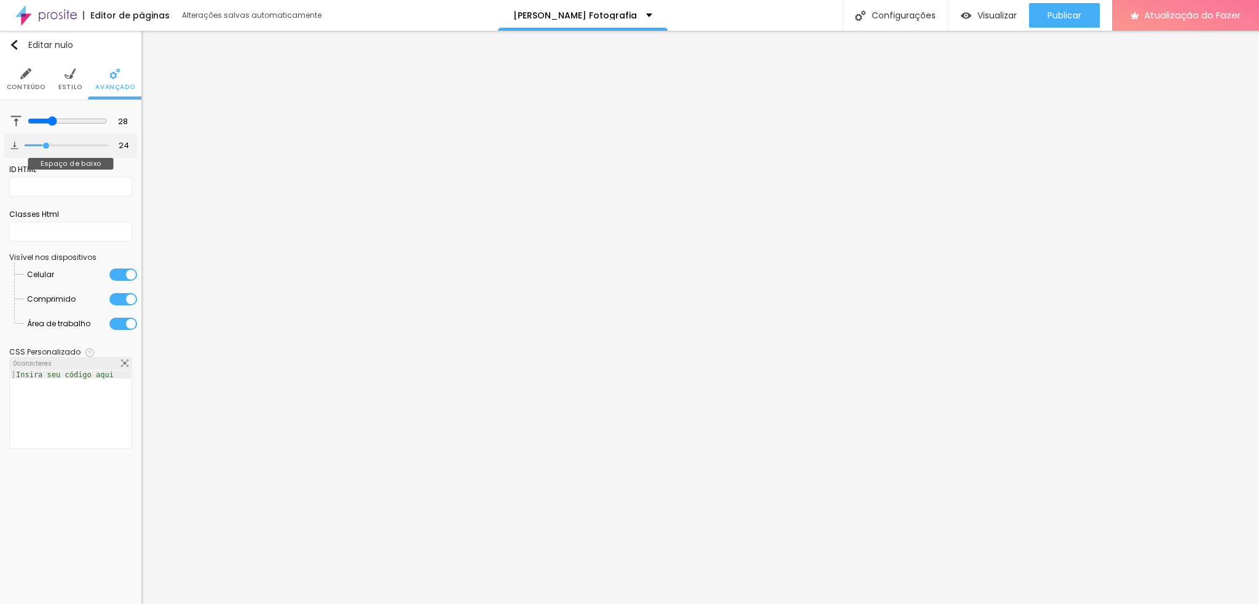
type input "17"
type input "12"
type input "10"
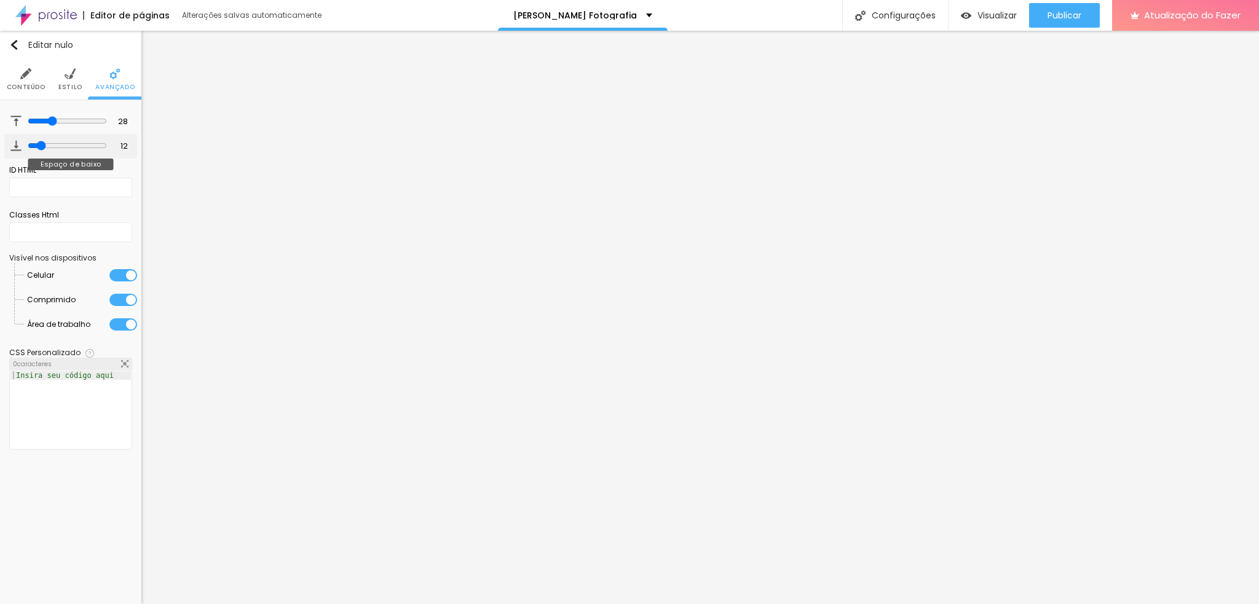
type input "10"
type input "6"
type input "1"
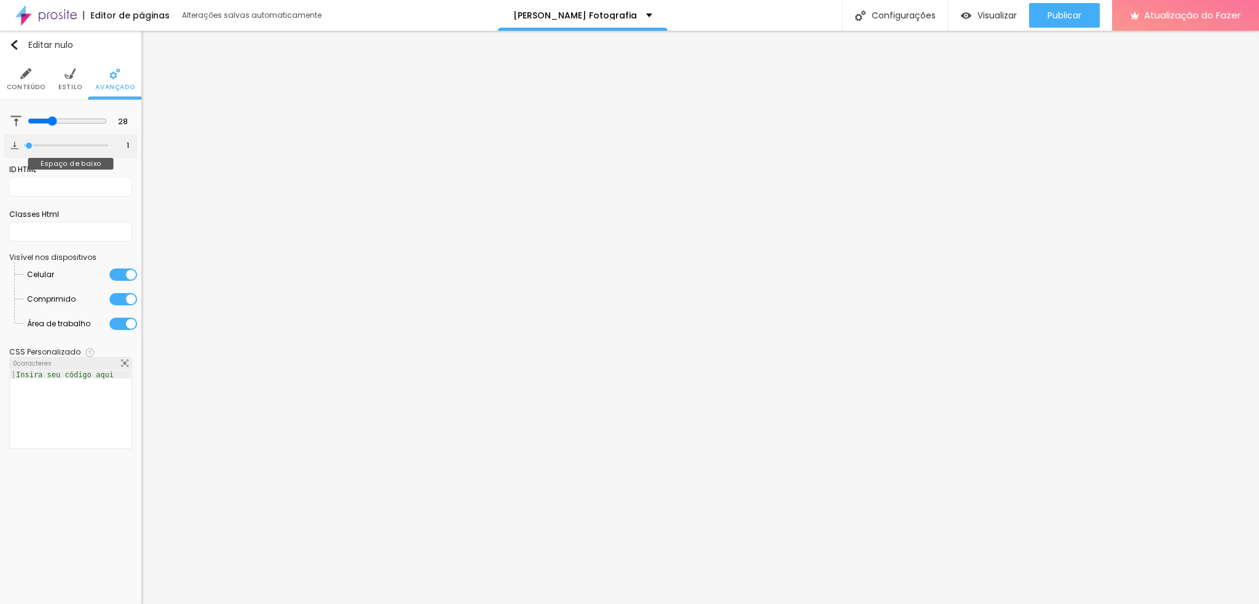
type input "0"
drag, startPoint x: 45, startPoint y: 146, endPoint x: 12, endPoint y: 146, distance: 33.8
type input "0"
click at [25, 146] on input "range" at bounding box center [67, 146] width 84 height 6
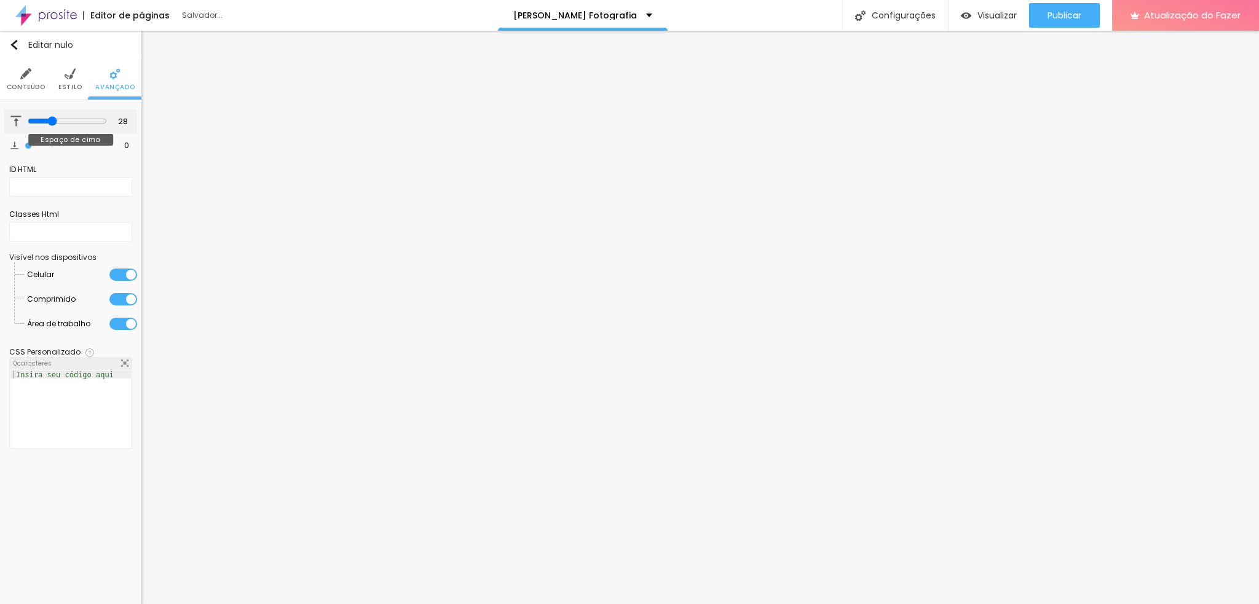
type input "13"
type input "6"
type input "4"
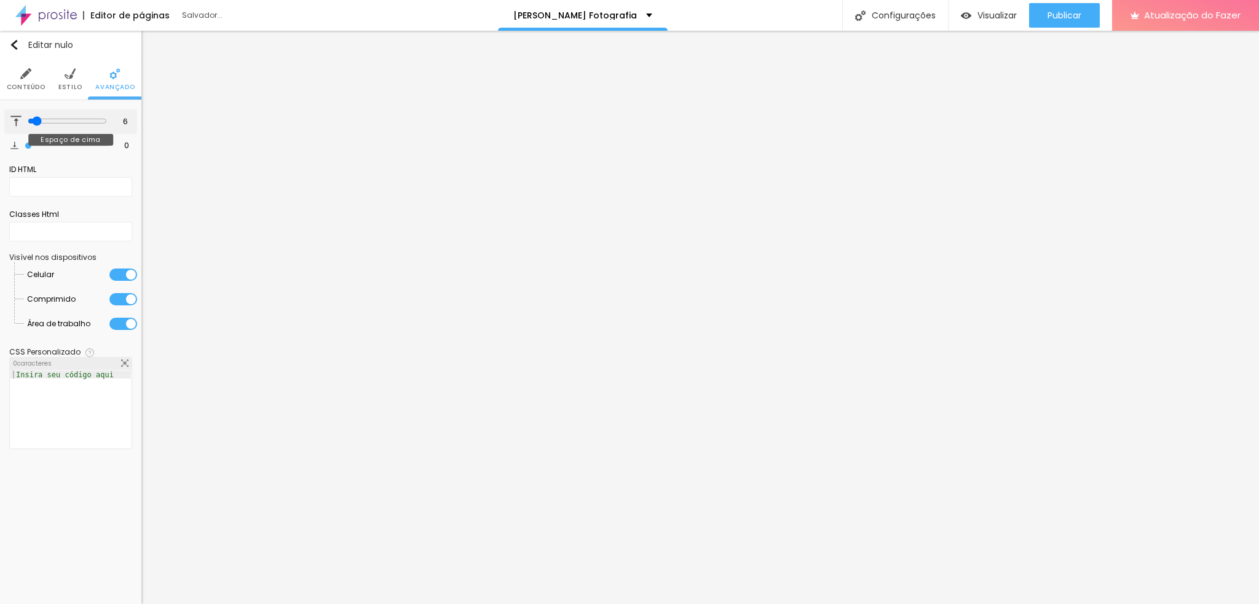
type input "4"
type input "6"
drag, startPoint x: 49, startPoint y: 120, endPoint x: 36, endPoint y: 118, distance: 13.0
click at [36, 118] on input "range" at bounding box center [67, 121] width 84 height 6
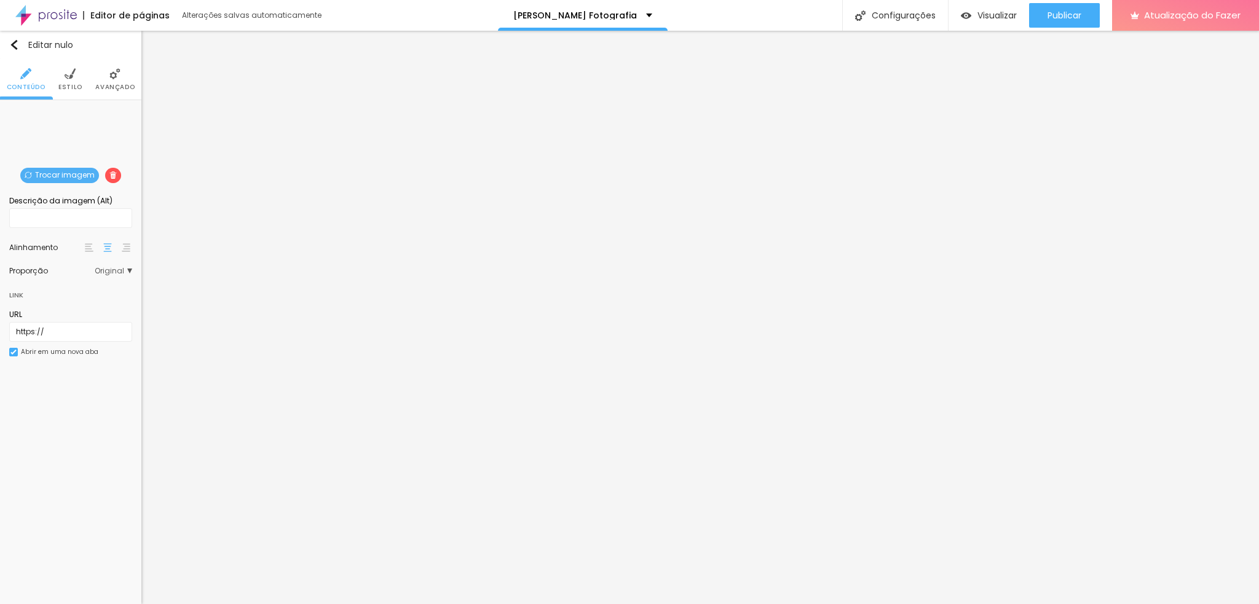
click at [39, 178] on font "Trocar imagem" at bounding box center [65, 175] width 60 height 10
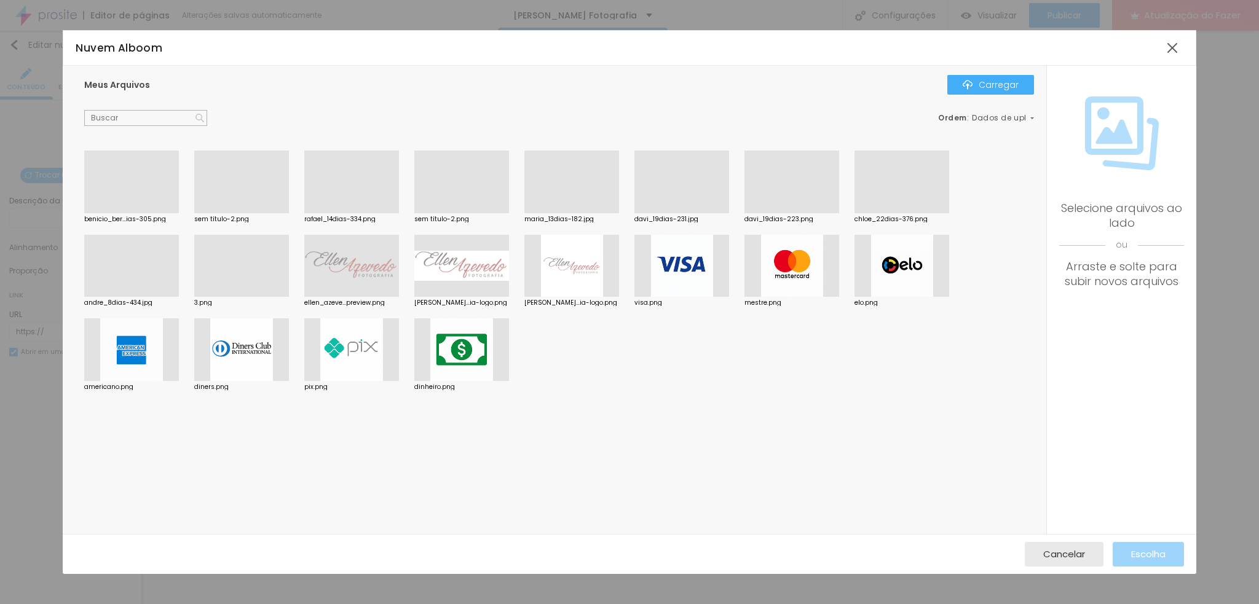
click at [701, 213] on div at bounding box center [681, 213] width 95 height 0
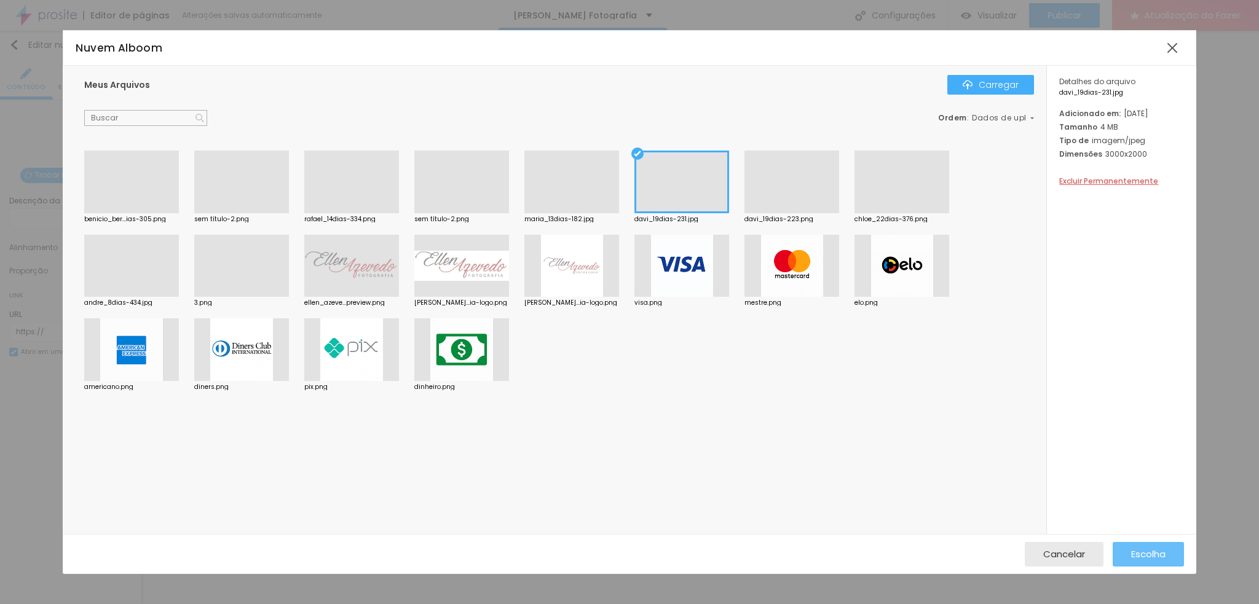
click at [1134, 555] on font "Escolha" at bounding box center [1148, 554] width 34 height 13
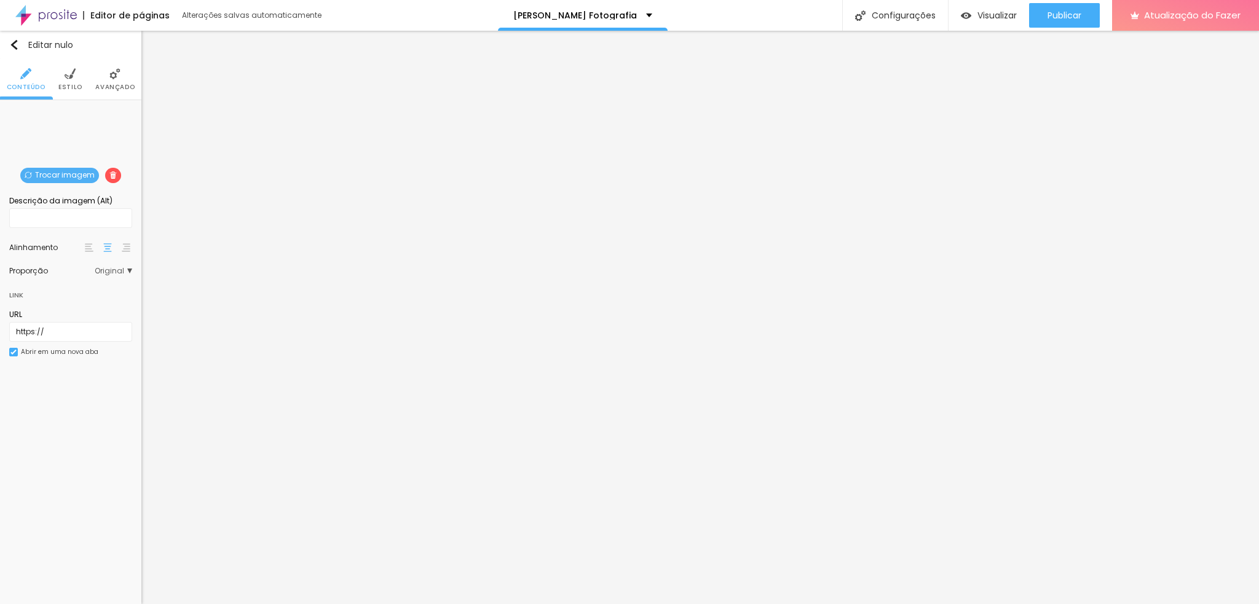
click at [64, 171] on font "Trocar imagem" at bounding box center [65, 175] width 60 height 10
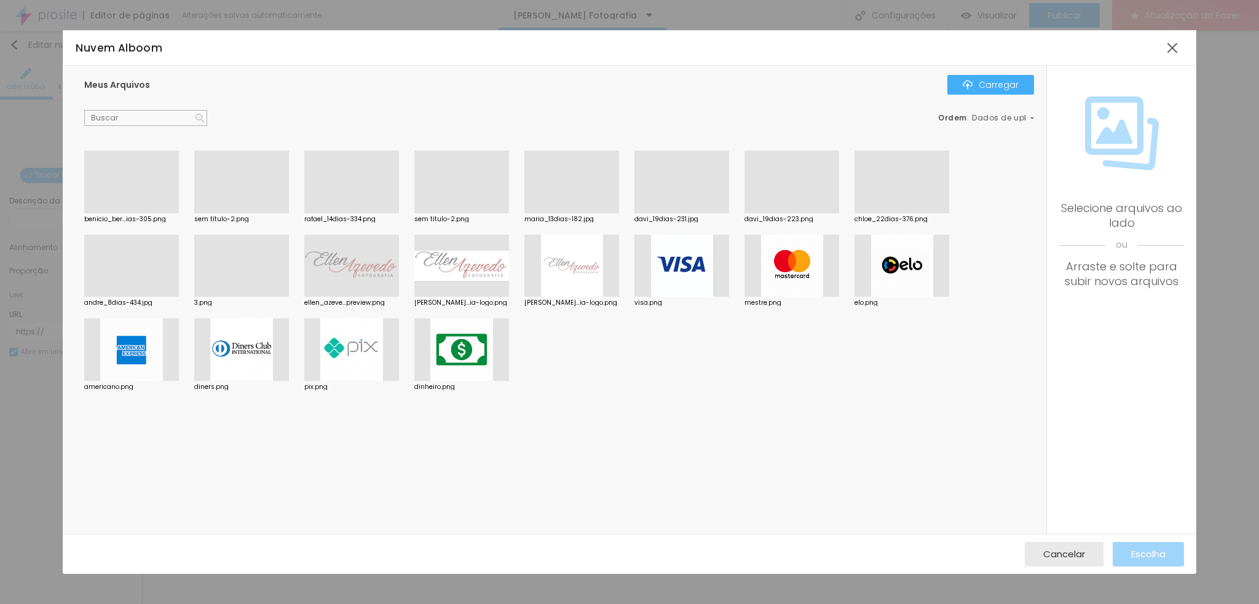
click at [681, 213] on div at bounding box center [681, 213] width 95 height 0
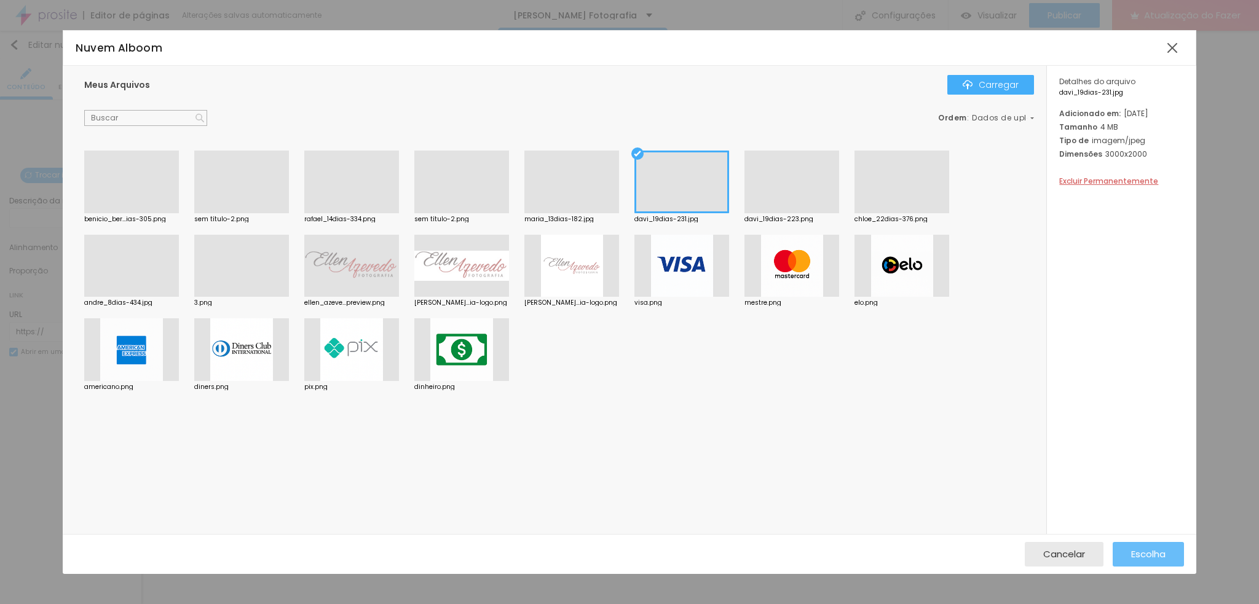
click at [1131, 543] on div "Escolha" at bounding box center [1148, 554] width 34 height 25
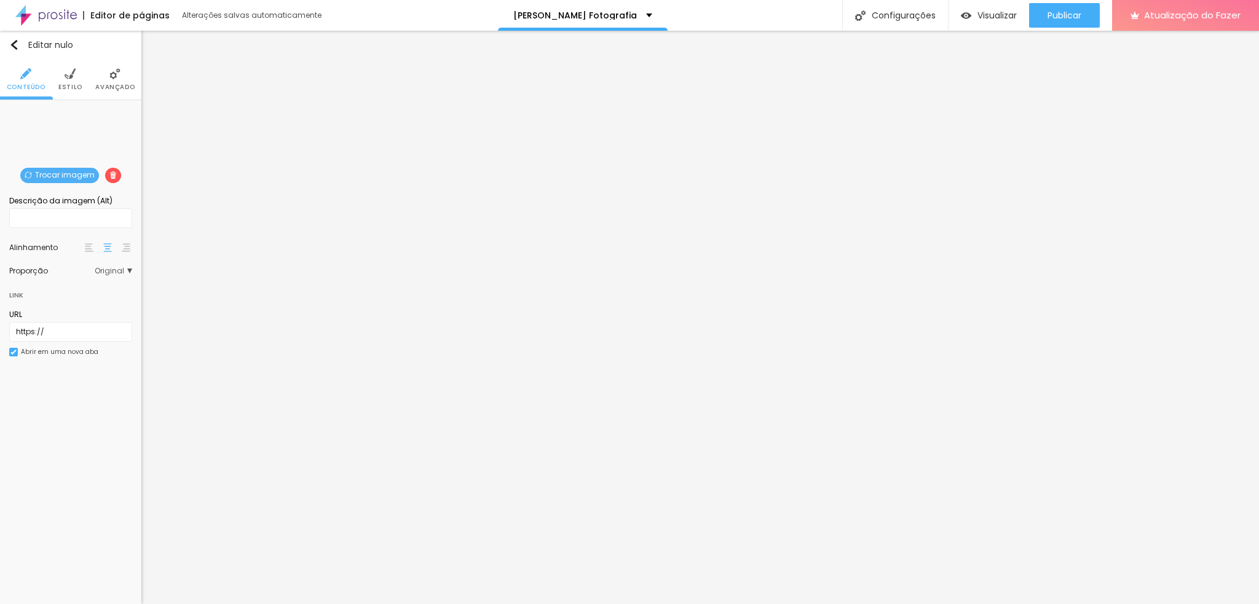
click at [55, 173] on font "Trocar imagem" at bounding box center [65, 175] width 60 height 10
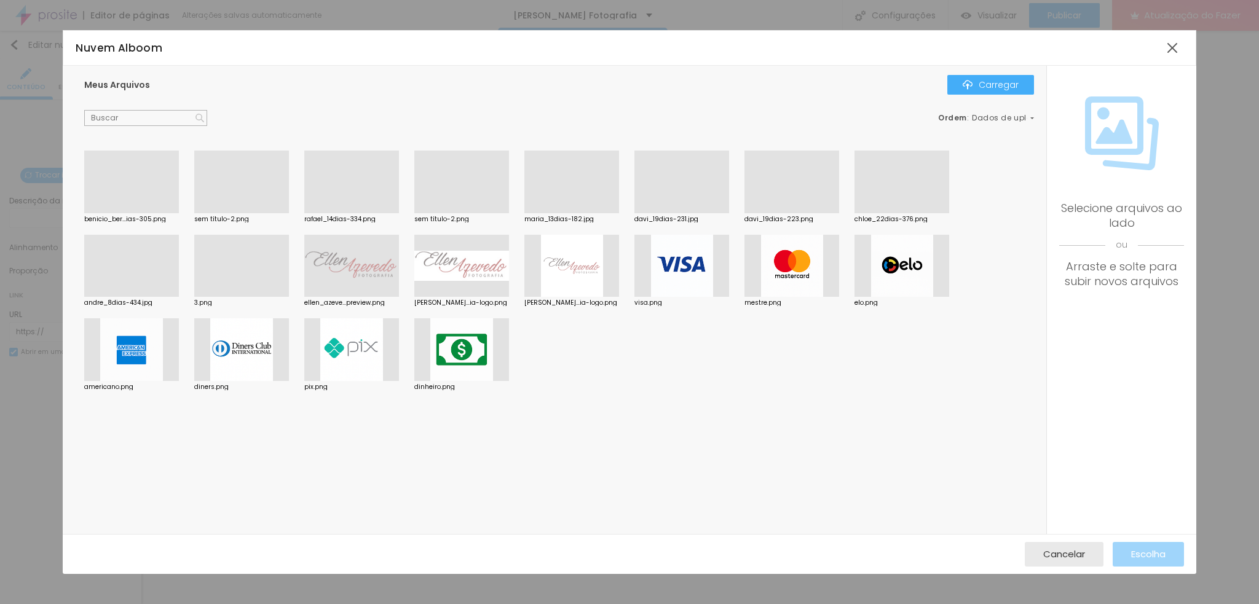
click at [328, 213] on div at bounding box center [351, 213] width 95 height 0
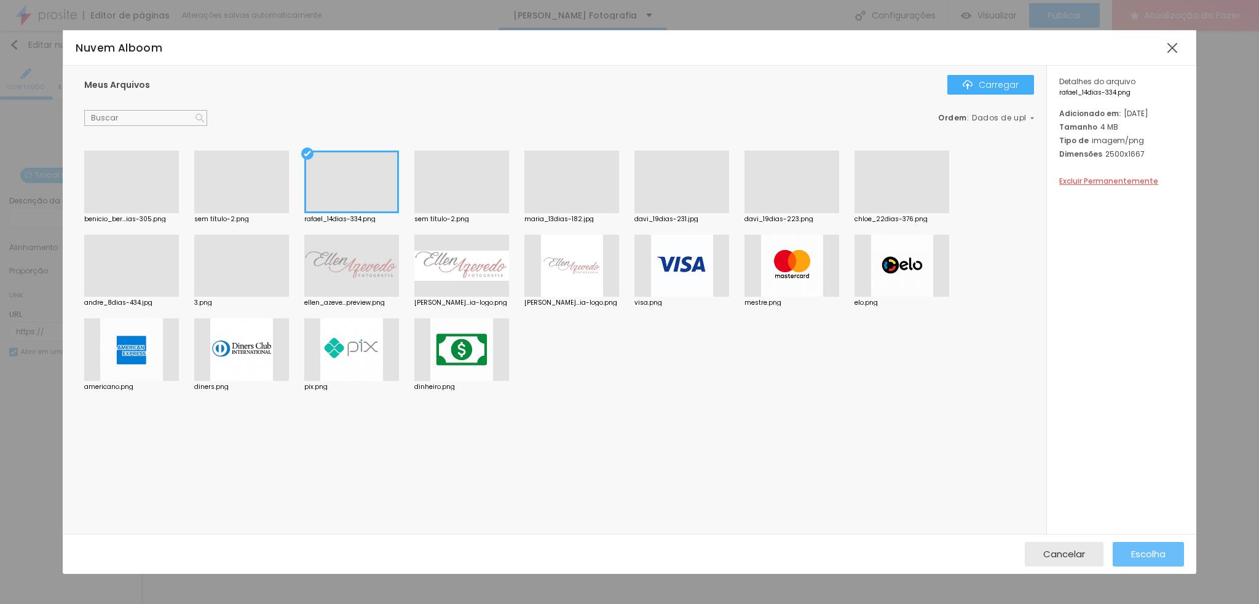
click at [1137, 548] on font "Escolha" at bounding box center [1148, 554] width 34 height 13
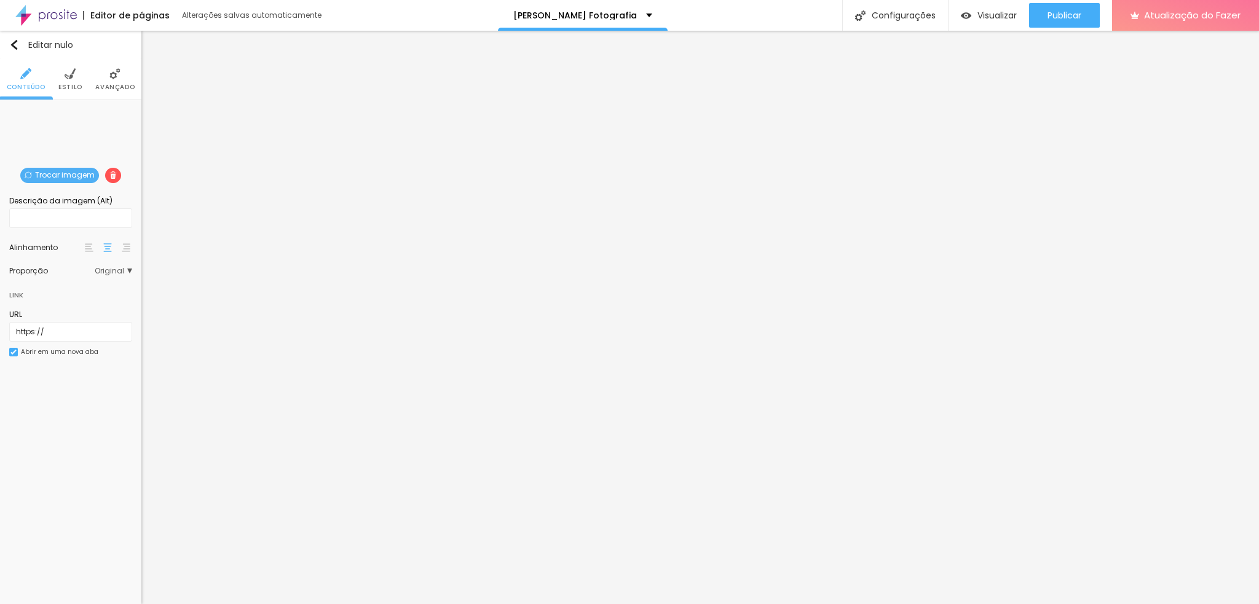
click at [47, 176] on font "Trocar imagem" at bounding box center [65, 175] width 60 height 10
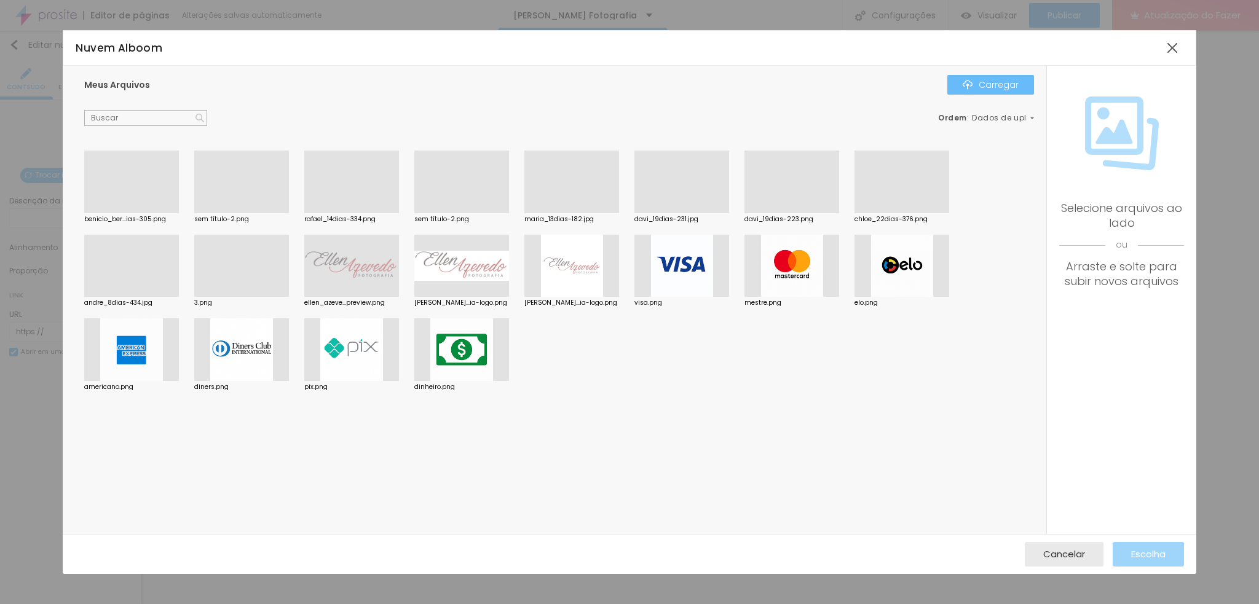
click at [981, 90] on font "Carregar" at bounding box center [999, 85] width 40 height 12
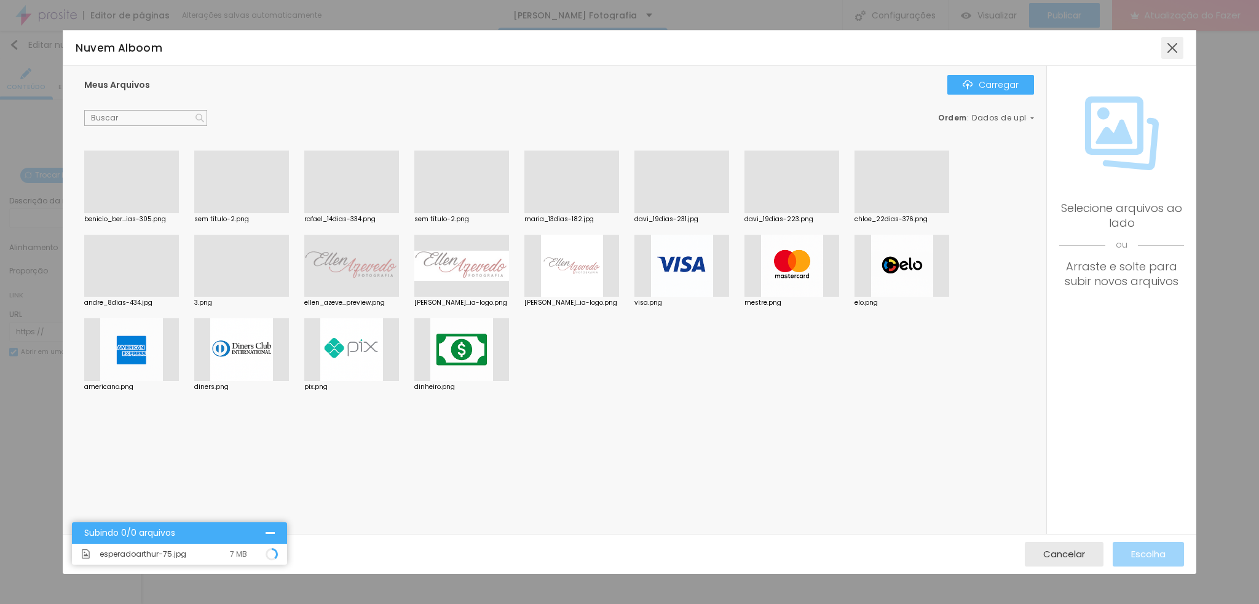
click at [1177, 50] on div at bounding box center [1172, 48] width 22 height 22
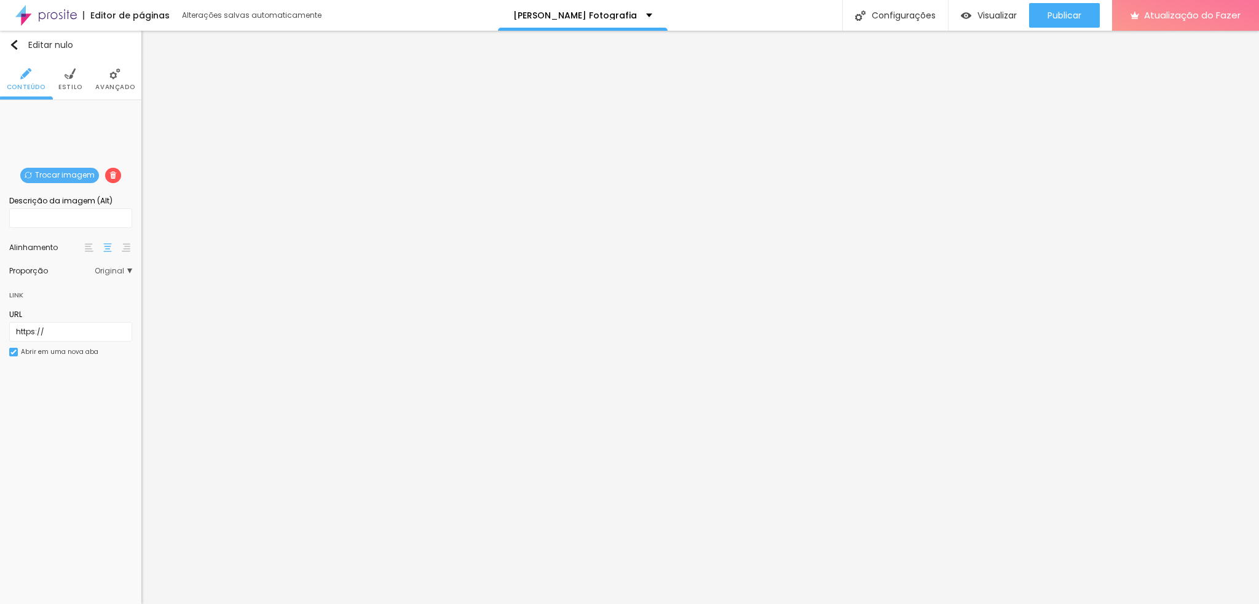
click at [45, 170] on font "Trocar imagem" at bounding box center [65, 175] width 60 height 10
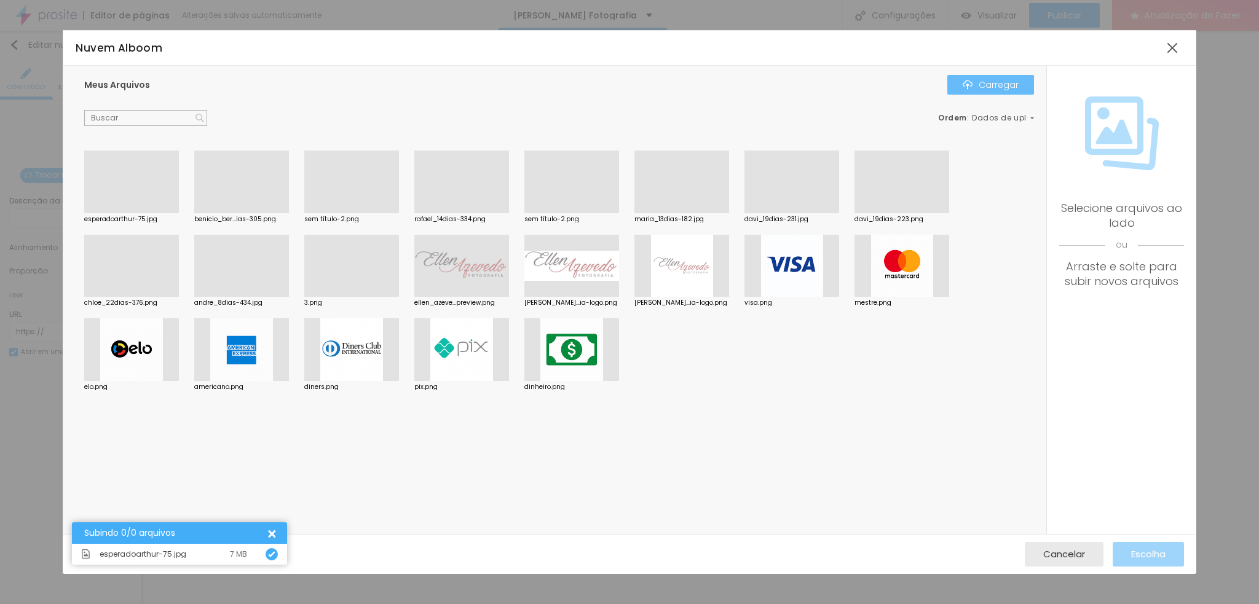
click at [964, 79] on button "Carregar" at bounding box center [990, 85] width 87 height 20
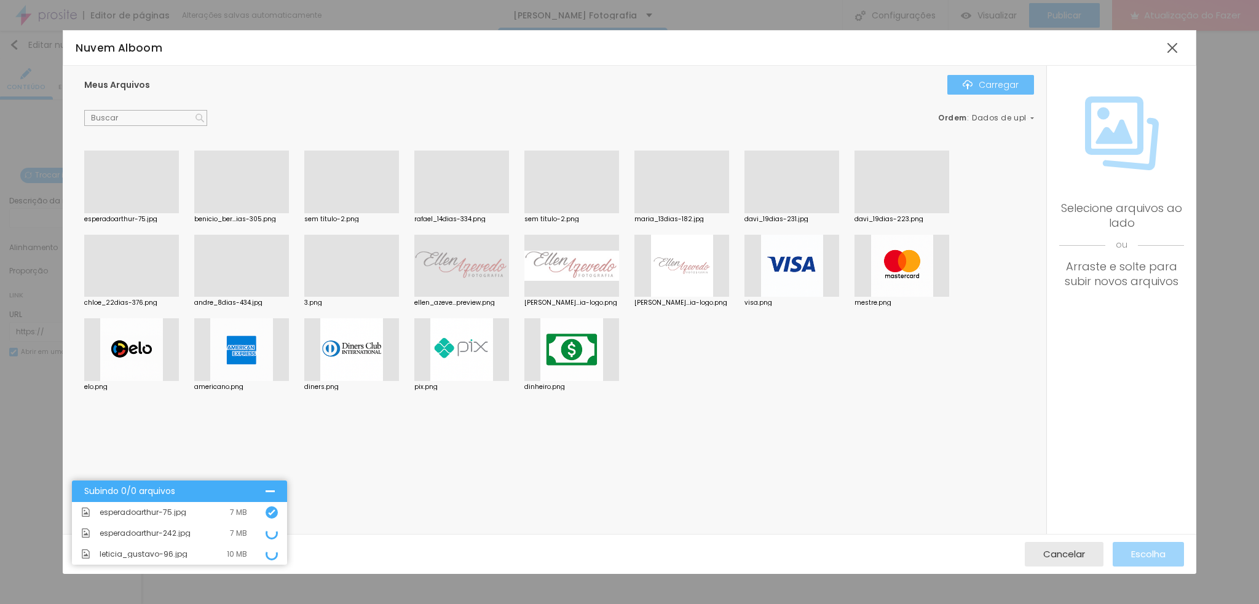
click at [970, 87] on img "button" at bounding box center [968, 85] width 10 height 10
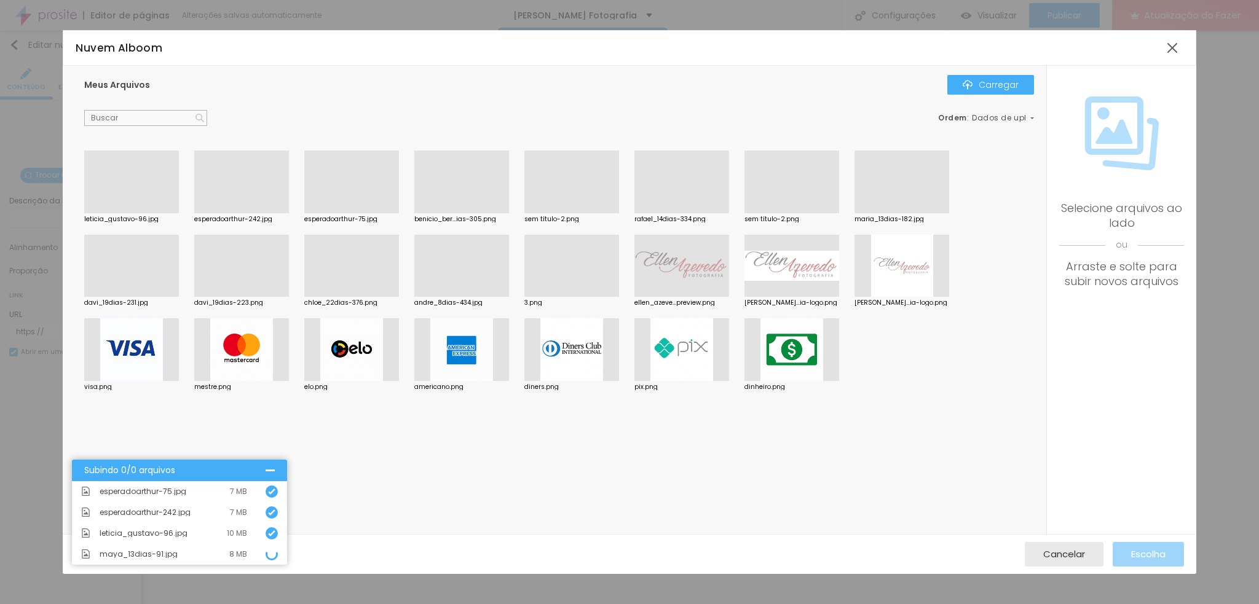
click at [1208, 181] on div "Nuvem Alboom Meus Arquivos Carregar Ordem : Dados de upload leticia_gustavo-96.…" at bounding box center [629, 302] width 1259 height 604
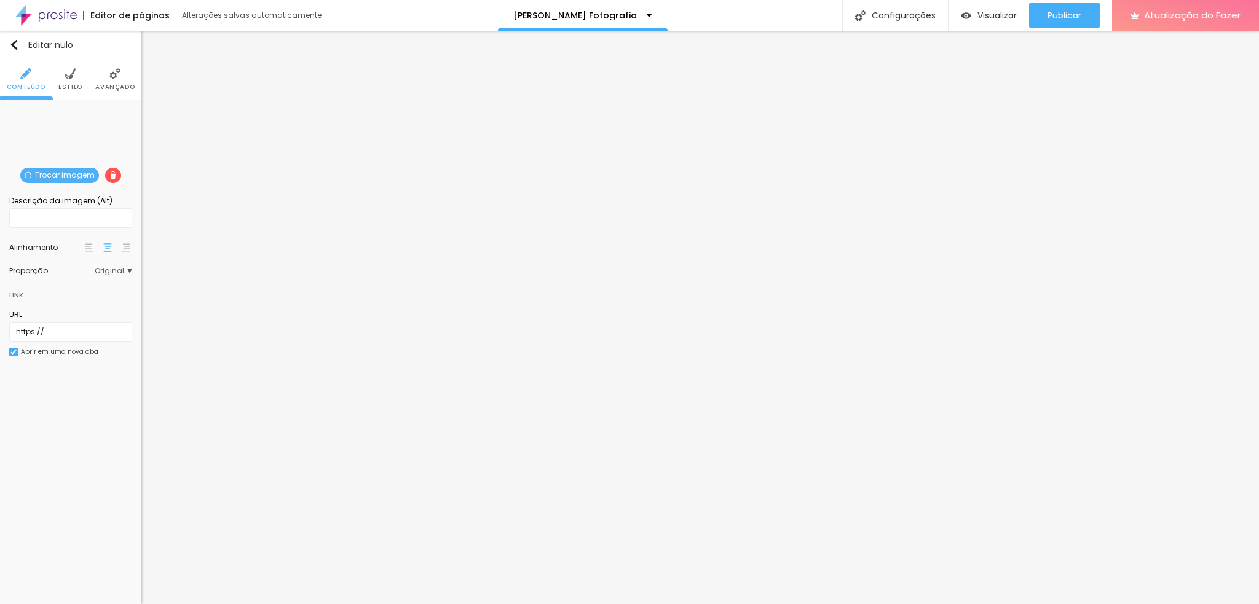
click at [47, 176] on font "Trocar imagem" at bounding box center [65, 175] width 60 height 10
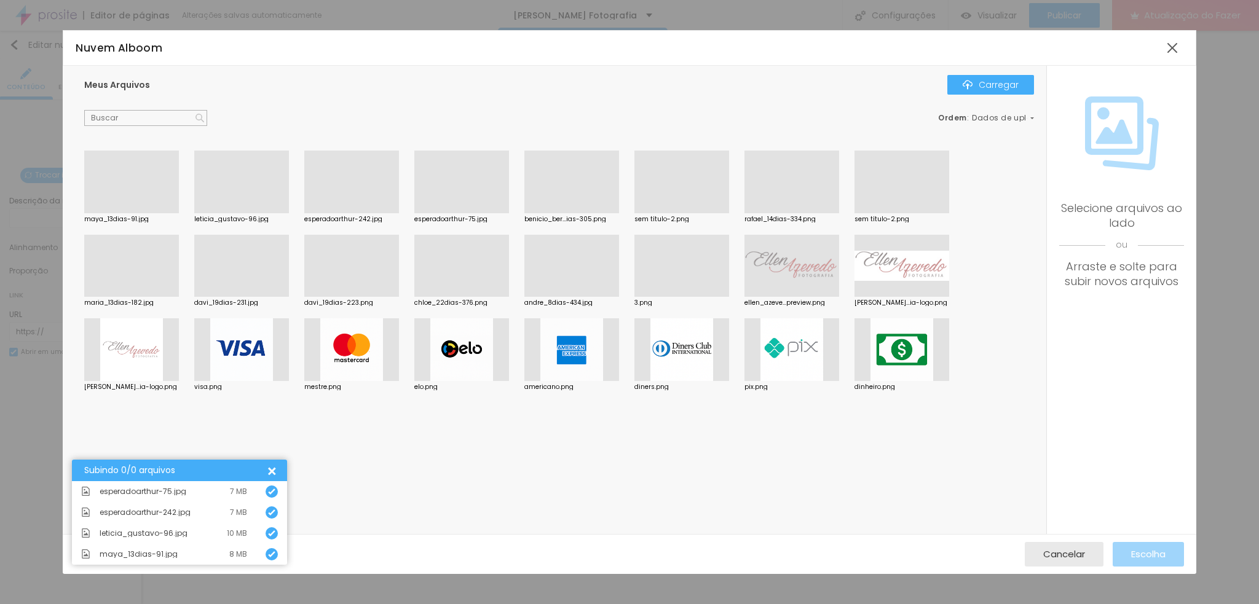
click at [130, 213] on div at bounding box center [131, 213] width 95 height 0
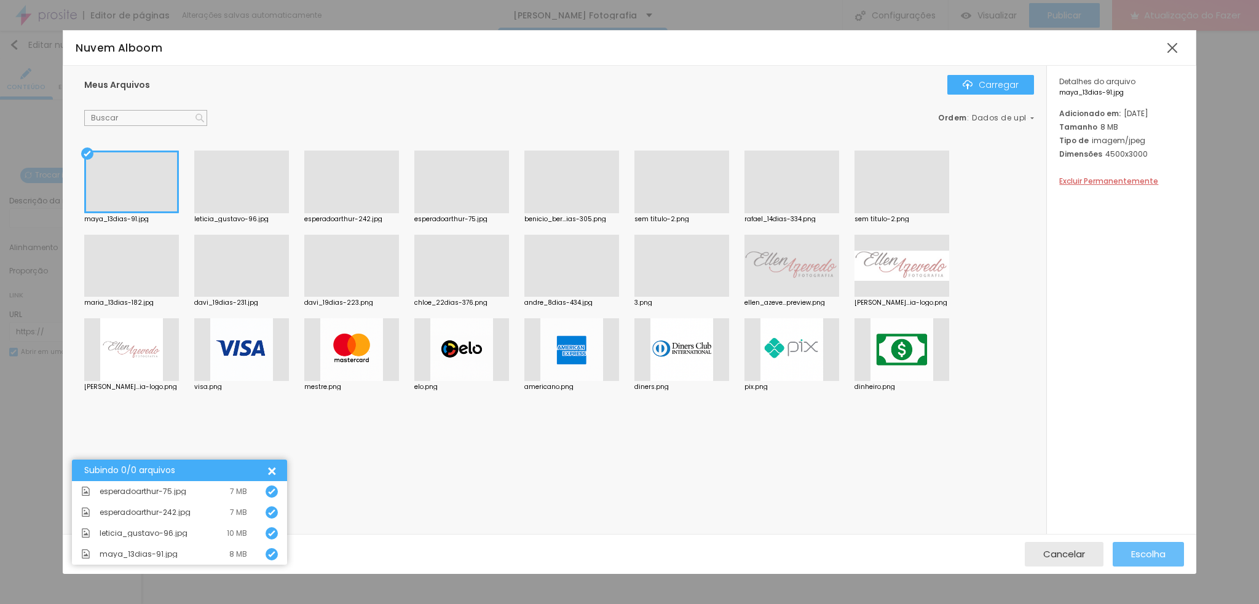
click at [1153, 556] on font "Escolha" at bounding box center [1148, 554] width 34 height 13
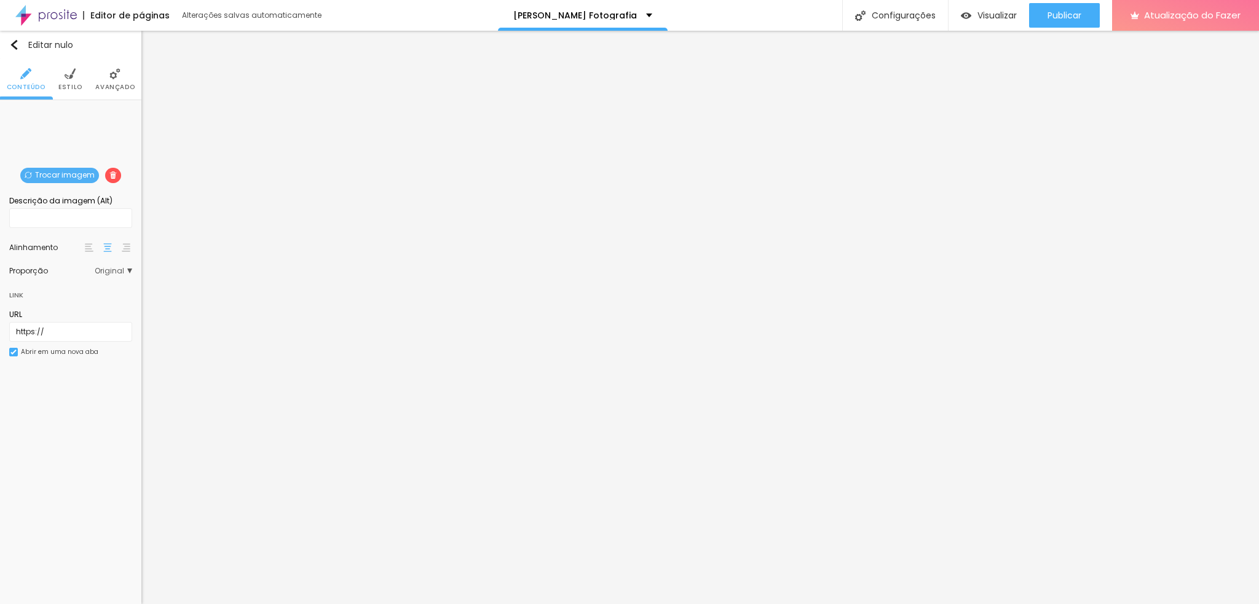
click at [55, 170] on font "Trocar imagem" at bounding box center [65, 175] width 60 height 10
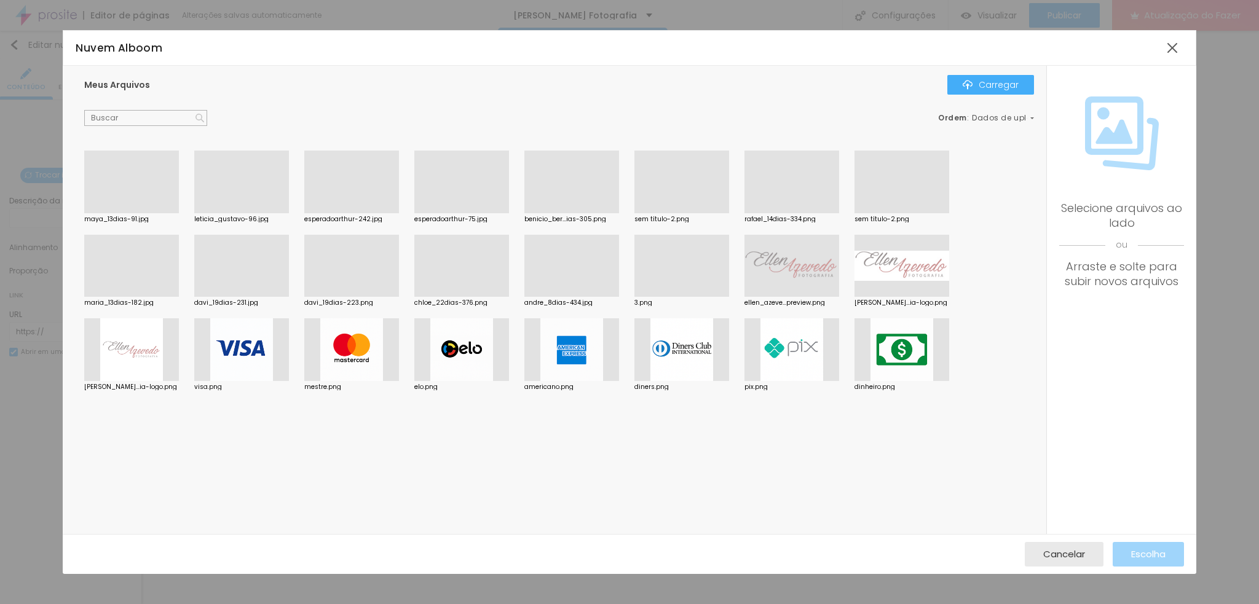
click at [463, 213] on div at bounding box center [461, 213] width 95 height 0
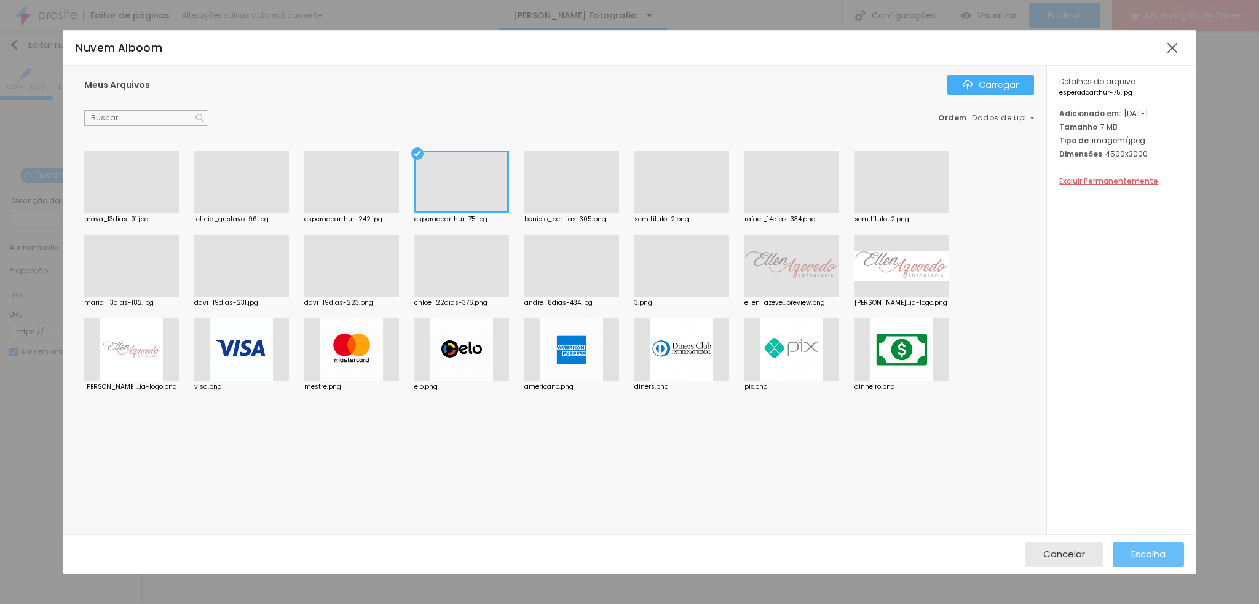
click at [1137, 561] on div "Escolha" at bounding box center [1148, 554] width 34 height 25
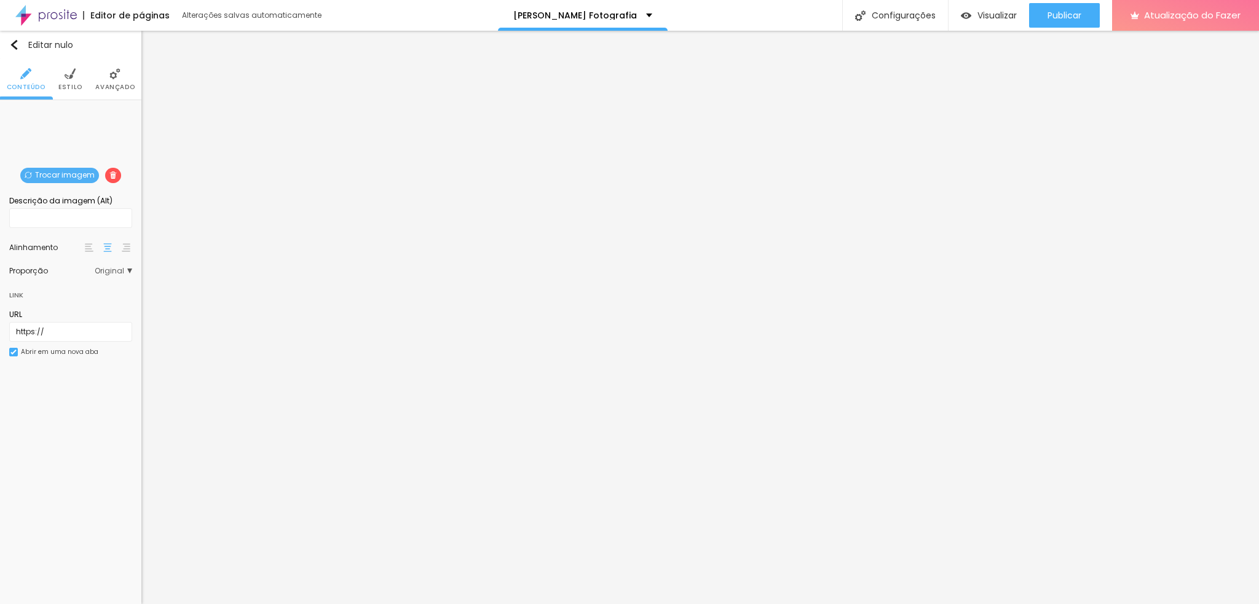
click at [54, 173] on font "Trocar imagem" at bounding box center [65, 175] width 60 height 10
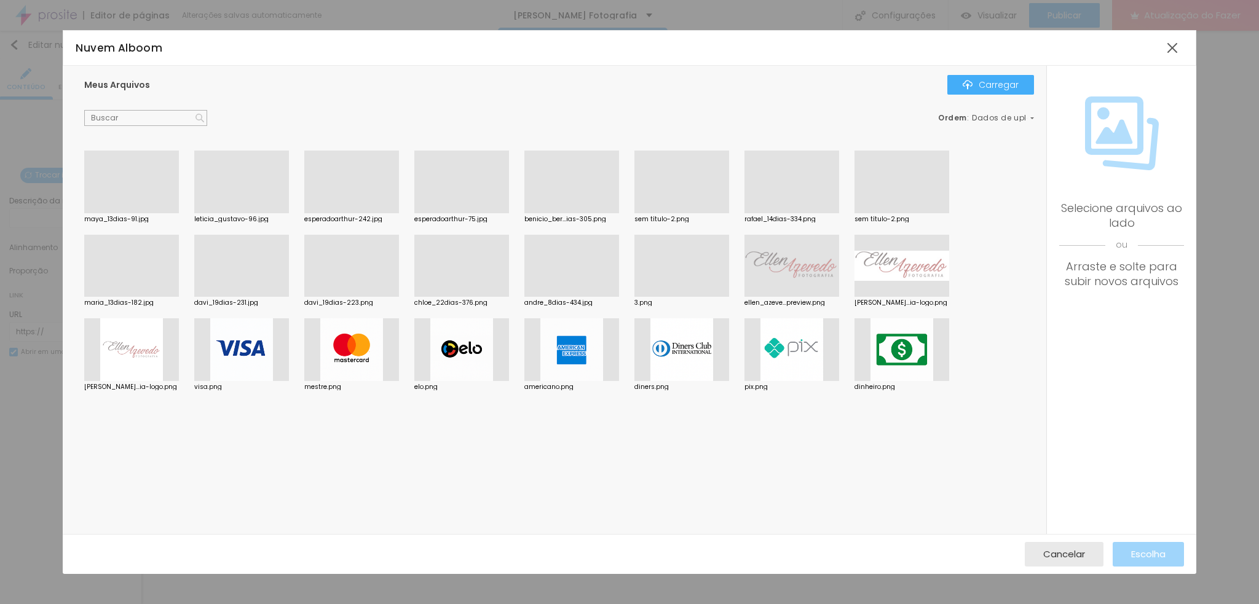
click at [239, 213] on div at bounding box center [241, 213] width 95 height 0
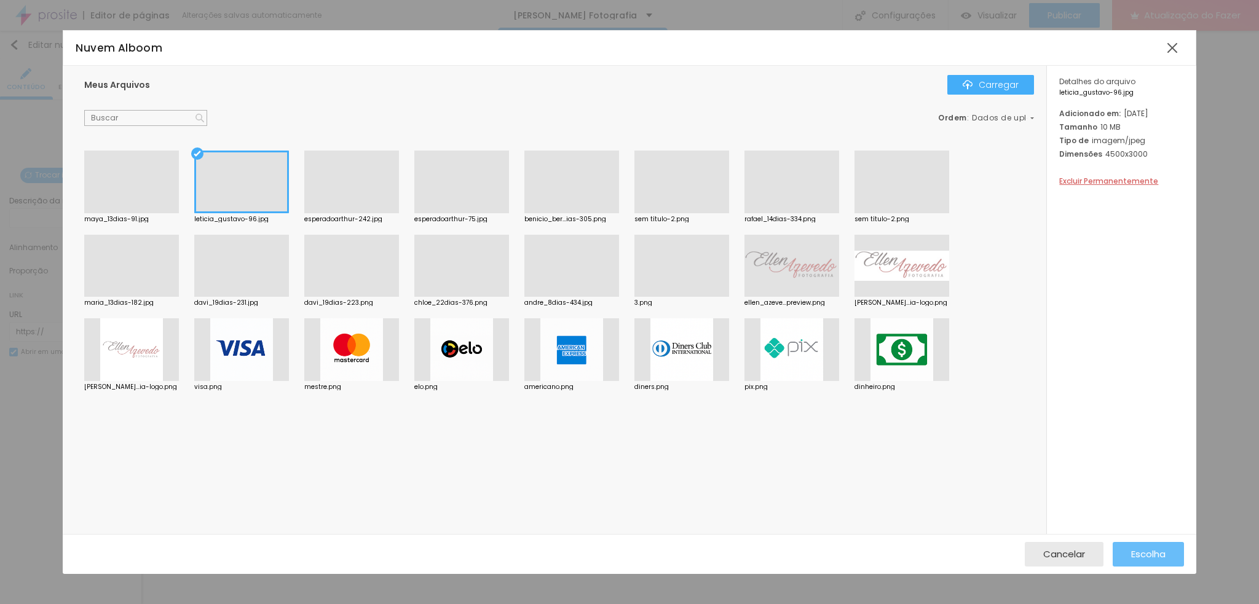
click at [1129, 544] on button "Escolha" at bounding box center [1148, 554] width 71 height 25
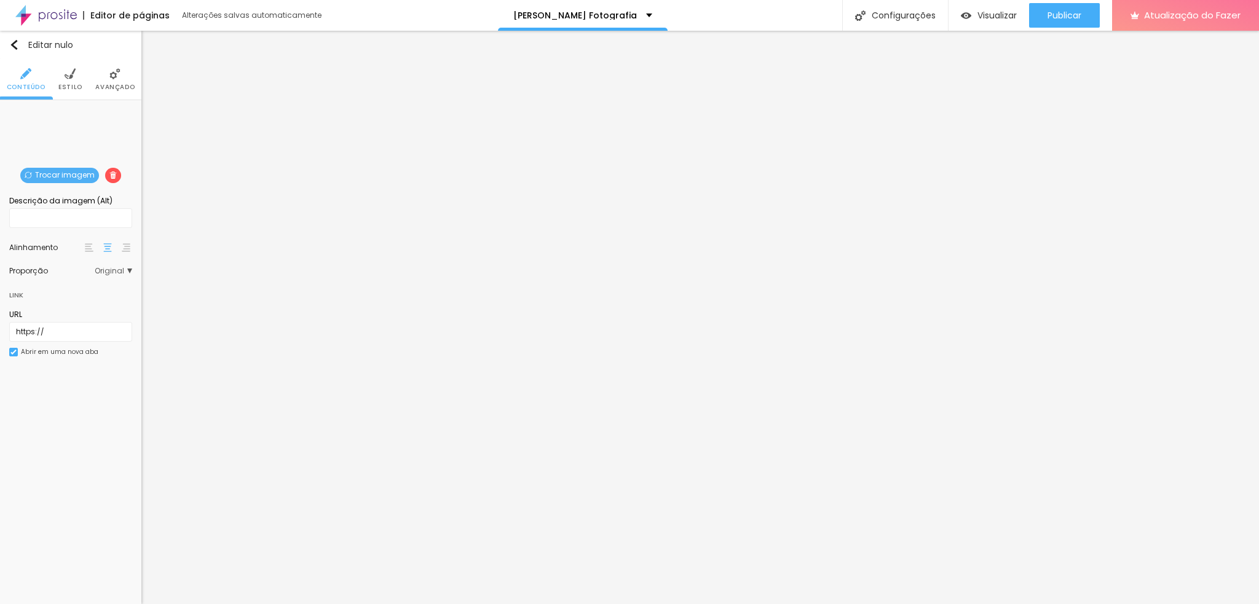
click at [53, 175] on font "Trocar imagem" at bounding box center [65, 175] width 60 height 10
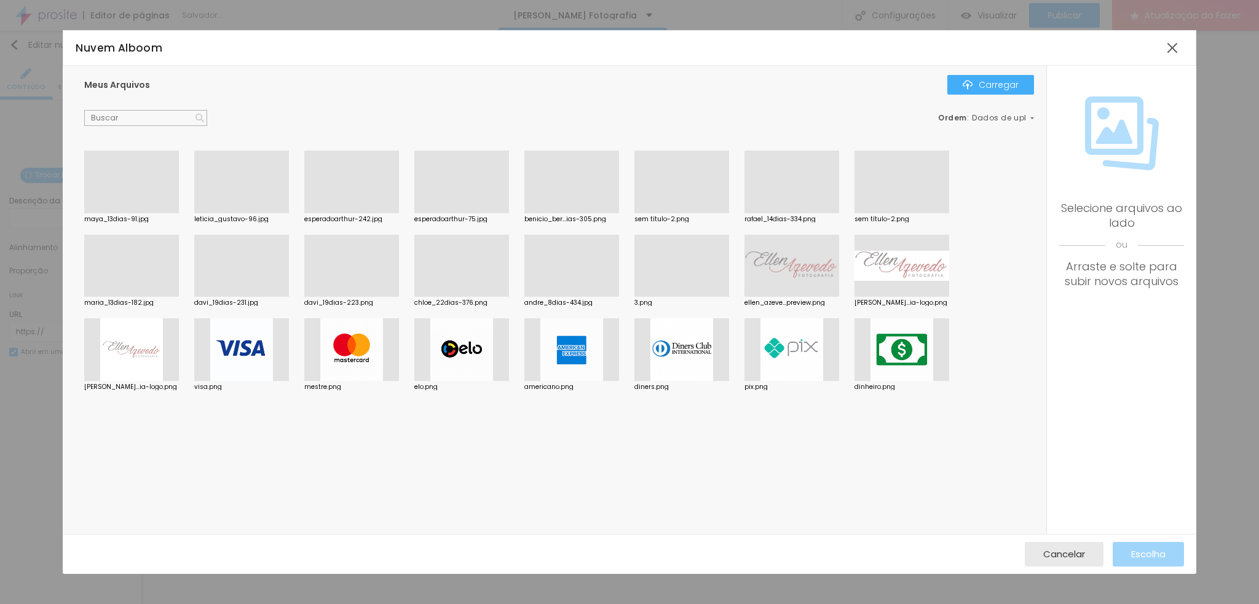
click at [349, 213] on div at bounding box center [351, 213] width 95 height 0
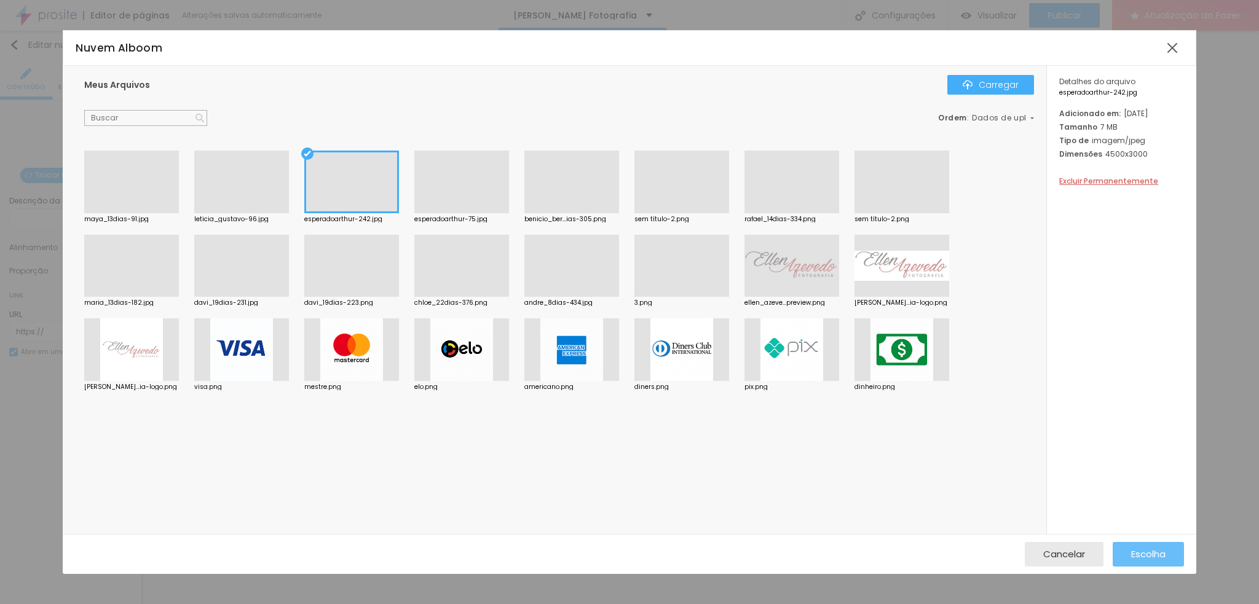
click at [1144, 553] on font "Escolha" at bounding box center [1148, 554] width 34 height 13
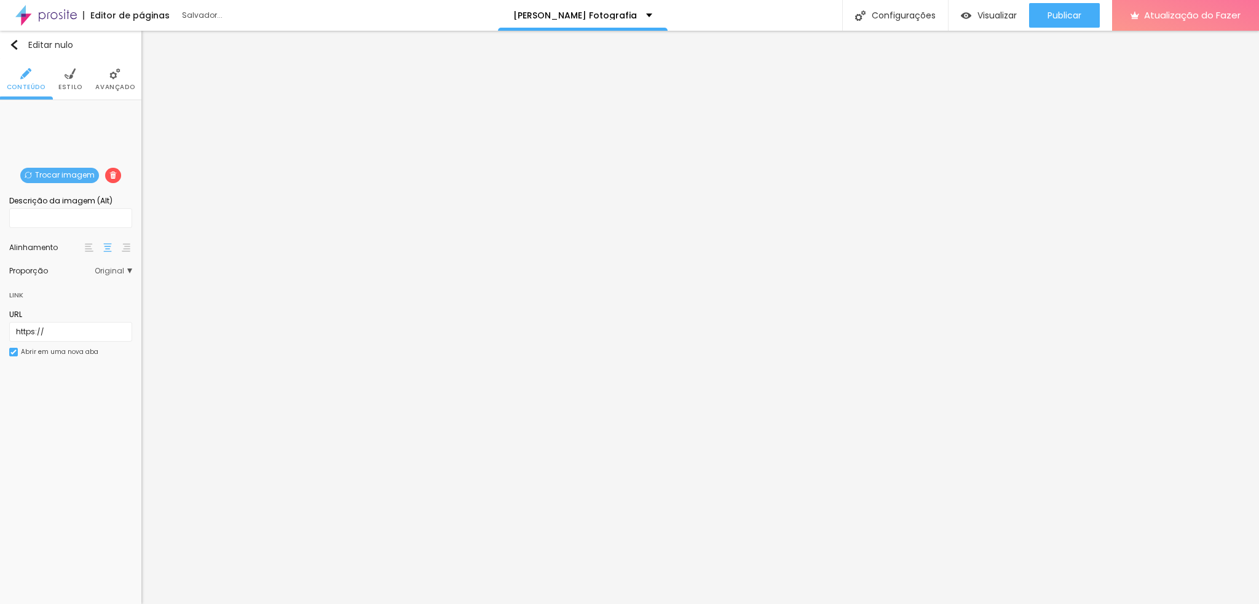
click at [55, 175] on font "Trocar imagem" at bounding box center [65, 175] width 60 height 10
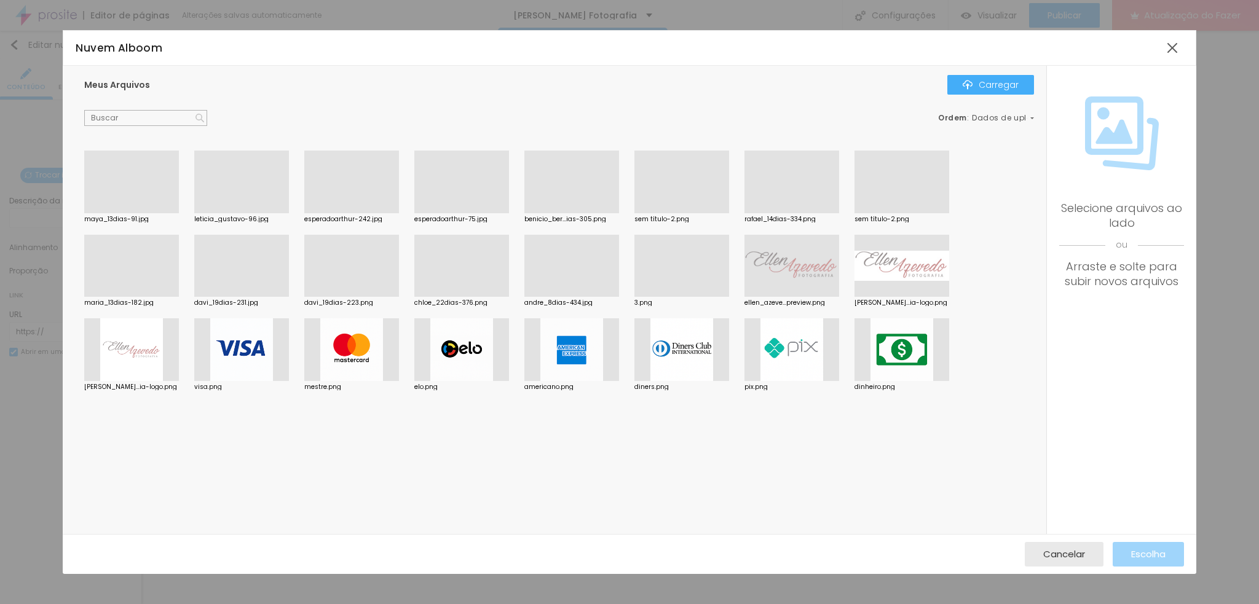
click at [982, 95] on div "Meus Arquivos Carregar Ordem : Dados de upload" at bounding box center [559, 100] width 950 height 51
click at [984, 88] on font "Carregar" at bounding box center [999, 85] width 40 height 12
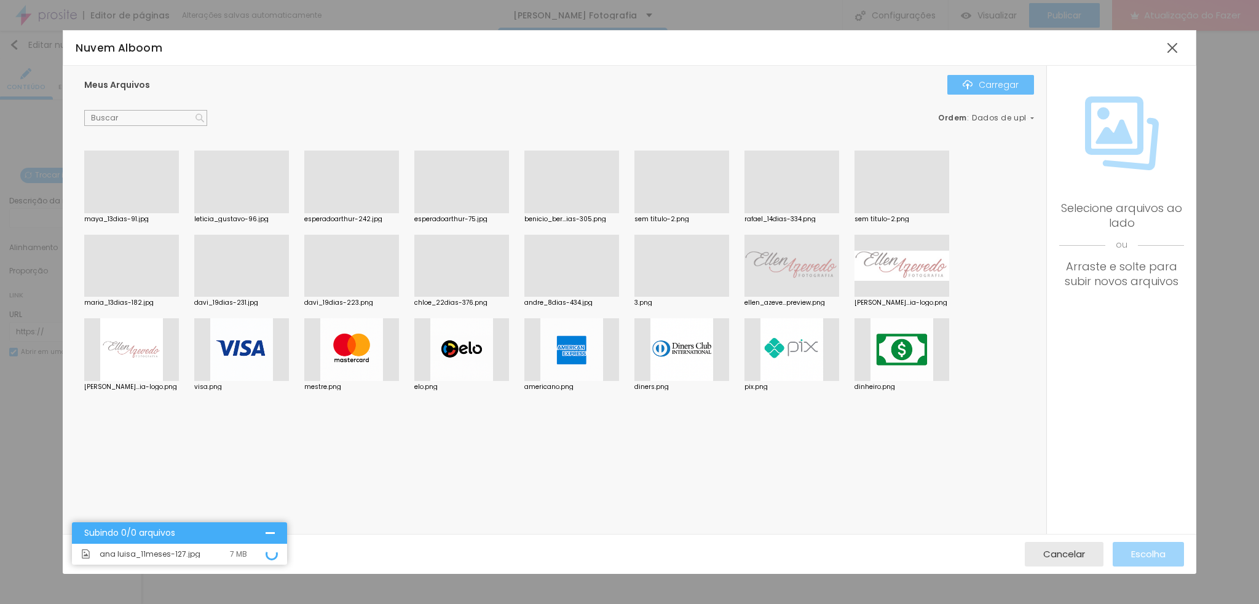
click at [971, 82] on img "button" at bounding box center [968, 85] width 10 height 10
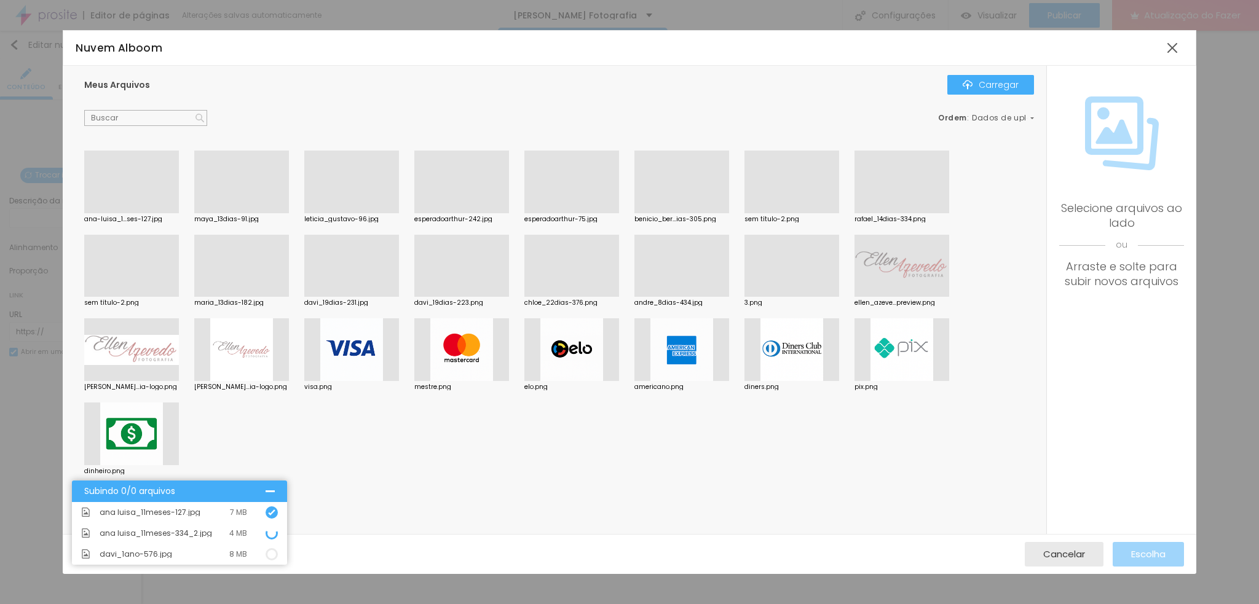
click at [1221, 167] on div "Nuvem Alboom Meus Arquivos Carregar Ordem : Dados de upload ana-luisa_1...ses-1…" at bounding box center [629, 302] width 1259 height 604
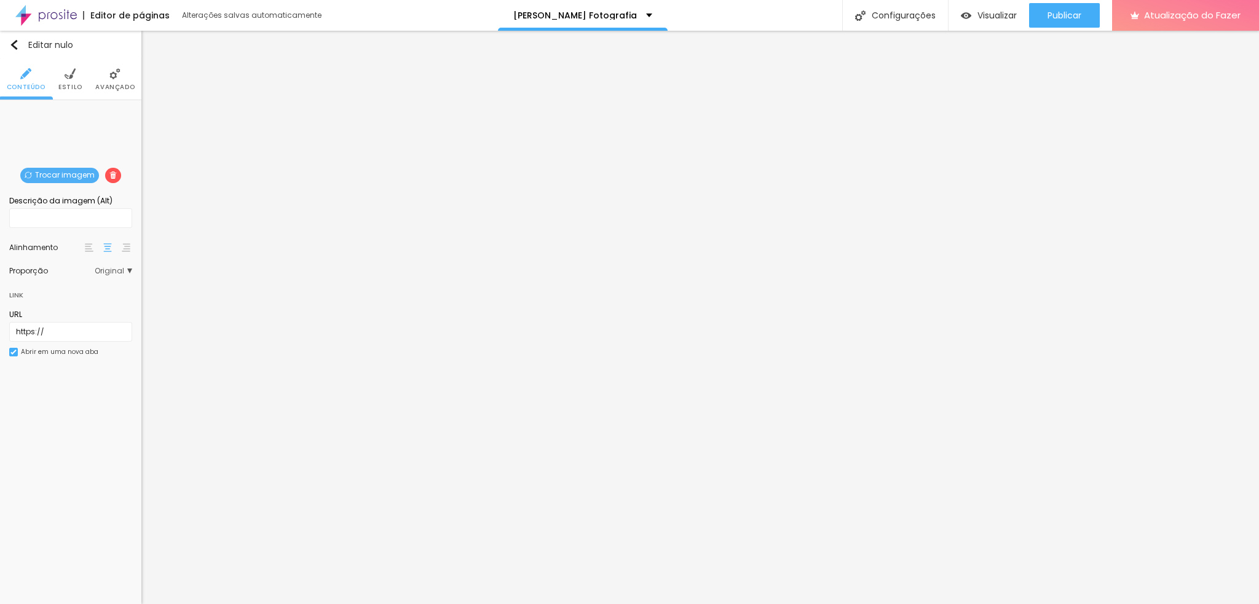
click at [49, 178] on font "Trocar imagem" at bounding box center [65, 175] width 60 height 10
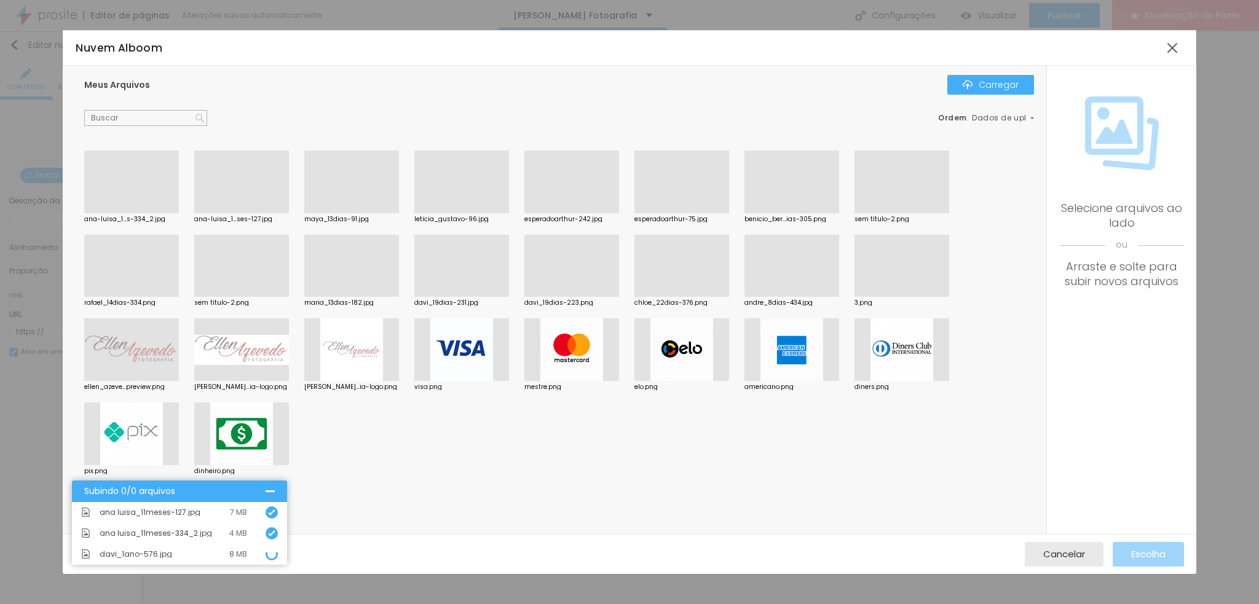
click at [239, 213] on div at bounding box center [241, 213] width 95 height 0
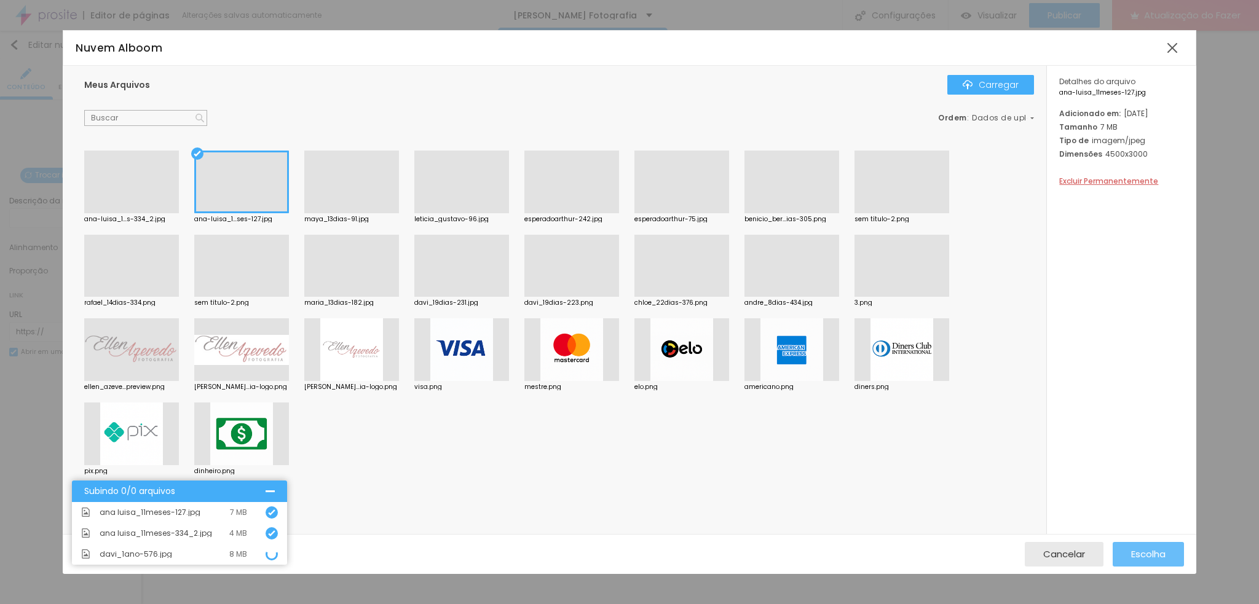
click at [1149, 550] on font "Escolha" at bounding box center [1148, 554] width 34 height 13
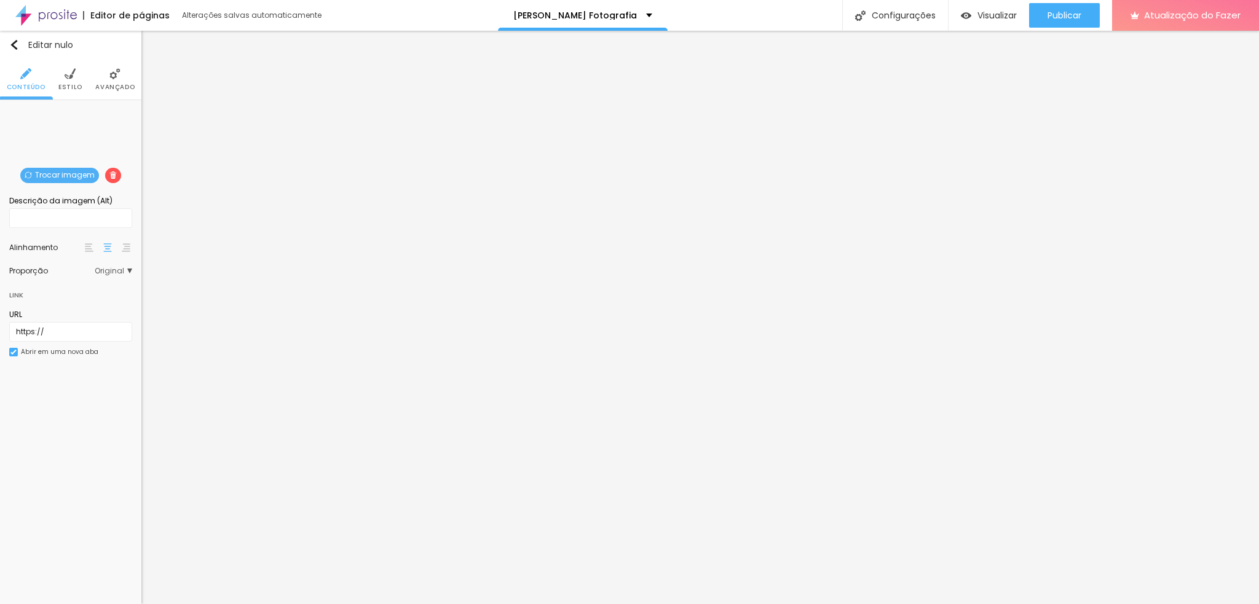
click at [58, 177] on font "Trocar imagem" at bounding box center [65, 175] width 60 height 10
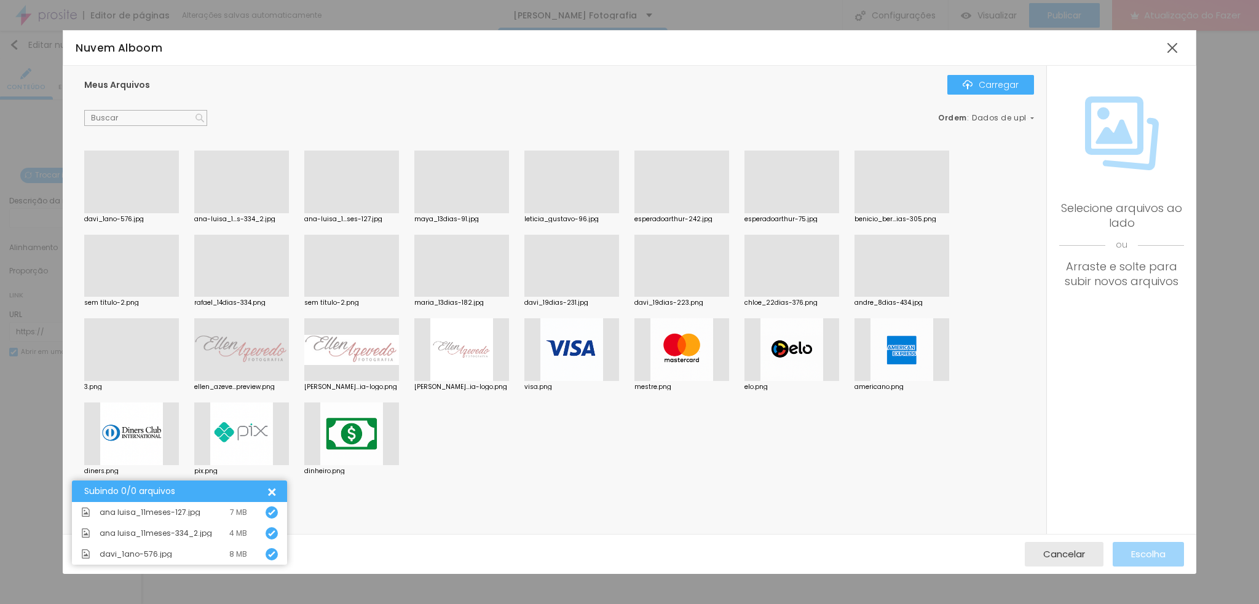
click at [220, 213] on div at bounding box center [241, 213] width 95 height 0
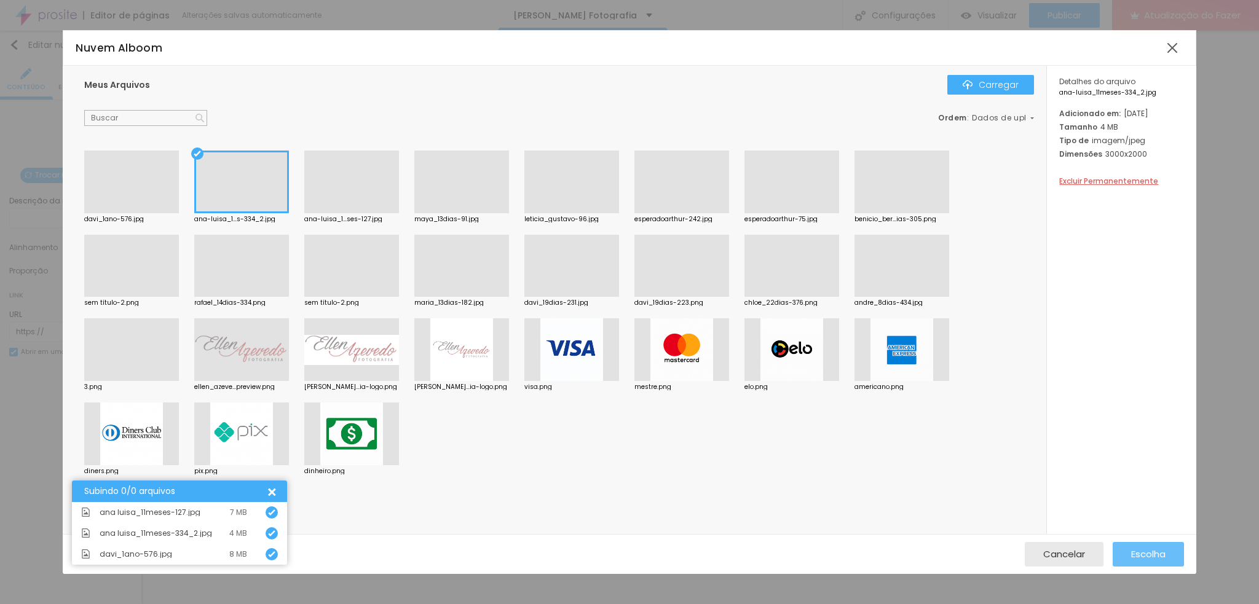
click at [1141, 556] on font "Escolha" at bounding box center [1148, 554] width 34 height 13
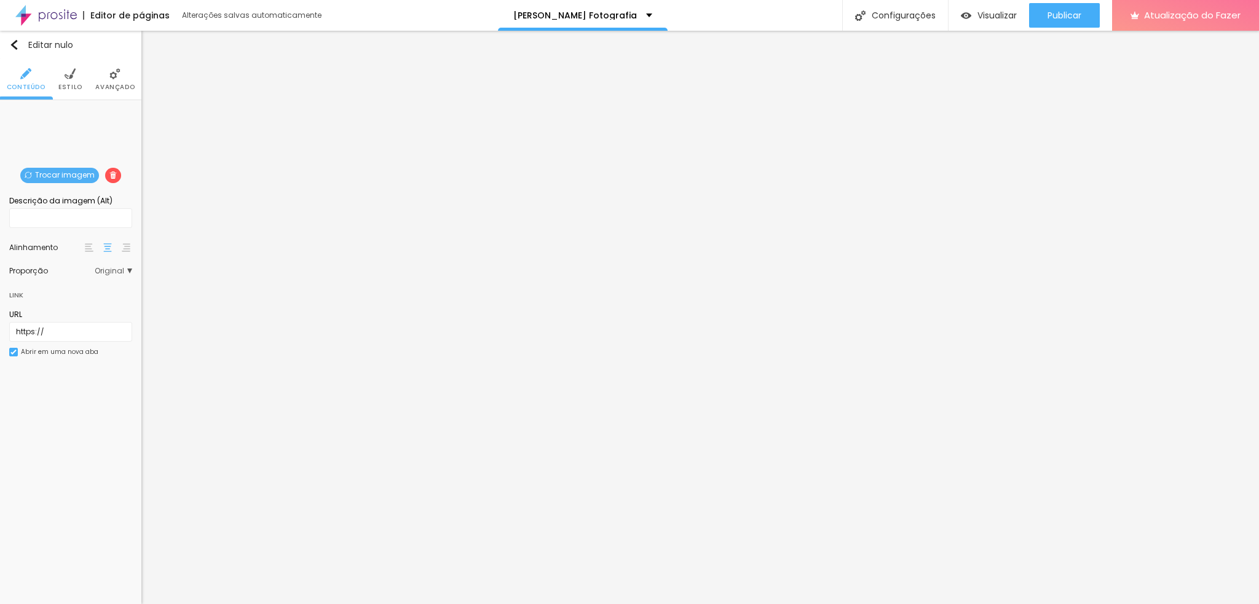
click at [65, 173] on font "Trocar imagem" at bounding box center [65, 175] width 60 height 10
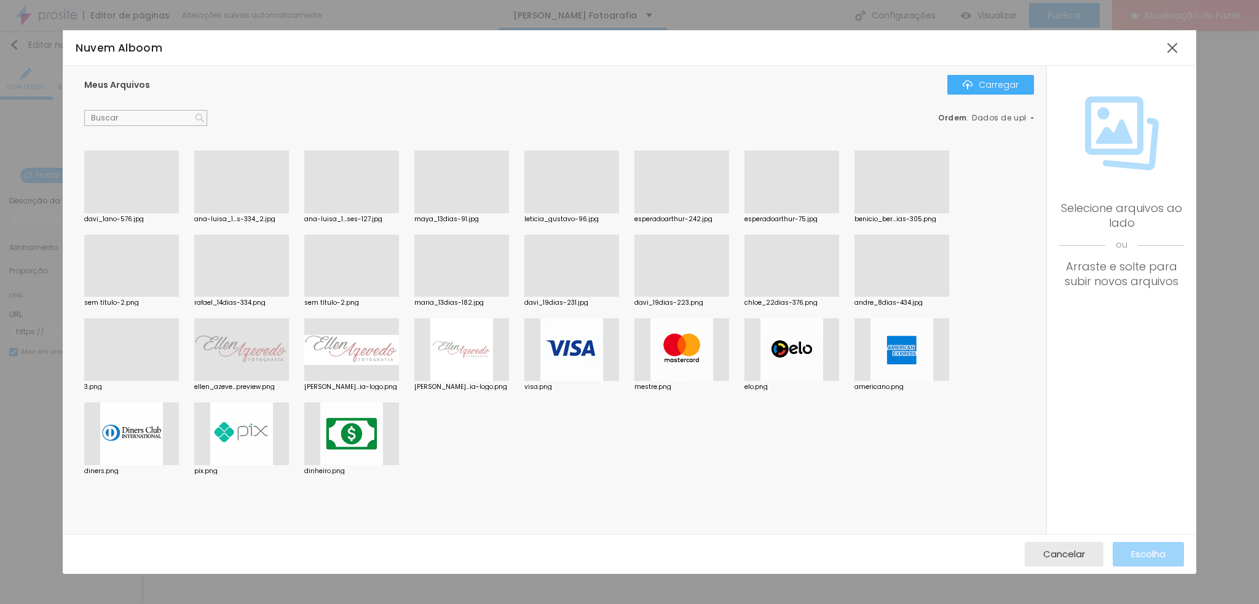
click at [126, 213] on div at bounding box center [131, 213] width 95 height 0
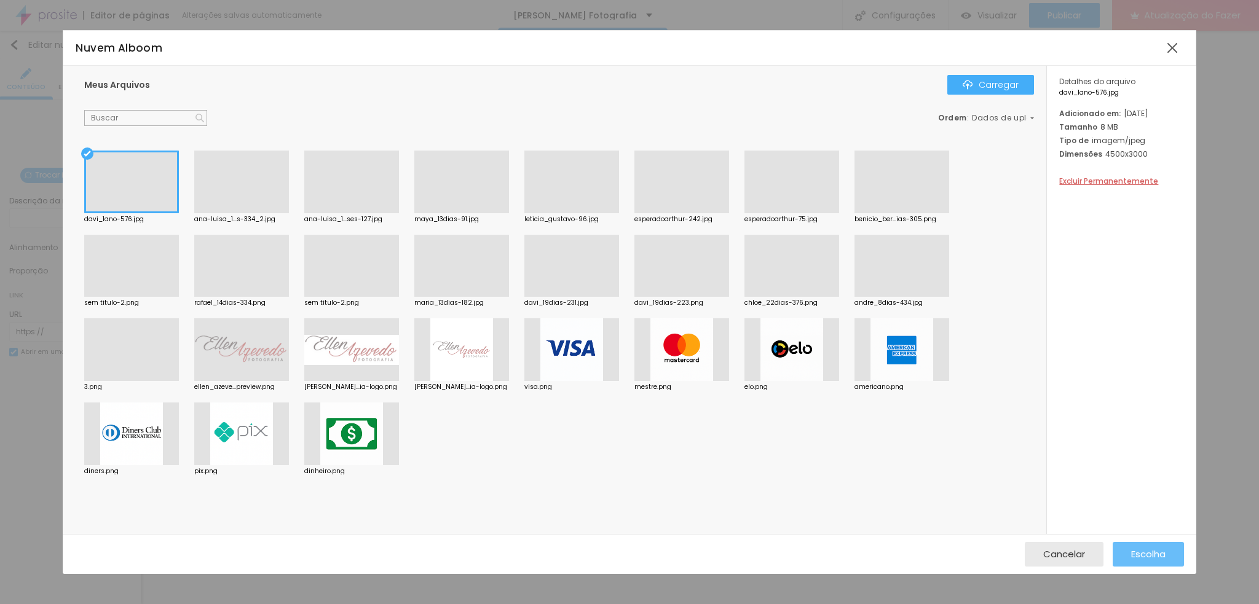
click at [1156, 558] on font "Escolha" at bounding box center [1148, 554] width 34 height 13
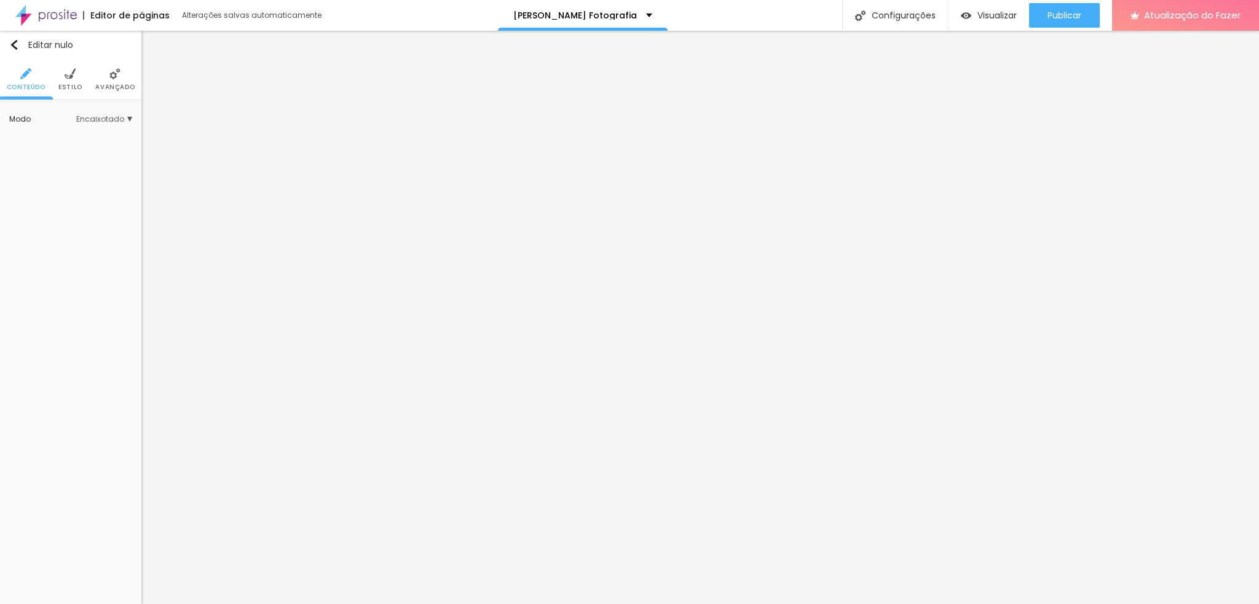
click at [79, 83] on font "Estilo" at bounding box center [70, 86] width 24 height 9
click at [66, 73] on img at bounding box center [70, 73] width 11 height 11
